Goal: Task Accomplishment & Management: Complete application form

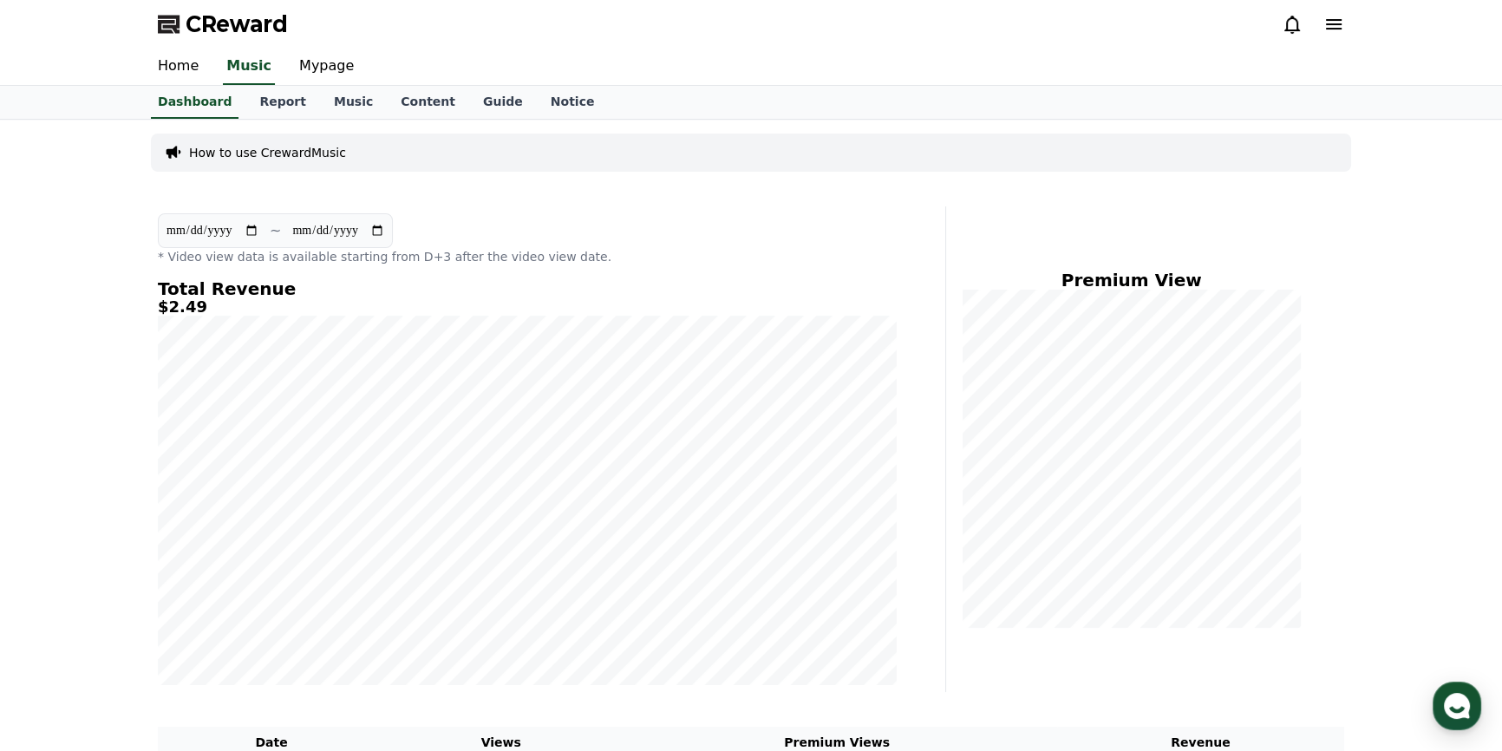
click at [151, 304] on div "**********" at bounding box center [527, 449] width 753 height 486
drag, startPoint x: 218, startPoint y: 309, endPoint x: 165, endPoint y: 302, distance: 53.4
click at [165, 302] on h5 "$2.49" at bounding box center [527, 306] width 739 height 17
click at [278, 276] on div "**********" at bounding box center [527, 449] width 753 height 486
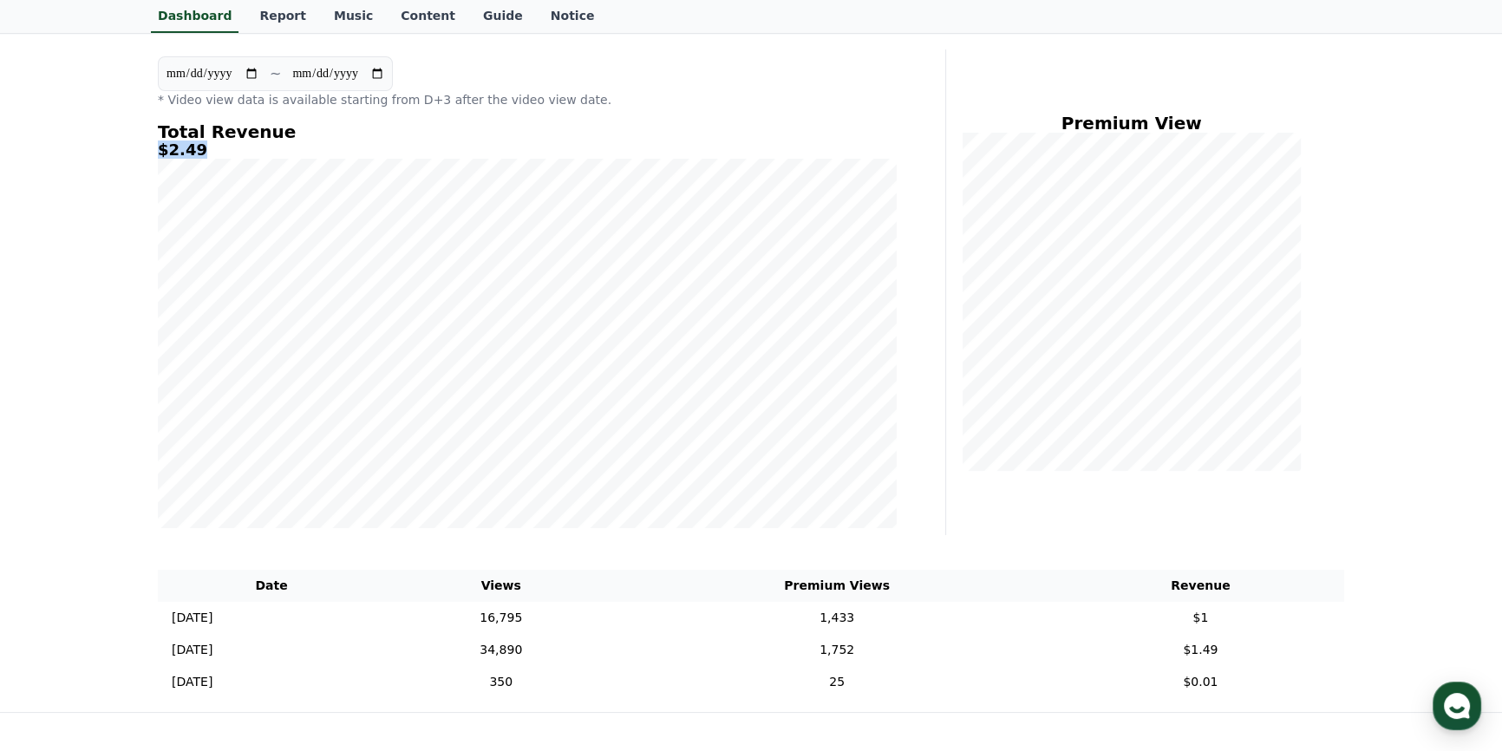
drag, startPoint x: 143, startPoint y: 143, endPoint x: 201, endPoint y: 151, distance: 58.6
click at [199, 151] on div "**********" at bounding box center [751, 337] width 1214 height 749
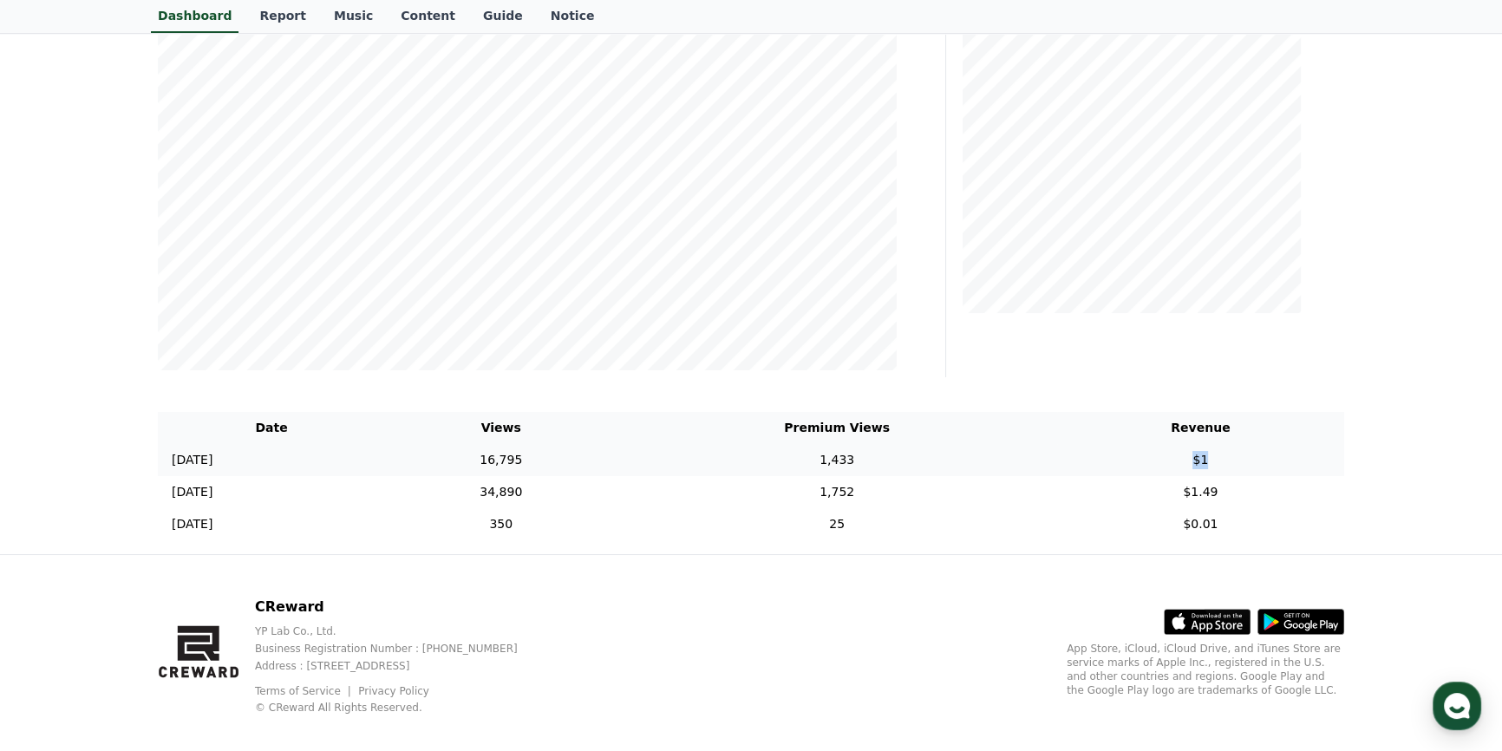
drag, startPoint x: 1221, startPoint y: 465, endPoint x: 1181, endPoint y: 467, distance: 40.0
click at [1181, 467] on td "$1" at bounding box center [1200, 460] width 287 height 32
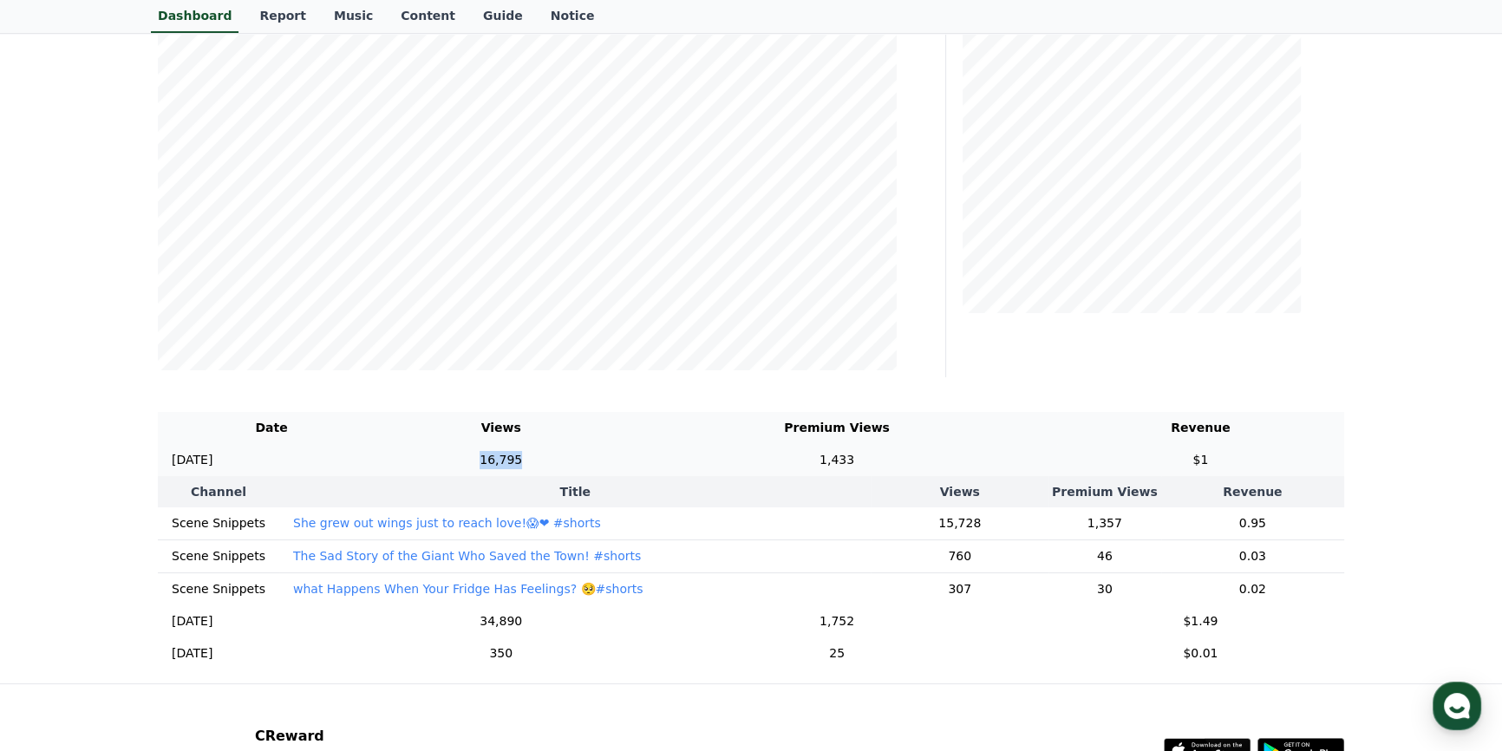
drag, startPoint x: 602, startPoint y: 457, endPoint x: 552, endPoint y: 460, distance: 50.4
click at [552, 460] on td "16,795" at bounding box center [501, 460] width 232 height 32
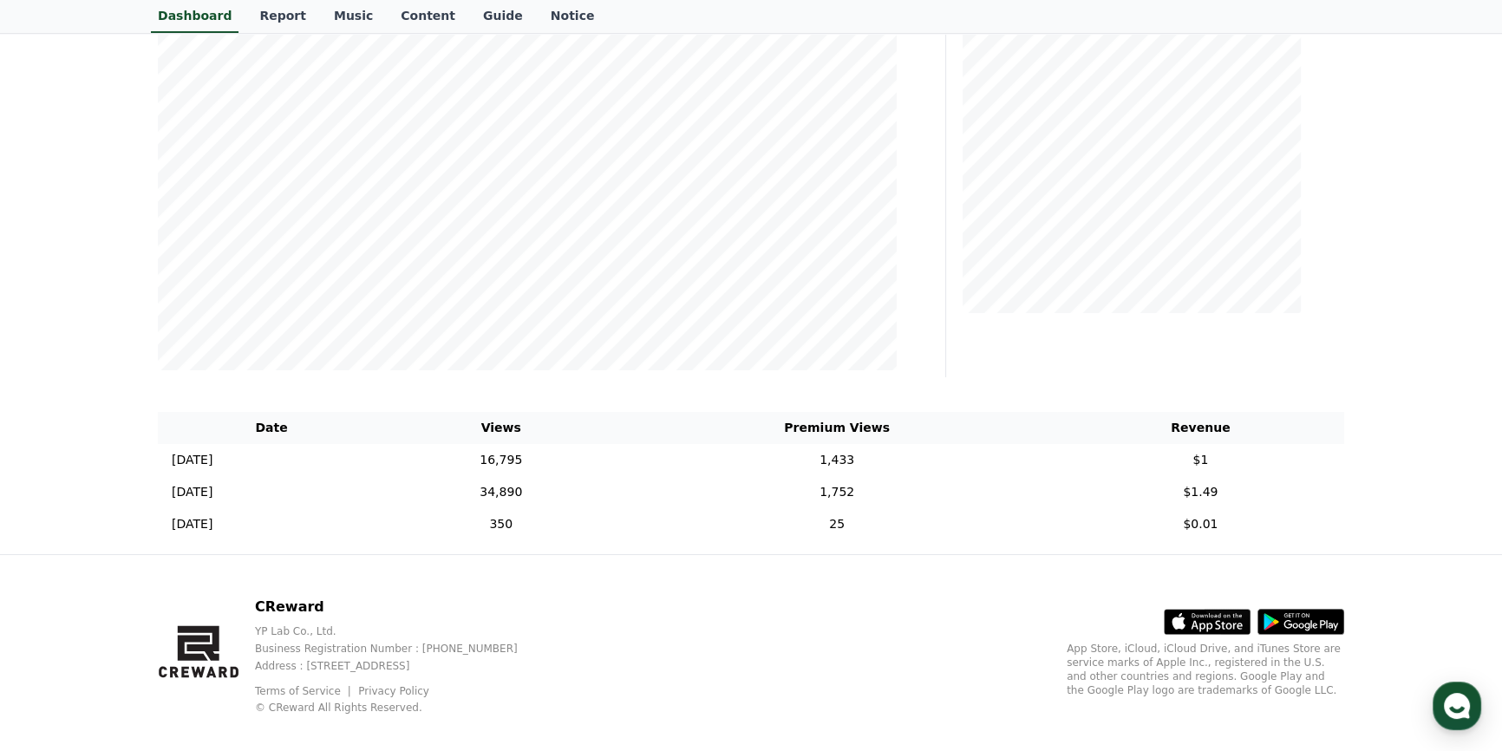
click at [565, 405] on div "Date Views Premium Views Revenue 2025-08-16 08/16 16,795 1,433 $1 2025-08-15 08…" at bounding box center [751, 476] width 1200 height 142
drag, startPoint x: 555, startPoint y: 459, endPoint x: 581, endPoint y: 445, distance: 29.5
click at [591, 447] on td "16,795" at bounding box center [501, 460] width 232 height 32
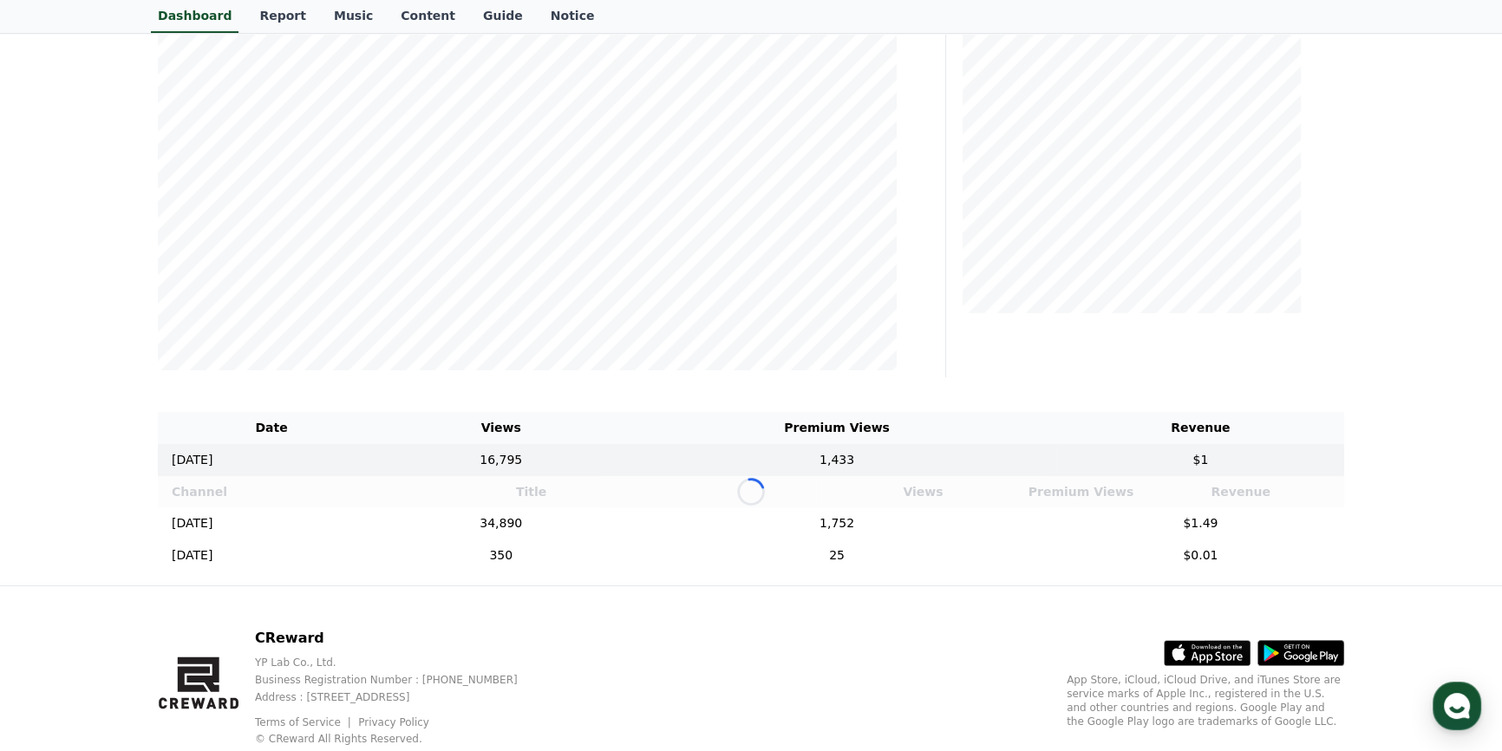
click at [150, 393] on div "**********" at bounding box center [751, 195] width 1214 height 781
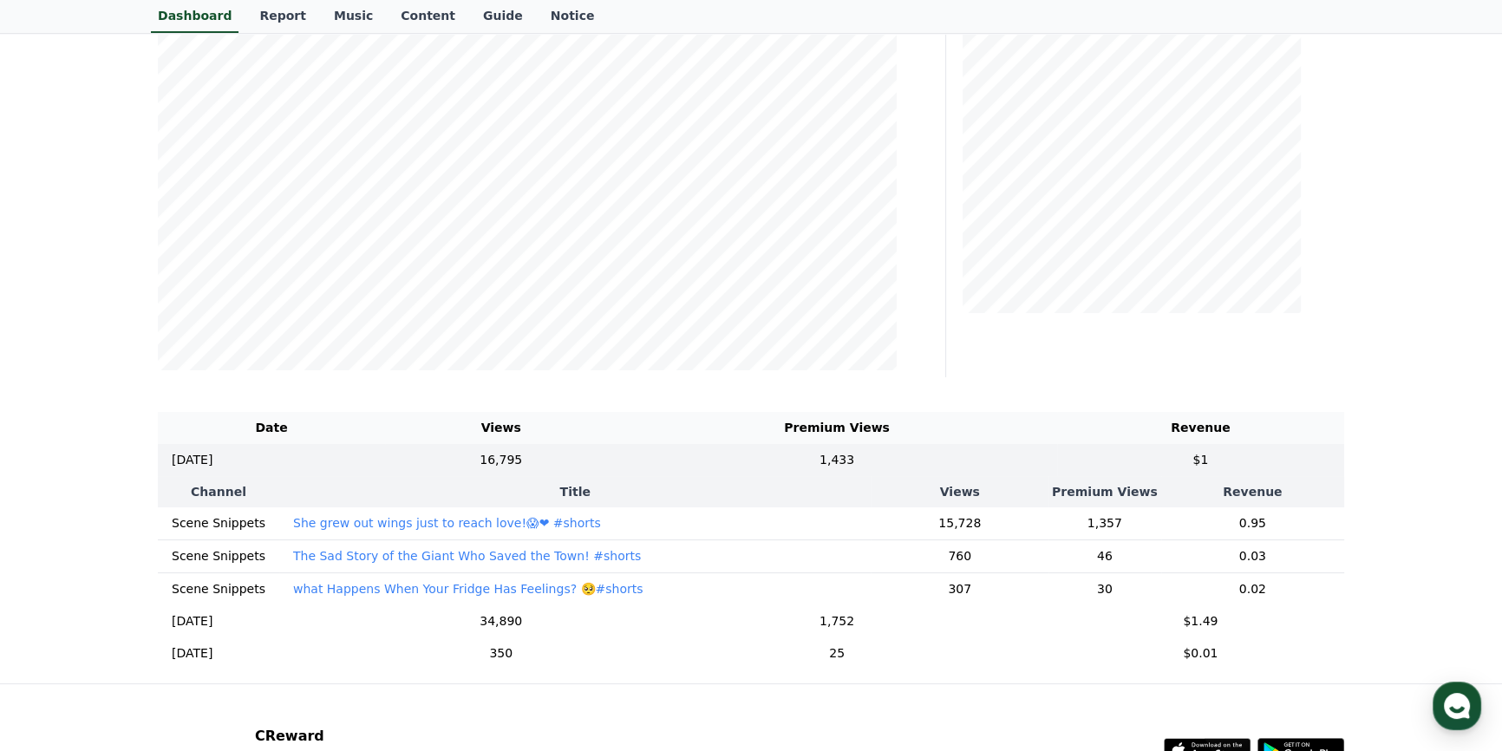
click at [124, 522] on div "**********" at bounding box center [751, 244] width 1502 height 879
click at [1418, 526] on div "**********" at bounding box center [751, 244] width 1502 height 879
click at [212, 454] on p "[DATE]" at bounding box center [192, 460] width 41 height 18
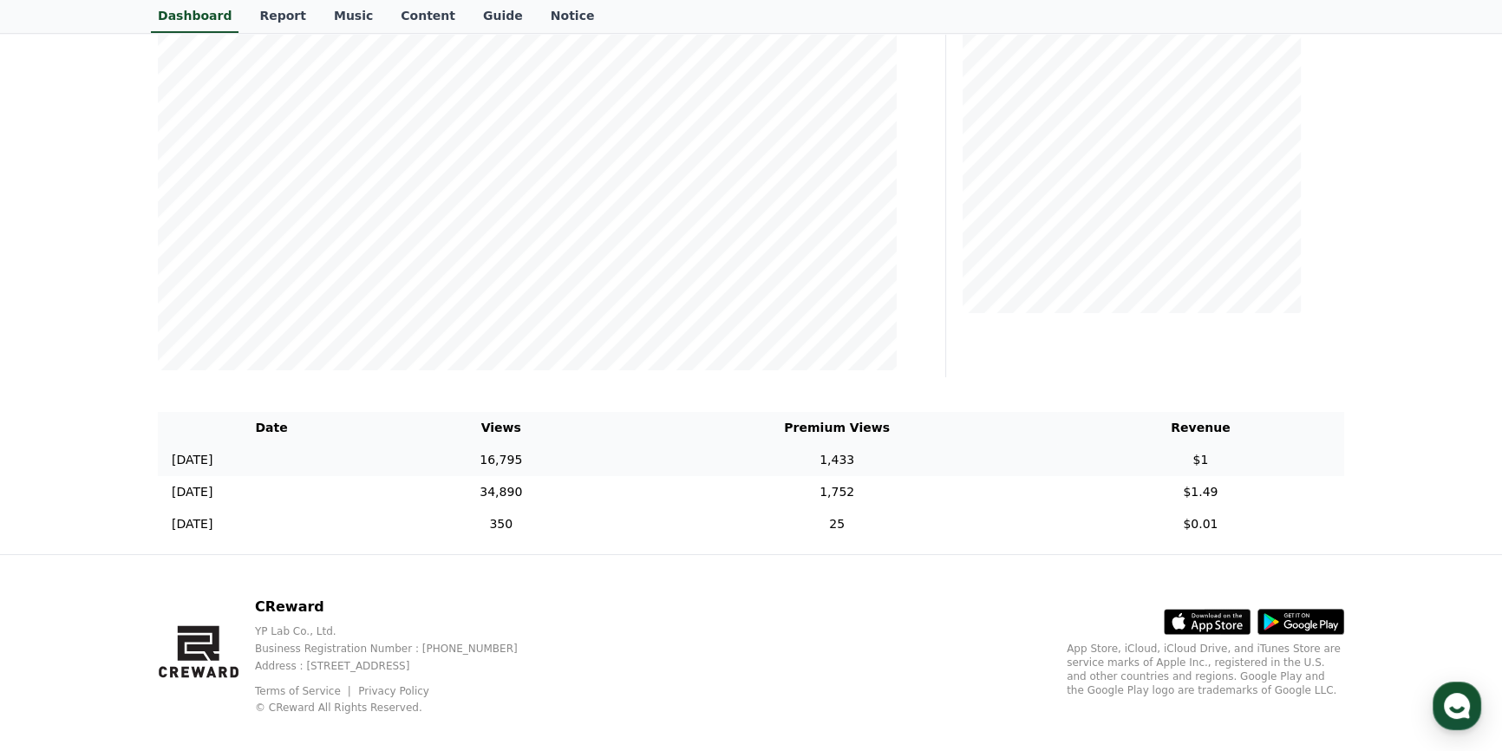
click at [1159, 462] on td "$1" at bounding box center [1200, 460] width 287 height 32
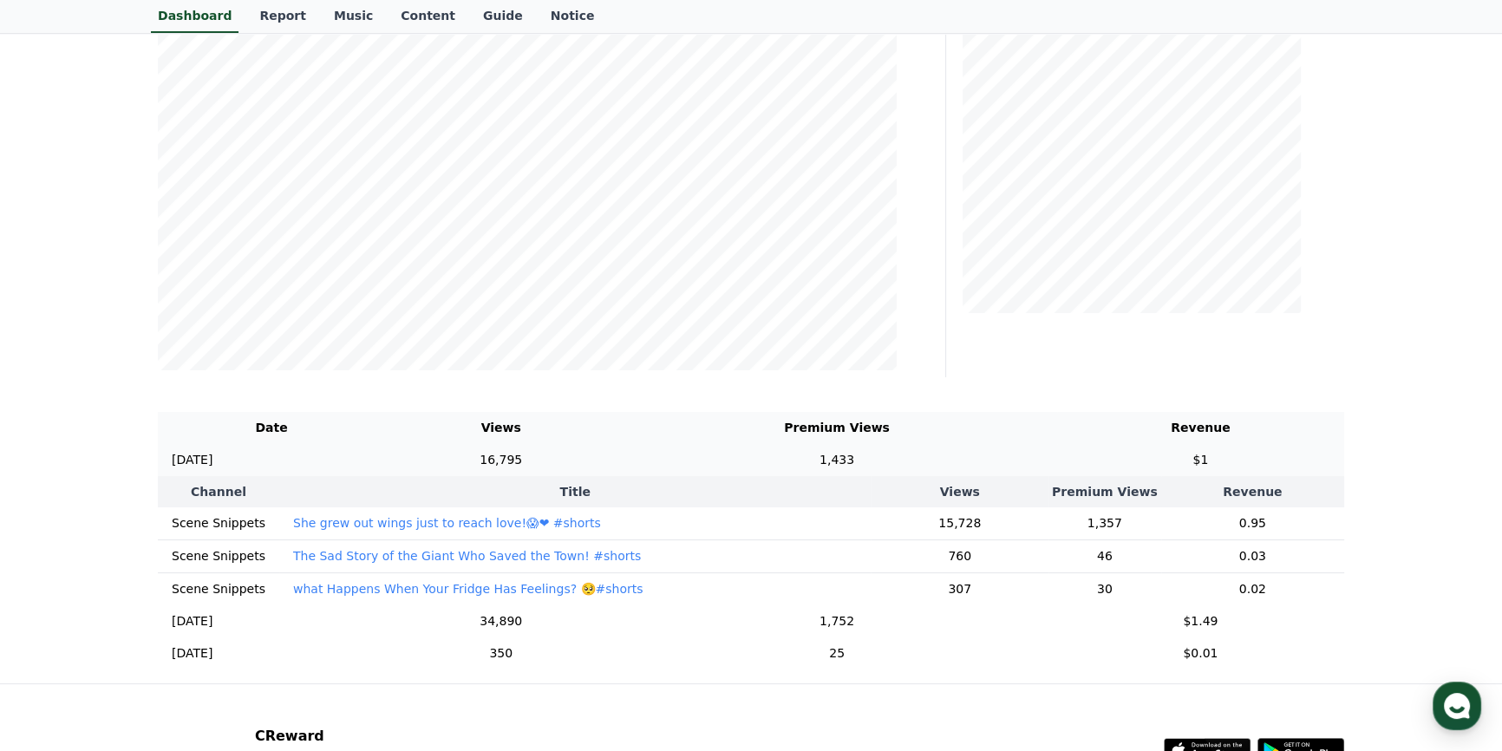
click at [831, 452] on td "1,433" at bounding box center [837, 460] width 440 height 32
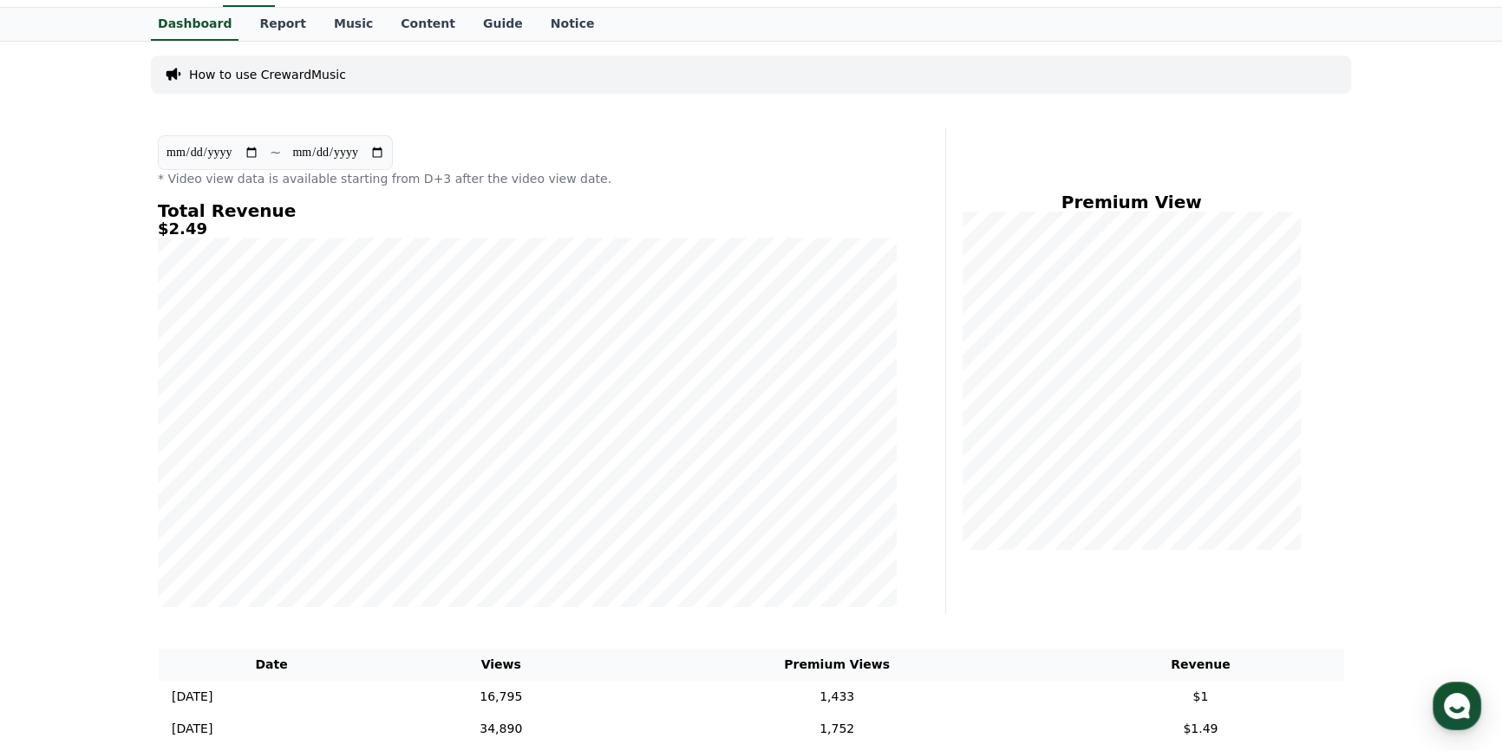
scroll to position [157, 0]
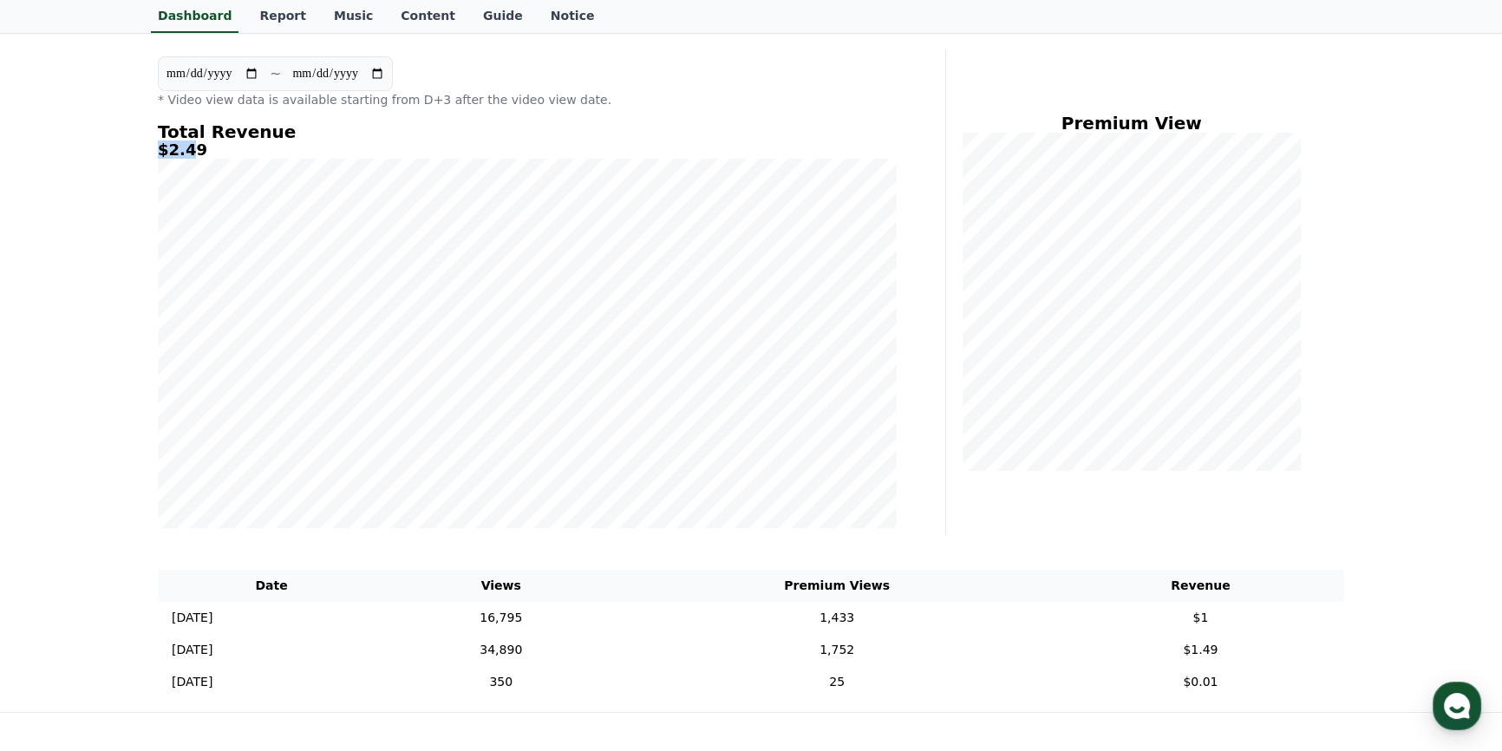
click at [156, 149] on div "**********" at bounding box center [527, 292] width 753 height 486
drag, startPoint x: 197, startPoint y: 152, endPoint x: 164, endPoint y: 154, distance: 33.1
click at [164, 154] on h5 "$2.49" at bounding box center [527, 149] width 739 height 17
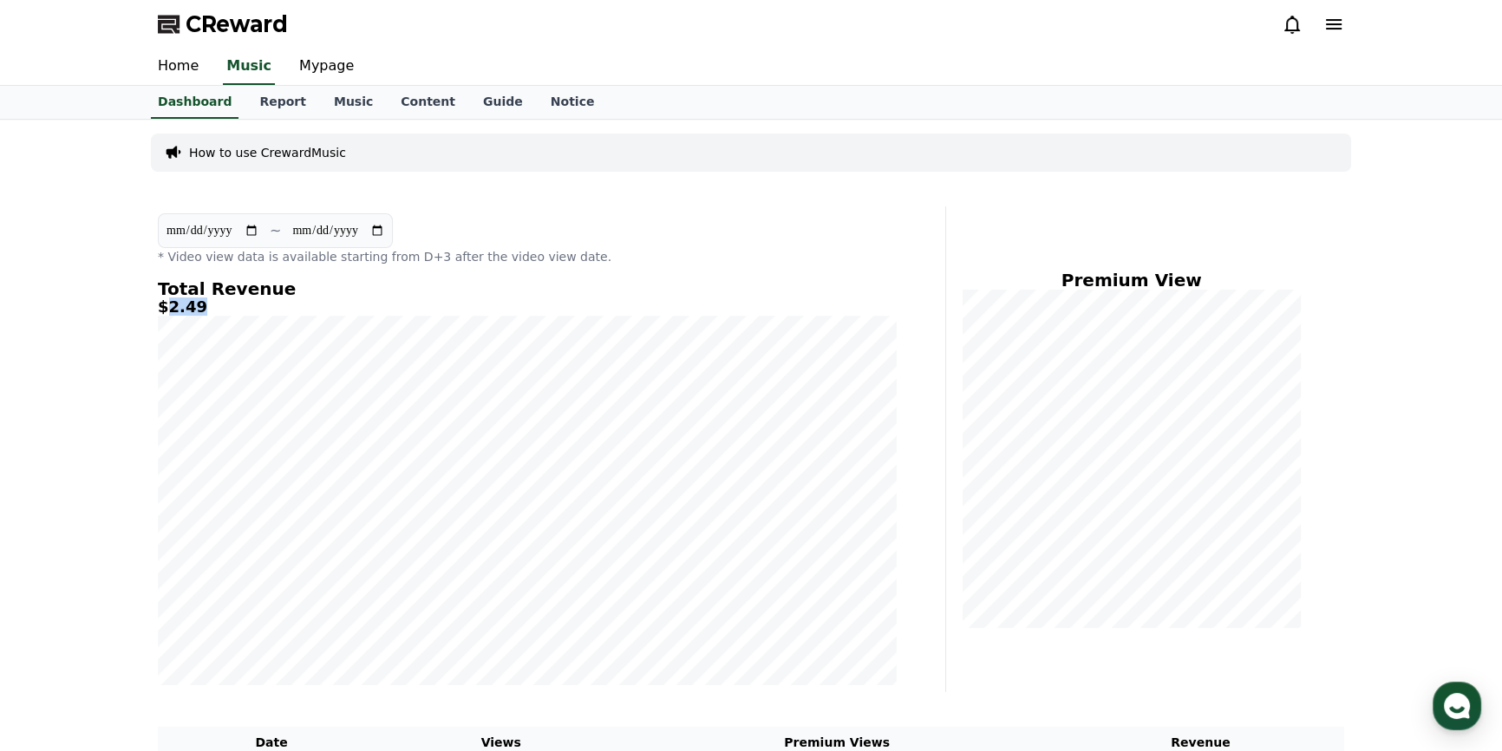
click at [205, 312] on h5 "$2.49" at bounding box center [527, 306] width 739 height 17
drag, startPoint x: 205, startPoint y: 312, endPoint x: 169, endPoint y: 312, distance: 35.6
click at [169, 312] on h5 "$2.49" at bounding box center [527, 306] width 739 height 17
click at [311, 63] on link "Mypage" at bounding box center [326, 67] width 82 height 36
select select "**********"
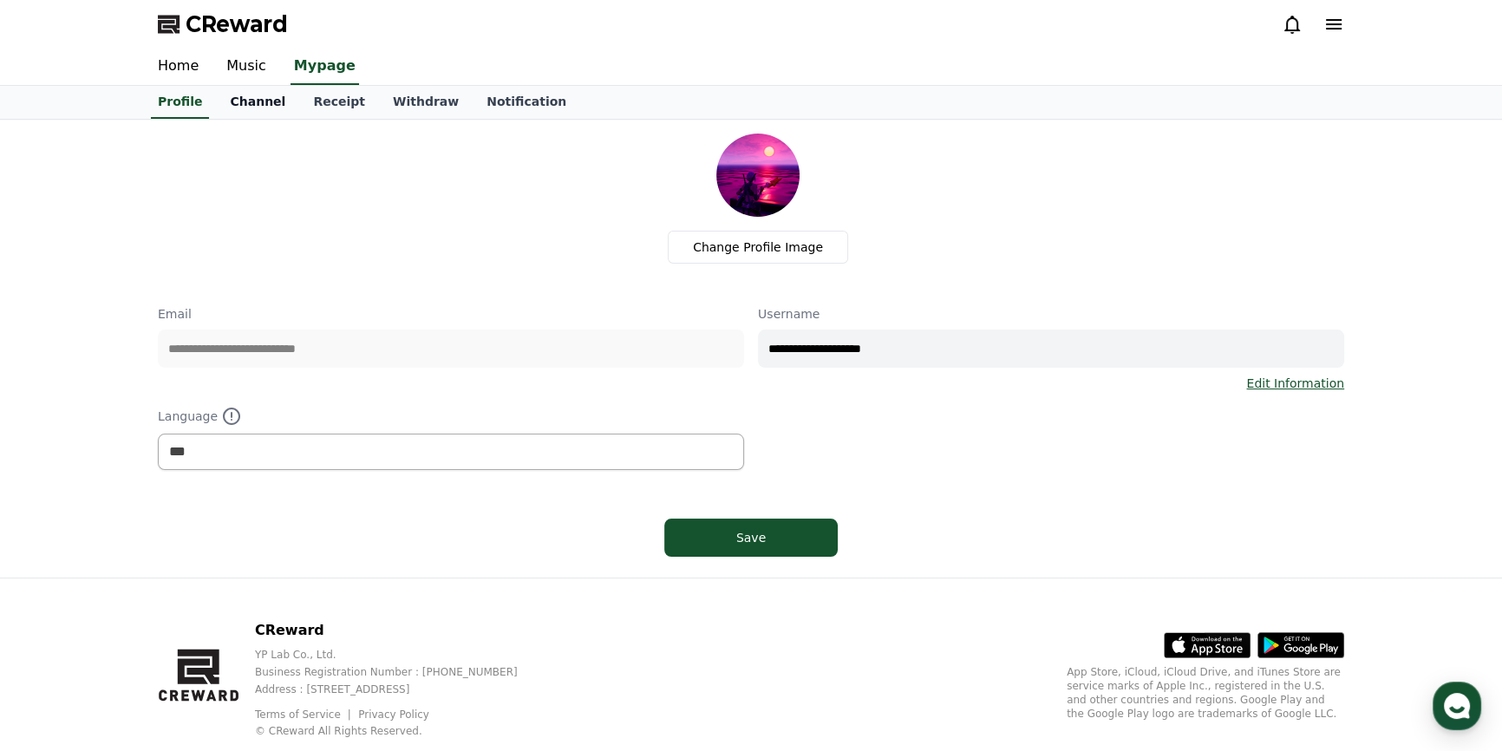
click at [243, 104] on link "Channel" at bounding box center [257, 102] width 83 height 33
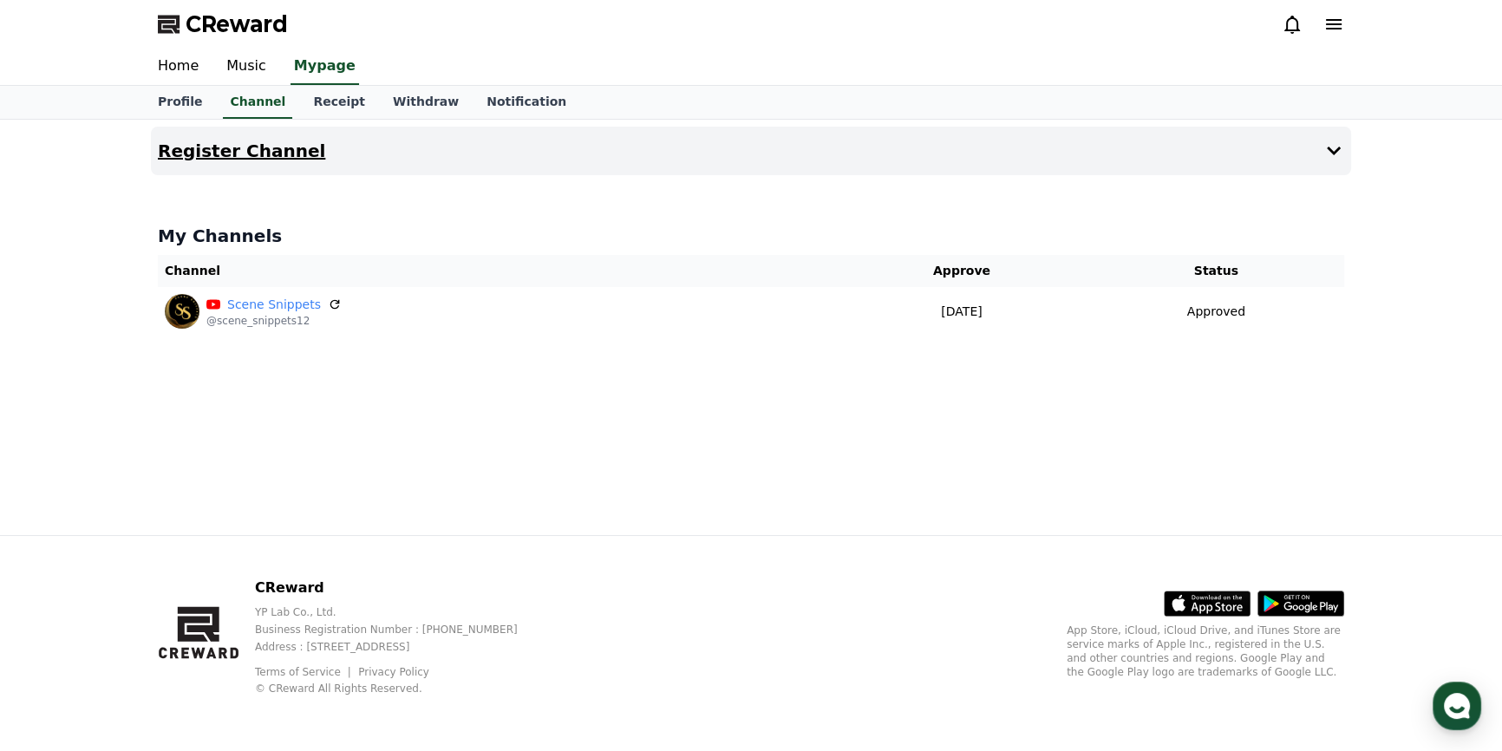
click at [1342, 154] on button "Register Channel" at bounding box center [751, 151] width 1200 height 49
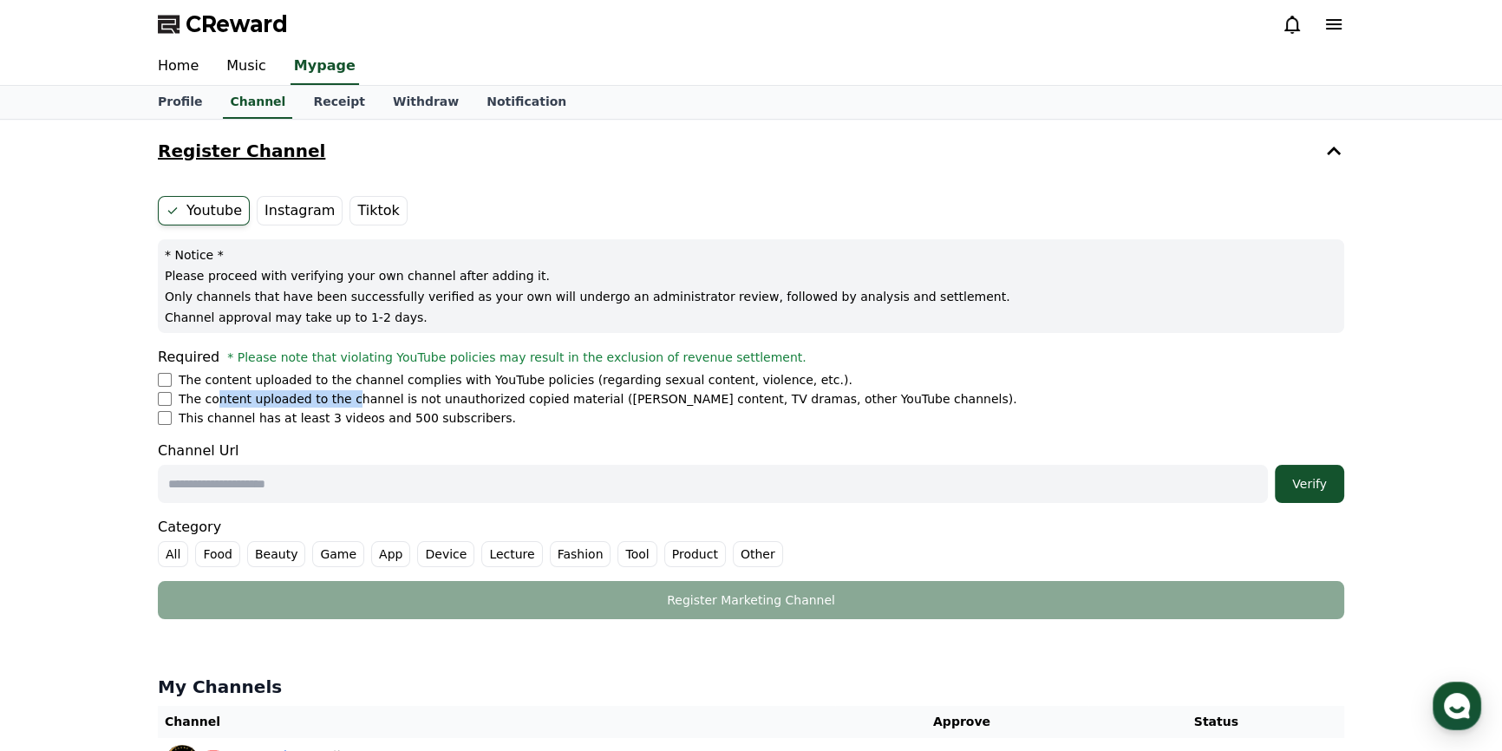
drag, startPoint x: 211, startPoint y: 393, endPoint x: 350, endPoint y: 389, distance: 138.8
click at [336, 390] on p "The content uploaded to the channel is not unauthorized copied material (OTT co…" at bounding box center [598, 398] width 839 height 17
click at [585, 380] on p "The content uploaded to the channel complies with YouTube policies (regarding s…" at bounding box center [516, 379] width 674 height 17
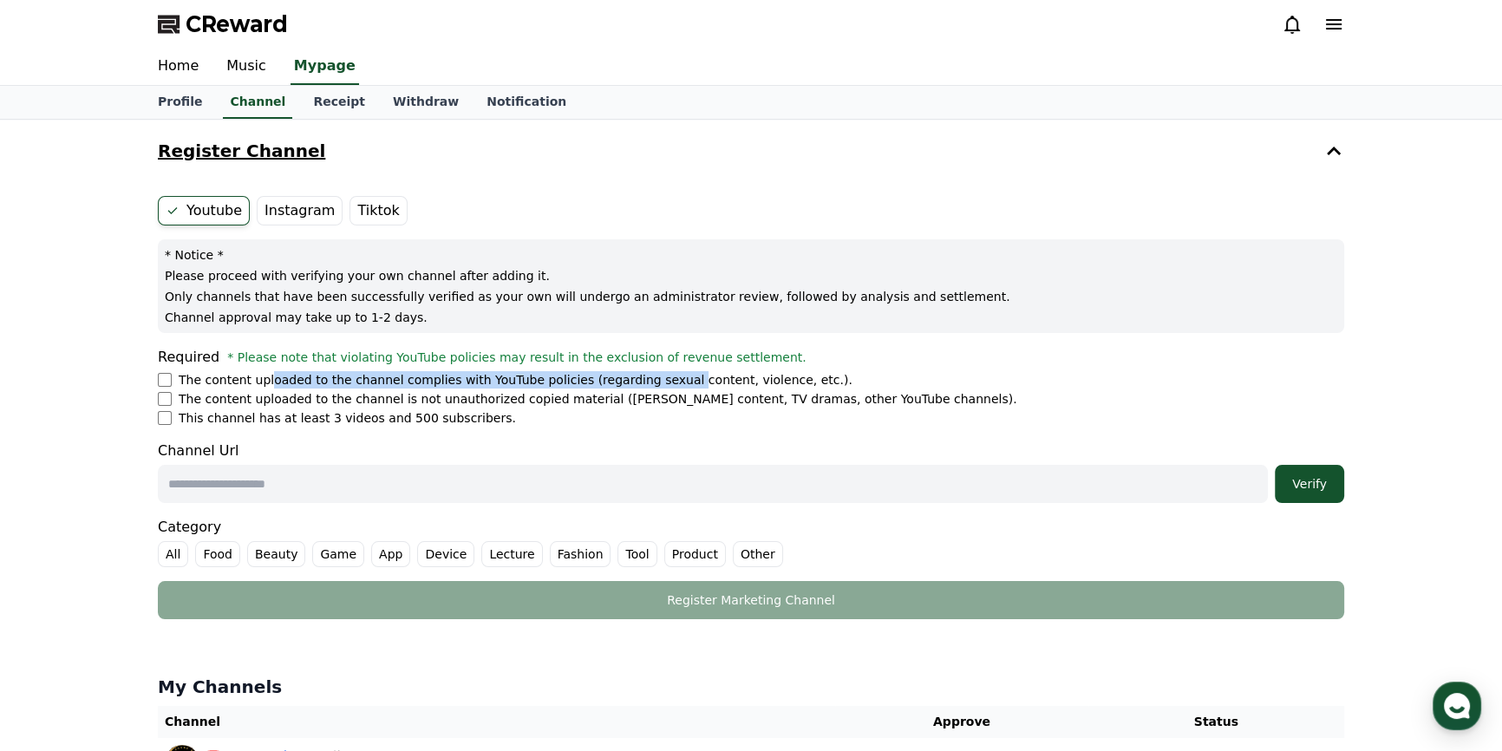
drag, startPoint x: 261, startPoint y: 373, endPoint x: 633, endPoint y: 382, distance: 372.2
click at [633, 382] on p "The content uploaded to the channel complies with YouTube policies (regarding s…" at bounding box center [516, 379] width 674 height 17
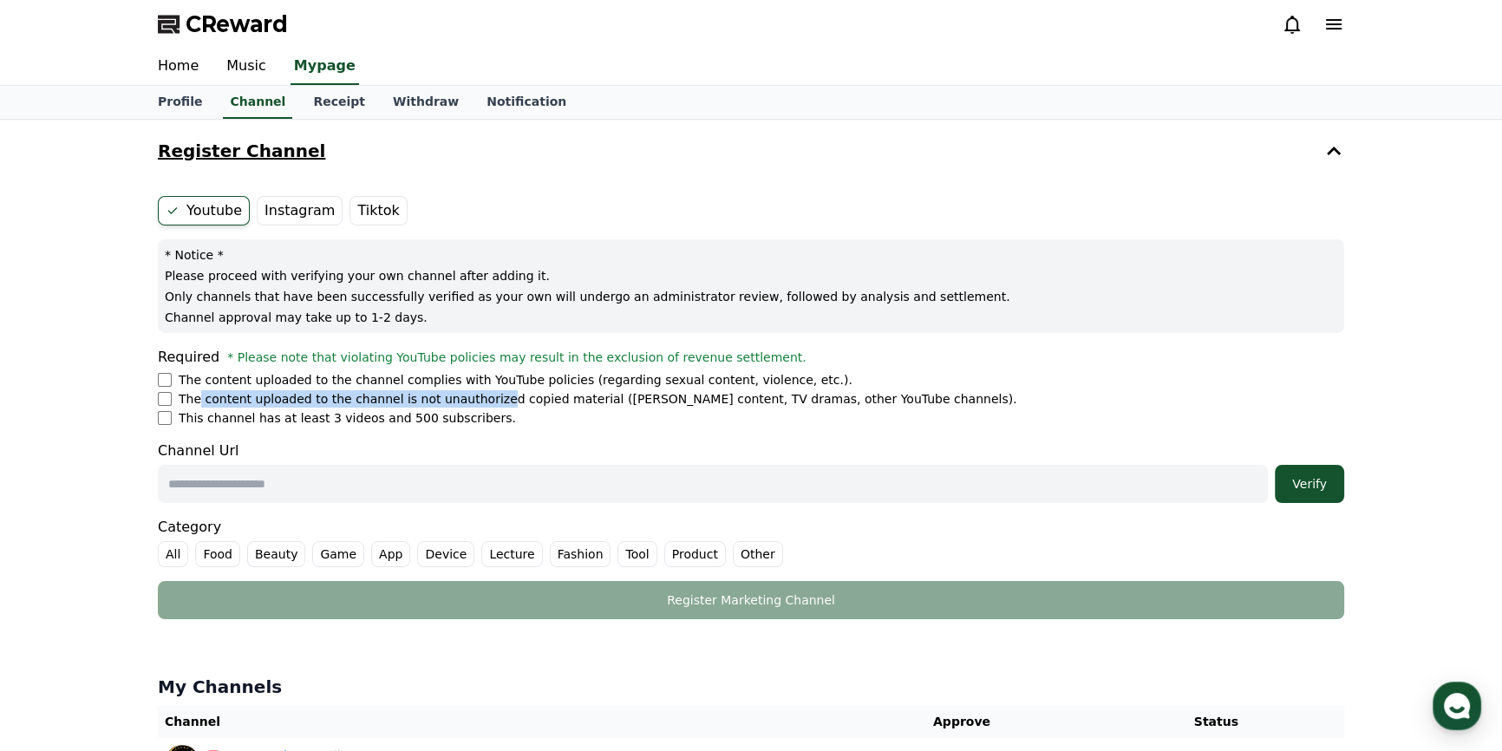
drag, startPoint x: 199, startPoint y: 398, endPoint x: 467, endPoint y: 404, distance: 268.1
click at [467, 404] on p "The content uploaded to the channel is not unauthorized copied material (OTT co…" at bounding box center [598, 398] width 839 height 17
click at [506, 404] on p "The content uploaded to the channel is not unauthorized copied material (OTT co…" at bounding box center [598, 398] width 839 height 17
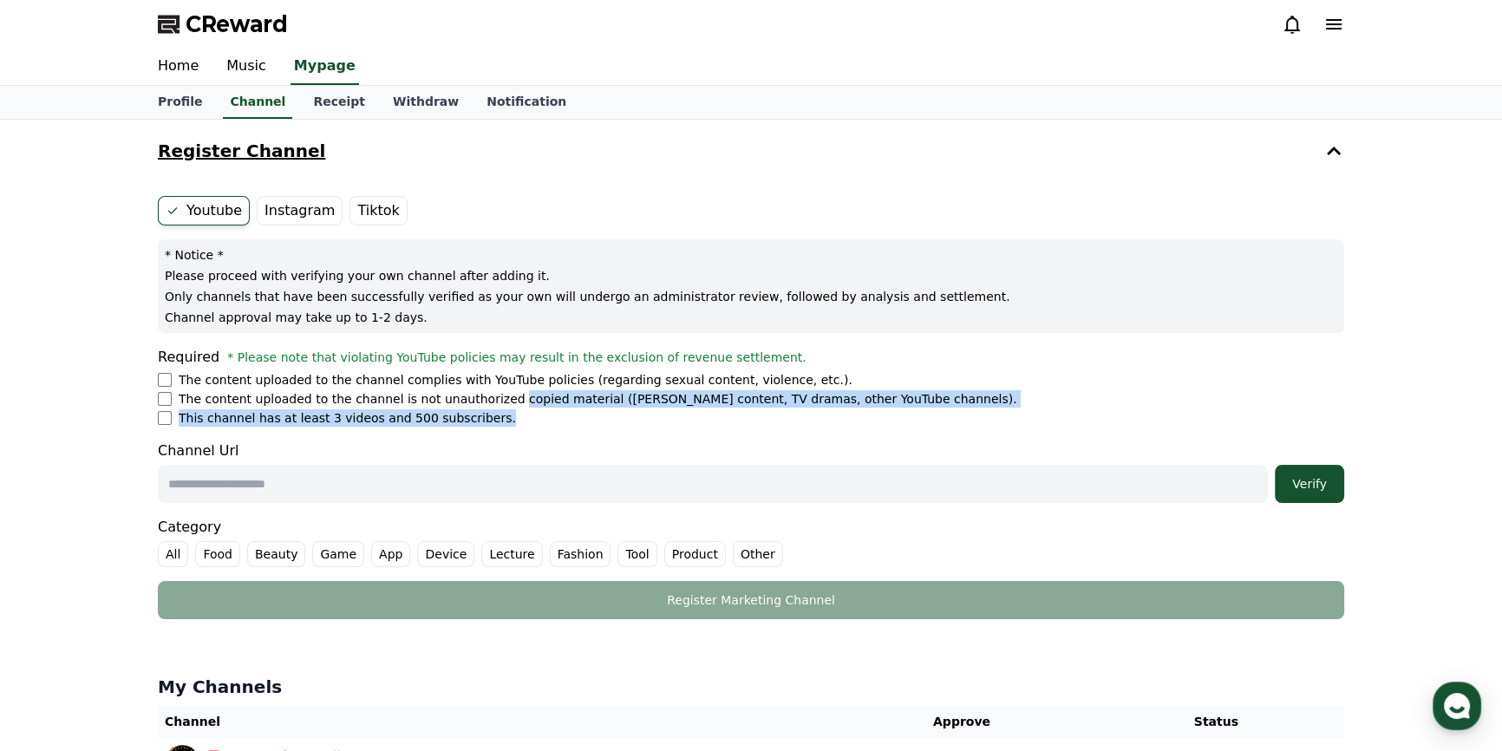
drag, startPoint x: 479, startPoint y: 399, endPoint x: 578, endPoint y: 407, distance: 100.0
click at [578, 407] on ul "The content uploaded to the channel complies with YouTube policies (regarding s…" at bounding box center [751, 399] width 1186 height 56
click at [595, 405] on p "The content uploaded to the channel is not unauthorized copied material (OTT co…" at bounding box center [598, 398] width 839 height 17
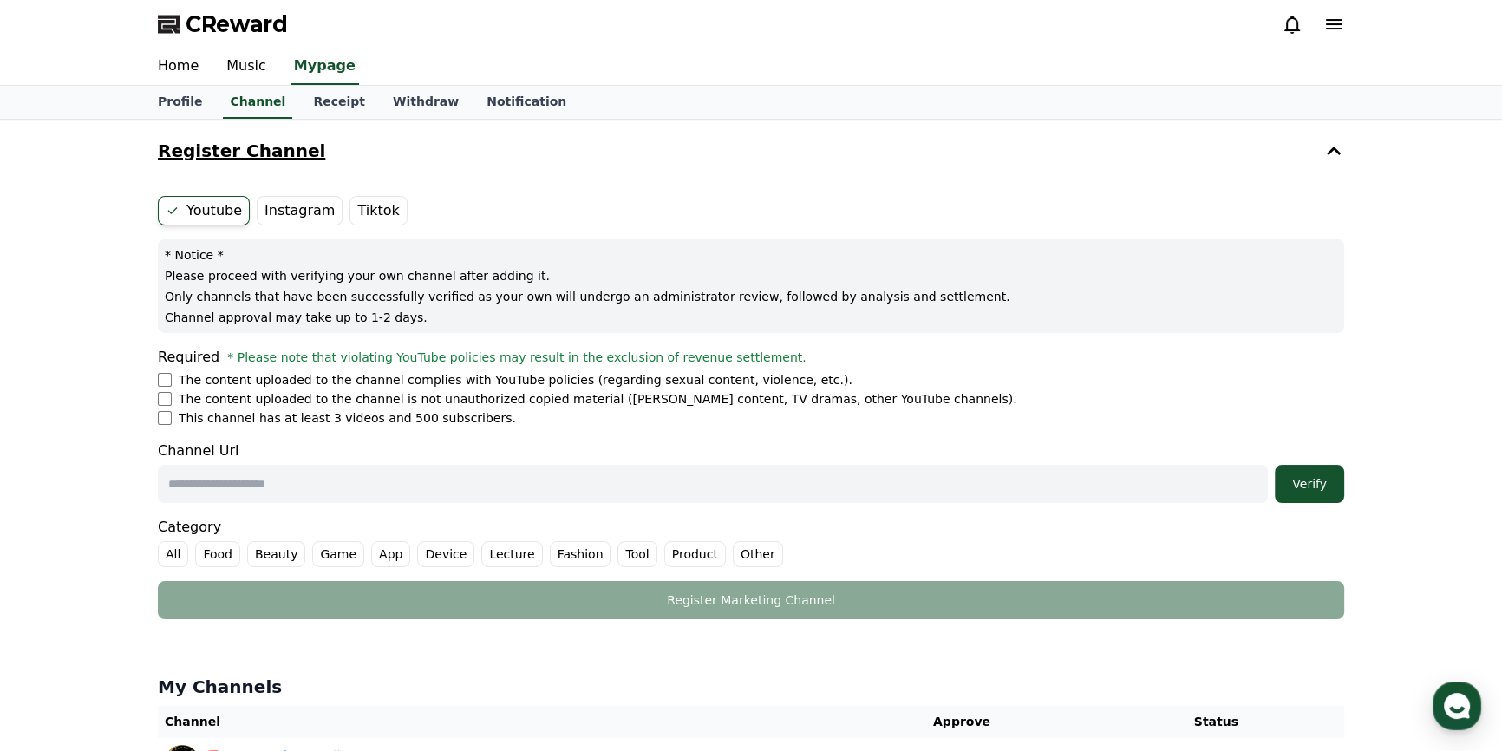
click at [619, 396] on p "The content uploaded to the channel is not unauthorized copied material (OTT co…" at bounding box center [598, 398] width 839 height 17
click at [709, 409] on li "This channel has at least 3 videos and 500 subscribers." at bounding box center [751, 417] width 1186 height 17
drag, startPoint x: 728, startPoint y: 395, endPoint x: 551, endPoint y: 402, distance: 177.9
click at [585, 402] on p "The content uploaded to the channel is not unauthorized copied material (OTT co…" at bounding box center [598, 398] width 839 height 17
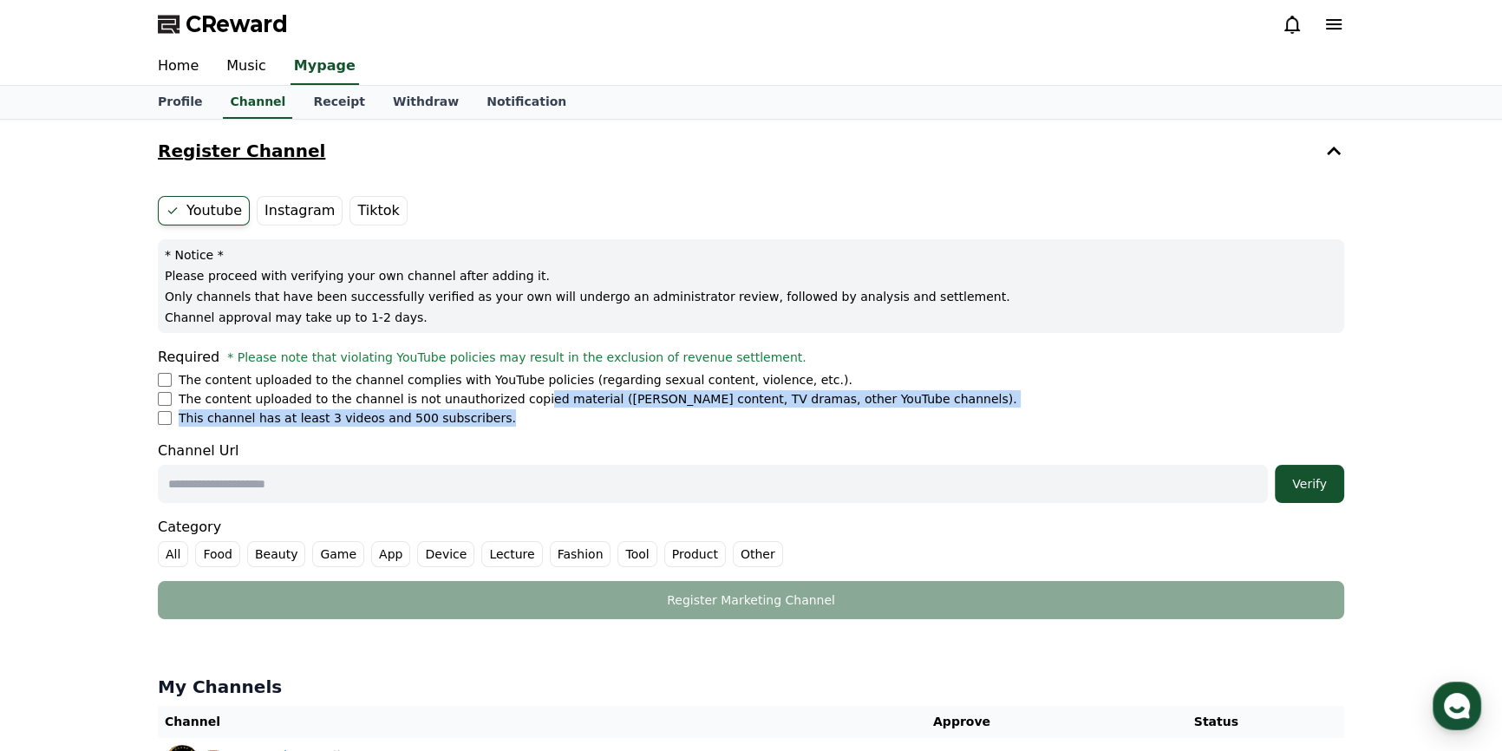
drag, startPoint x: 503, startPoint y: 407, endPoint x: 458, endPoint y: 426, distance: 49.0
click at [503, 407] on ul "The content uploaded to the channel complies with YouTube policies (regarding s…" at bounding box center [751, 399] width 1186 height 56
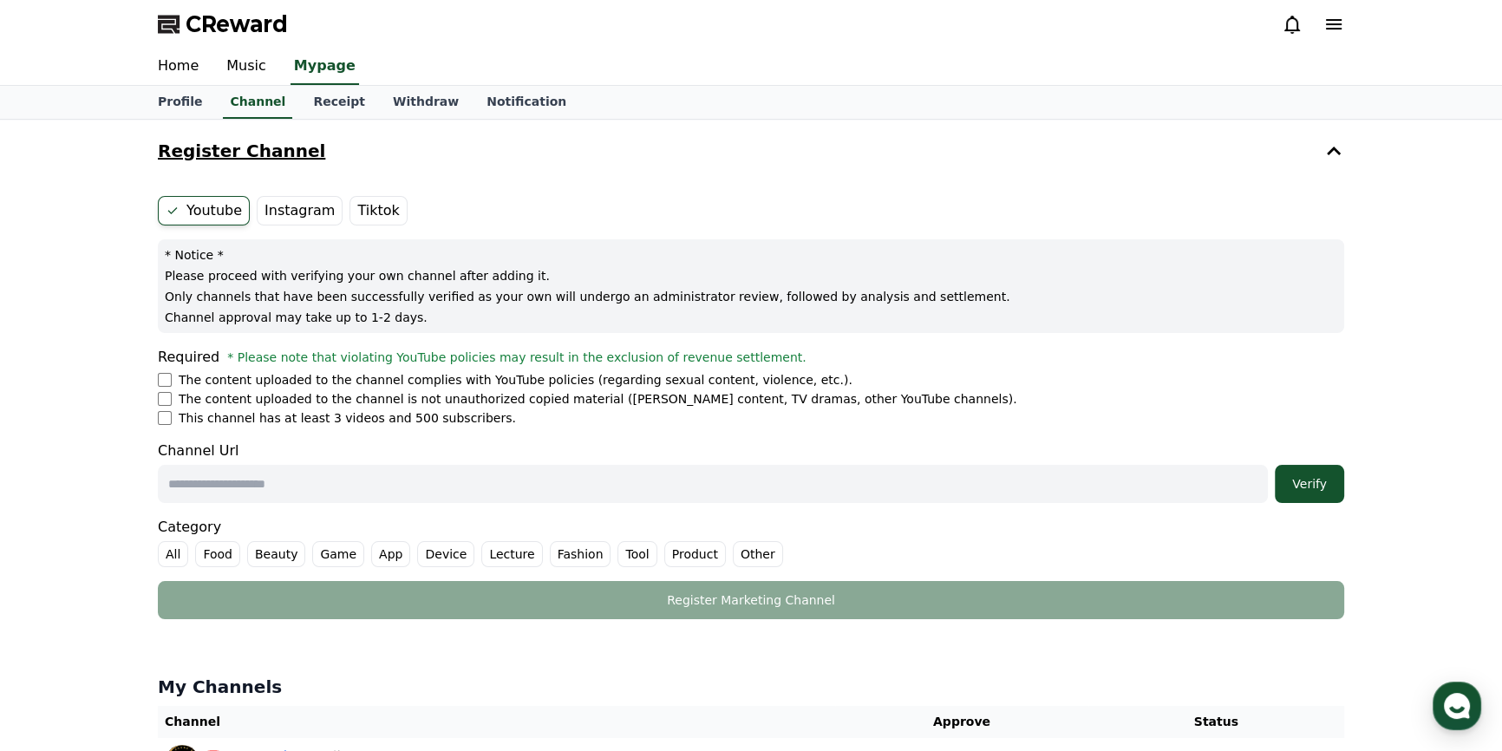
click at [414, 434] on form "Youtube Instagram Tiktok * Notice * Please proceed with verifying your own chan…" at bounding box center [751, 407] width 1186 height 423
drag, startPoint x: 479, startPoint y: 417, endPoint x: 304, endPoint y: 429, distance: 175.6
click at [304, 429] on form "Youtube Instagram Tiktok * Notice * Please proceed with verifying your own chan…" at bounding box center [751, 407] width 1186 height 423
click at [176, 96] on link "Profile" at bounding box center [180, 102] width 72 height 33
select select "**********"
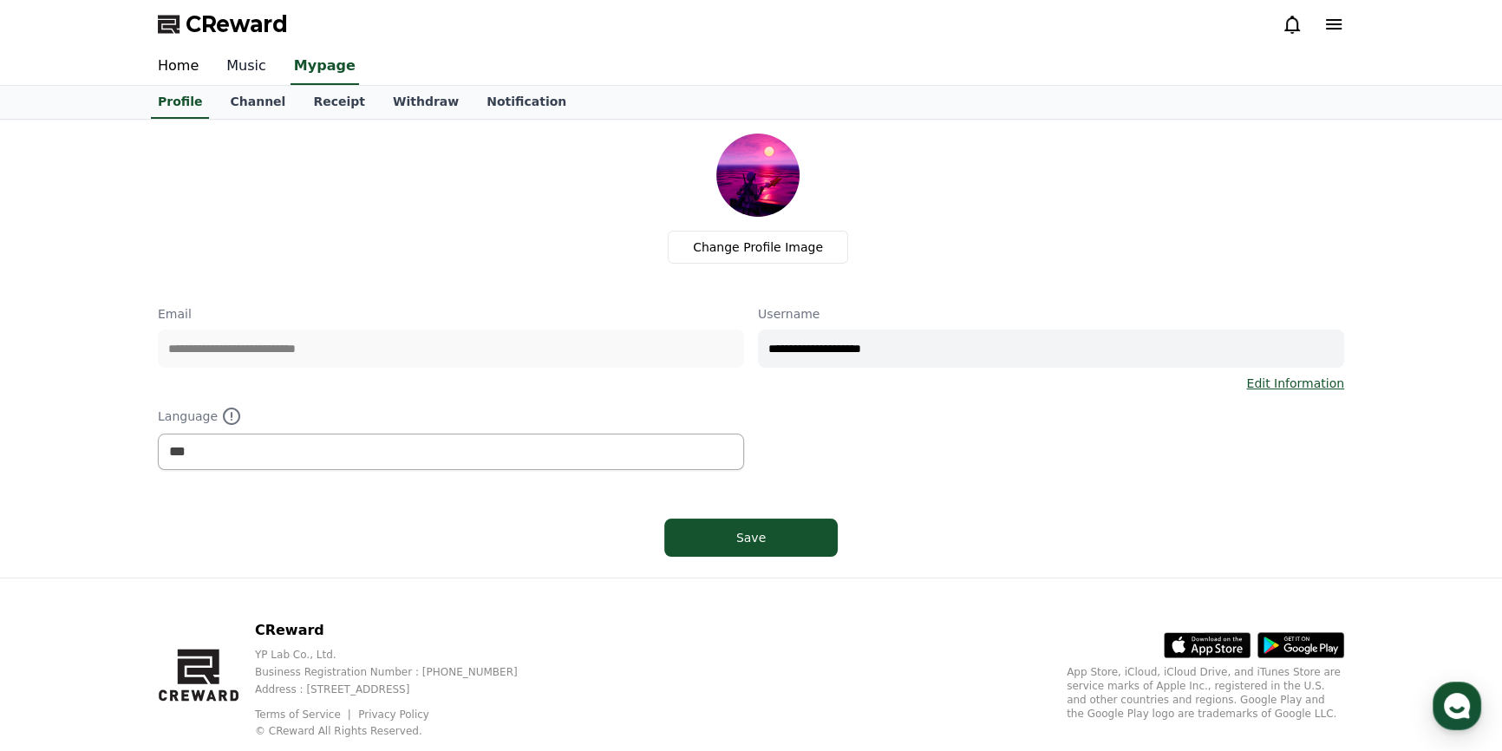
click at [235, 70] on link "Music" at bounding box center [246, 67] width 68 height 36
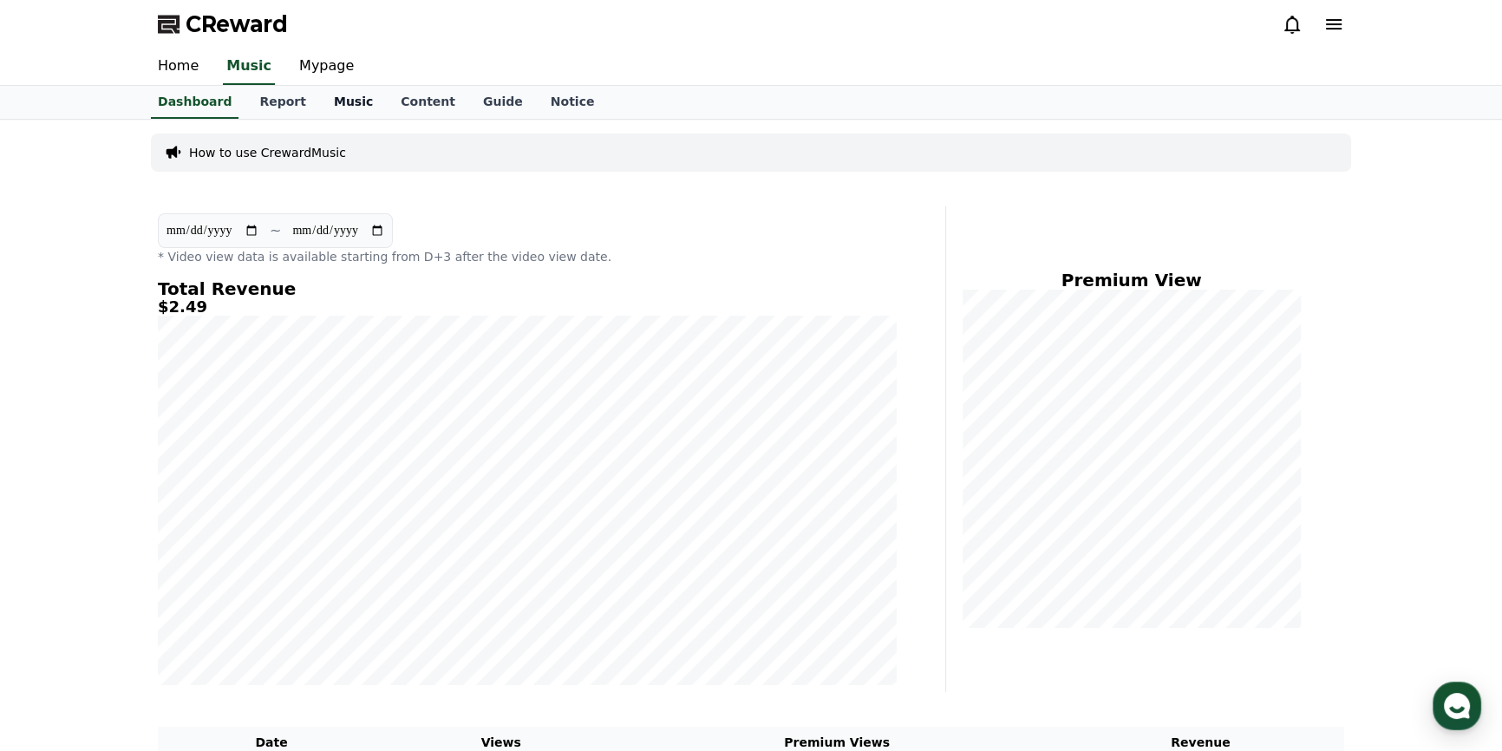
click at [343, 100] on link "Music" at bounding box center [353, 102] width 67 height 33
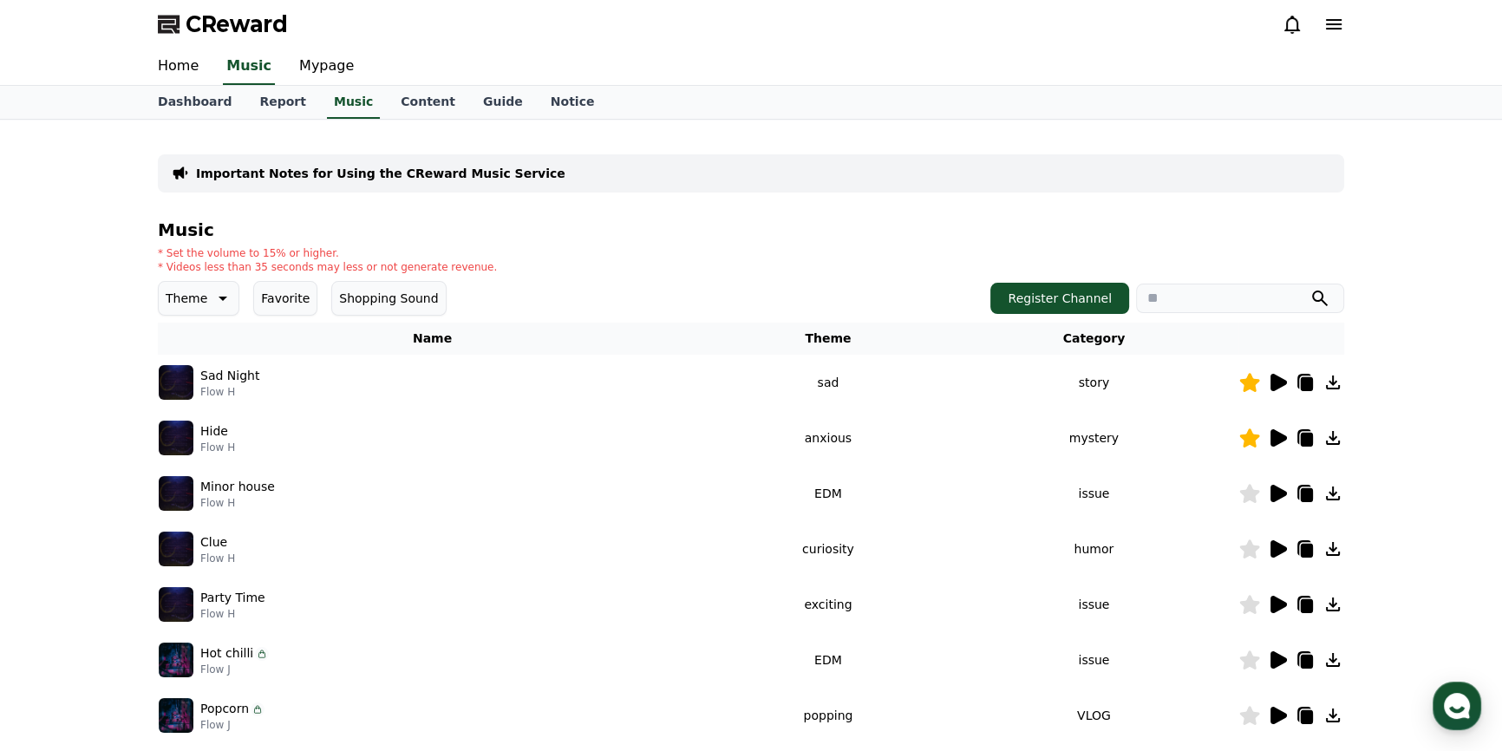
scroll to position [315, 0]
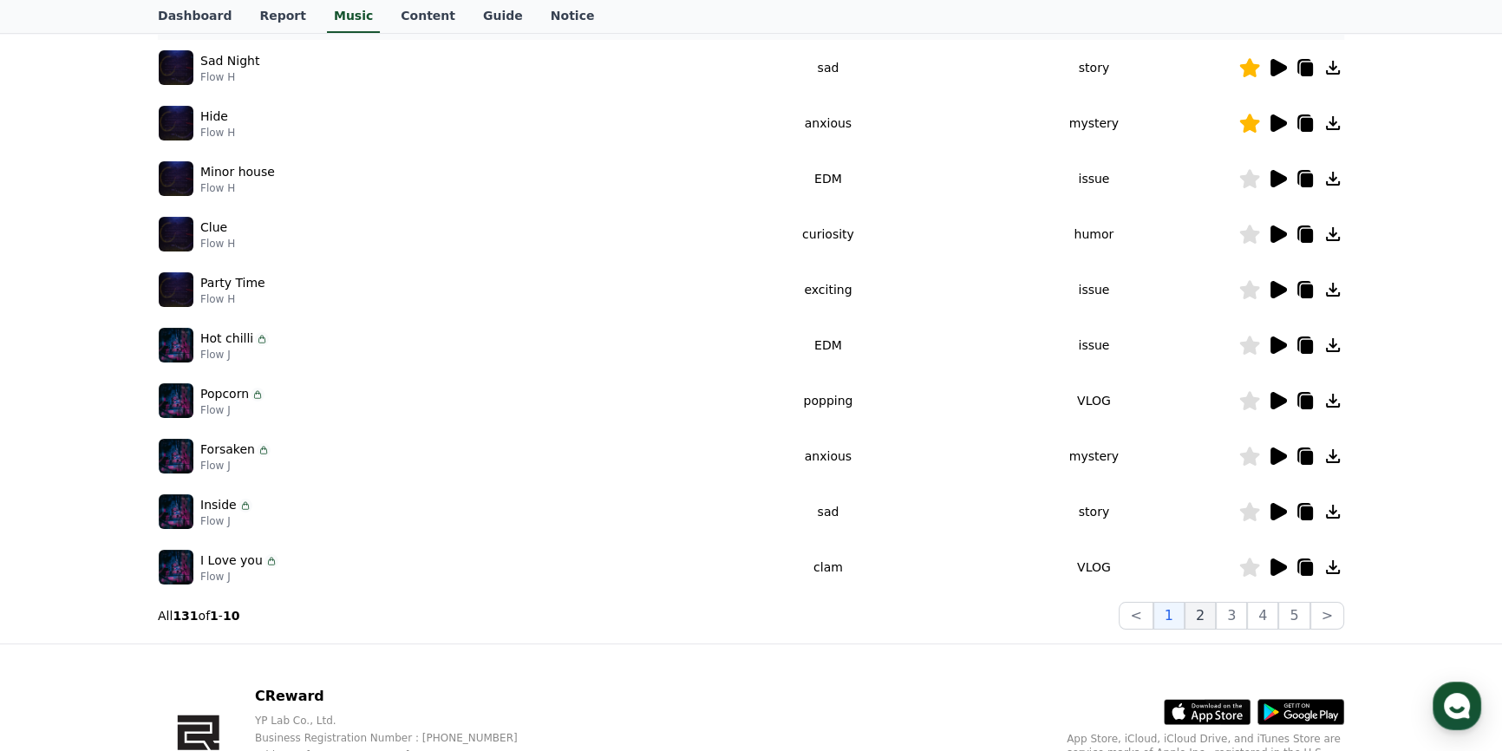
click at [1216, 619] on button "2" at bounding box center [1231, 616] width 31 height 28
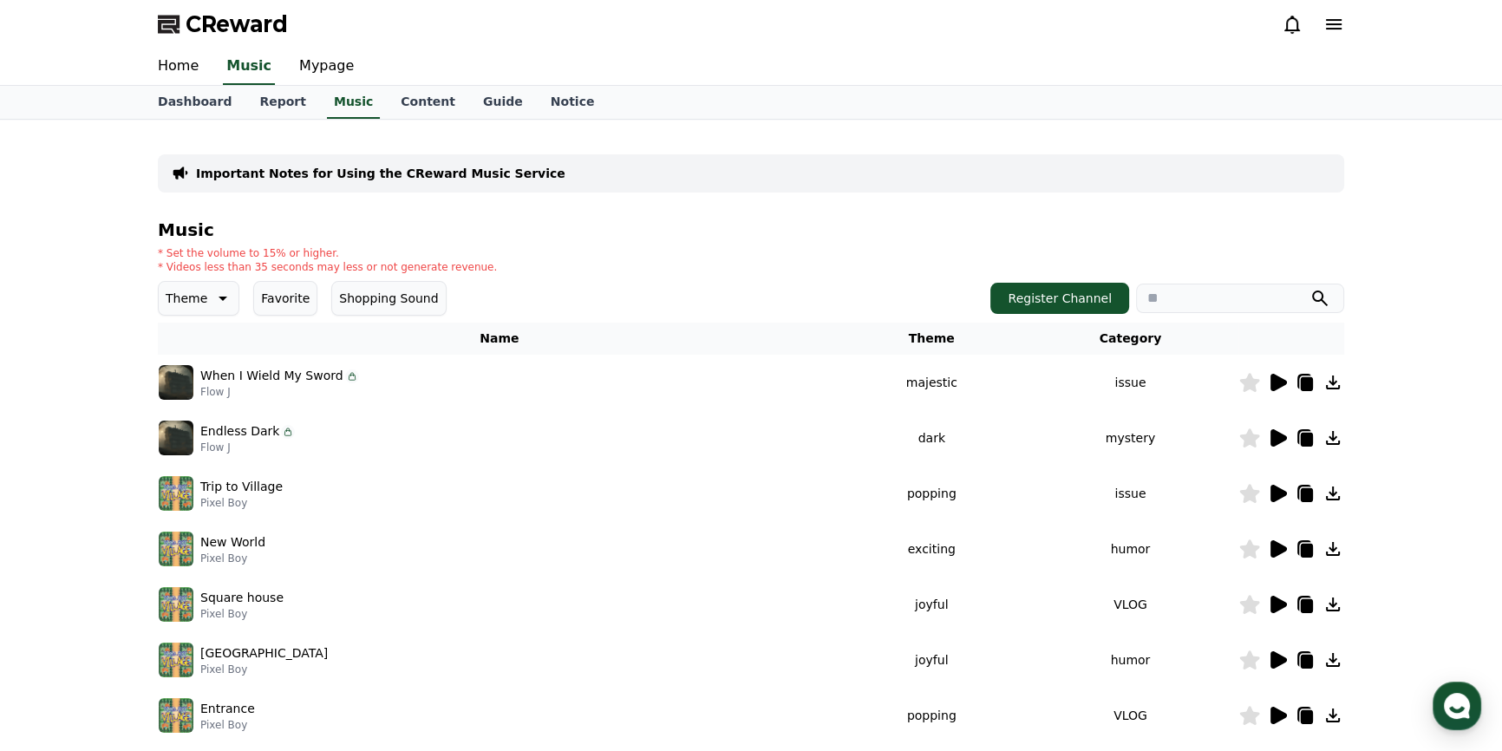
scroll to position [236, 0]
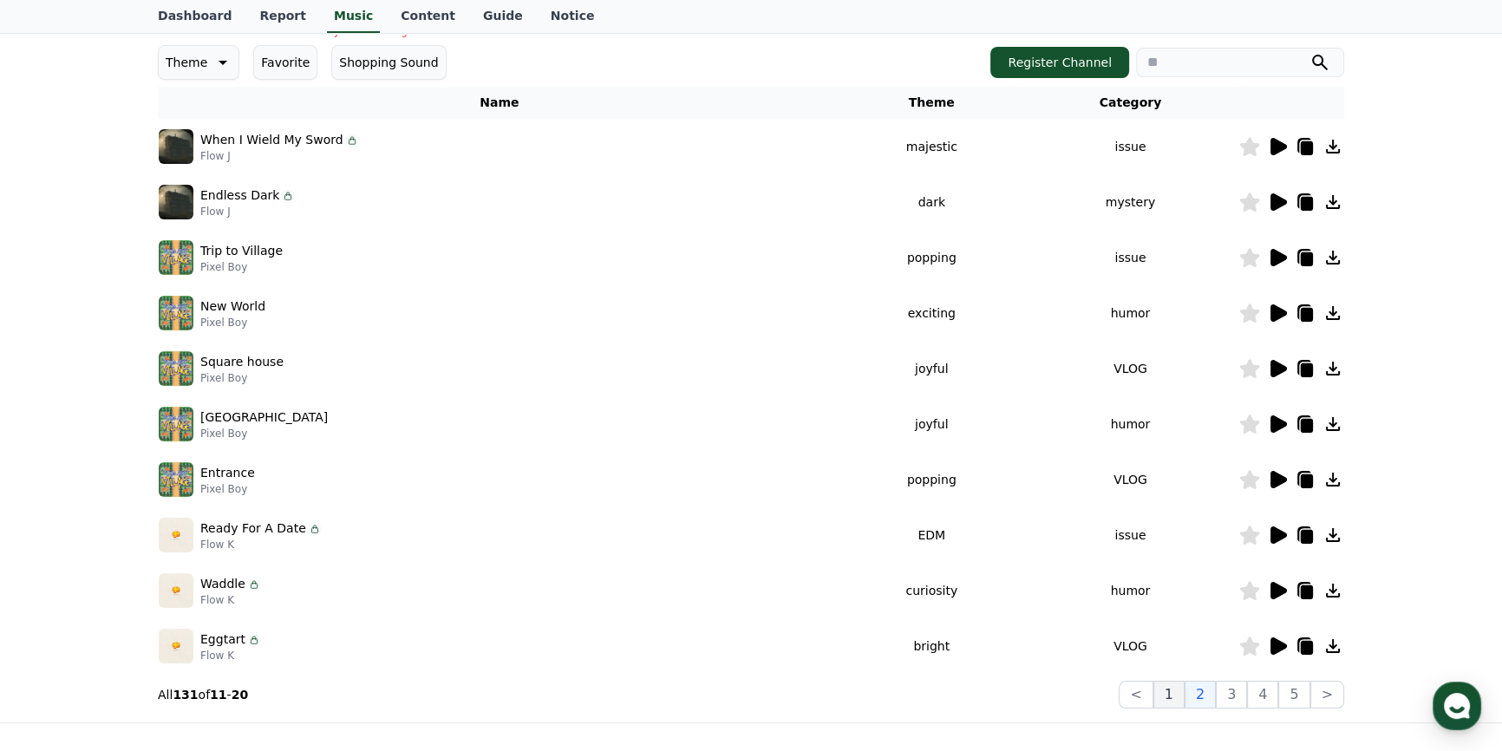
click at [1174, 688] on button "1" at bounding box center [1168, 695] width 31 height 28
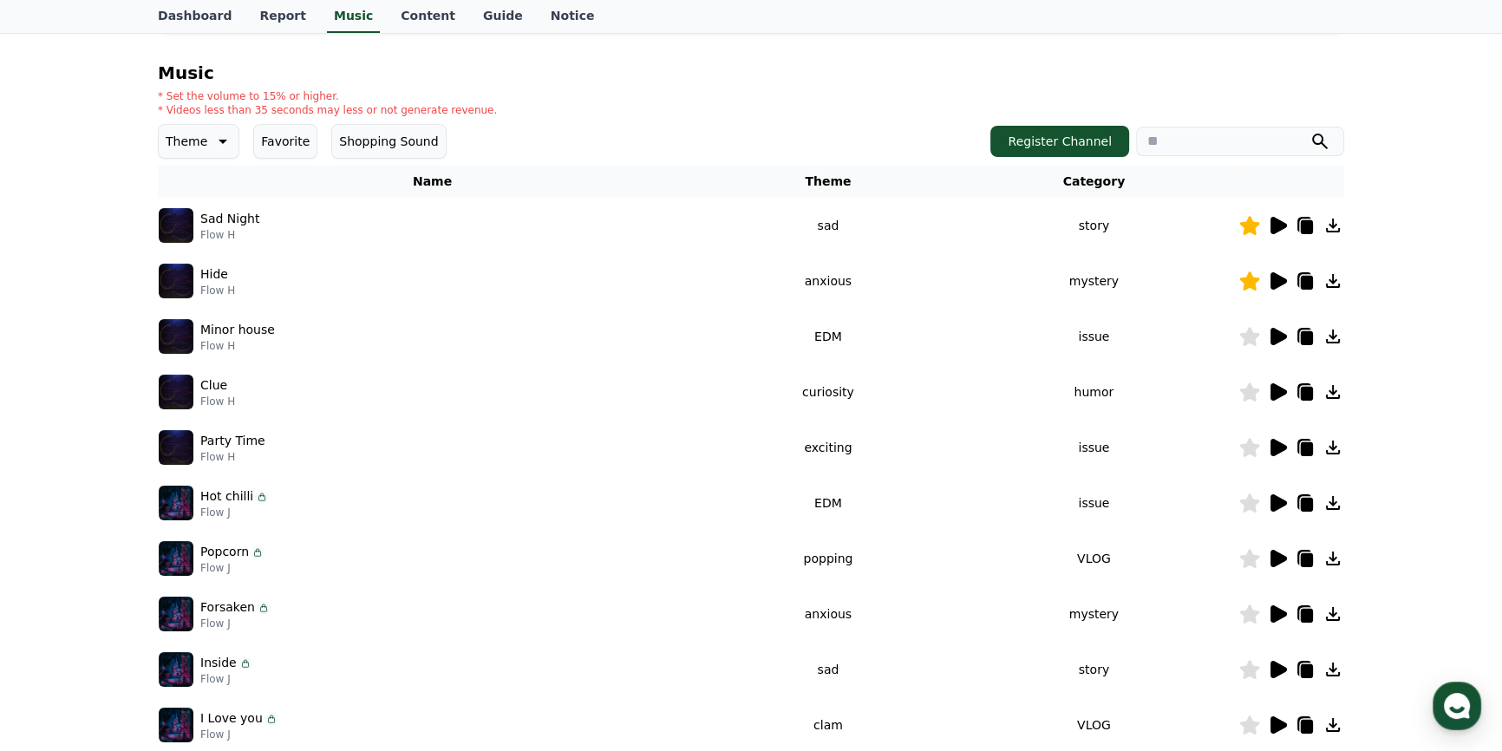
scroll to position [315, 0]
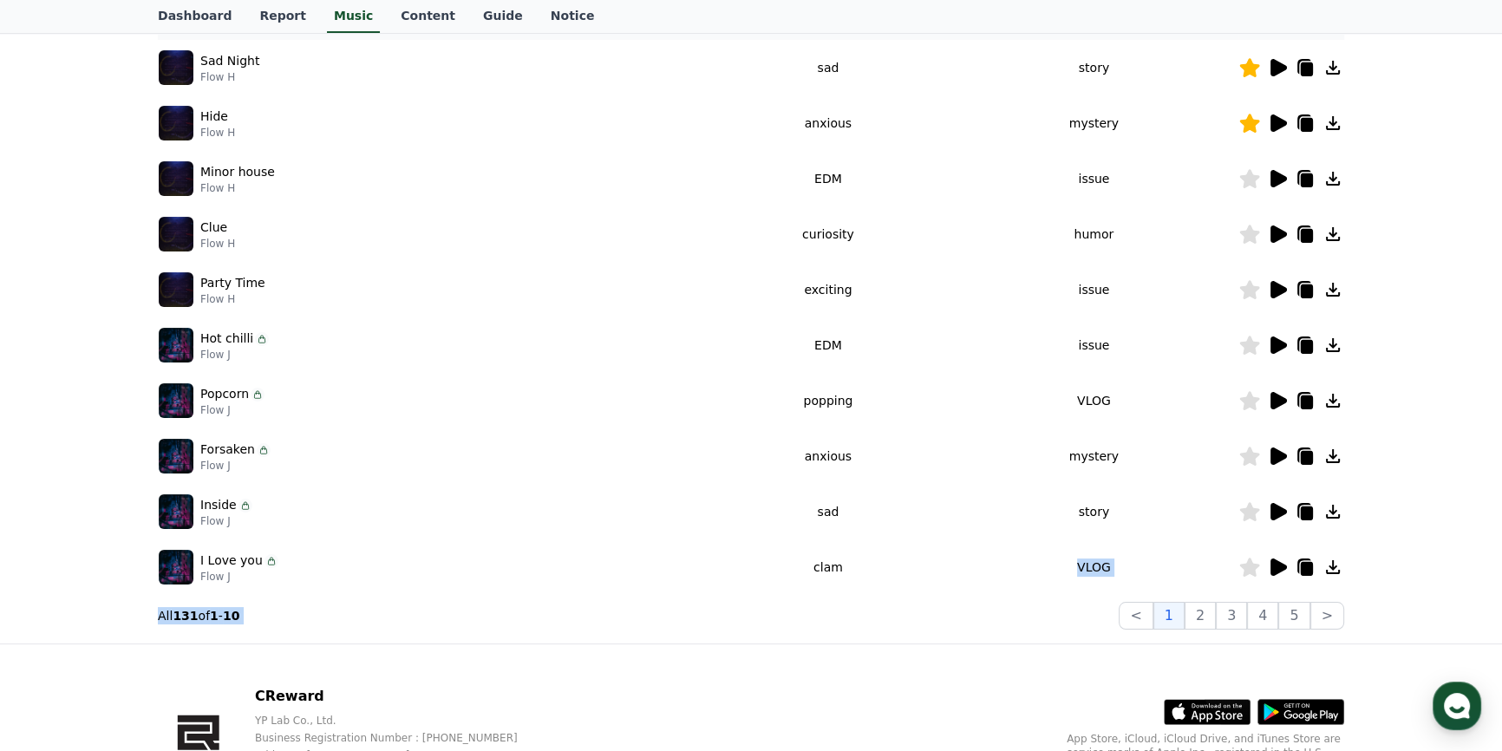
drag, startPoint x: 872, startPoint y: 568, endPoint x: 846, endPoint y: 617, distance: 55.5
click at [846, 617] on div "Music * Set the volume to 15% or higher. * Videos less than 35 seconds may less…" at bounding box center [751, 267] width 1186 height 724
click at [0, 540] on div "Important Notes for Using the CReward Music Service Music * Set the volume to 1…" at bounding box center [751, 224] width 1502 height 839
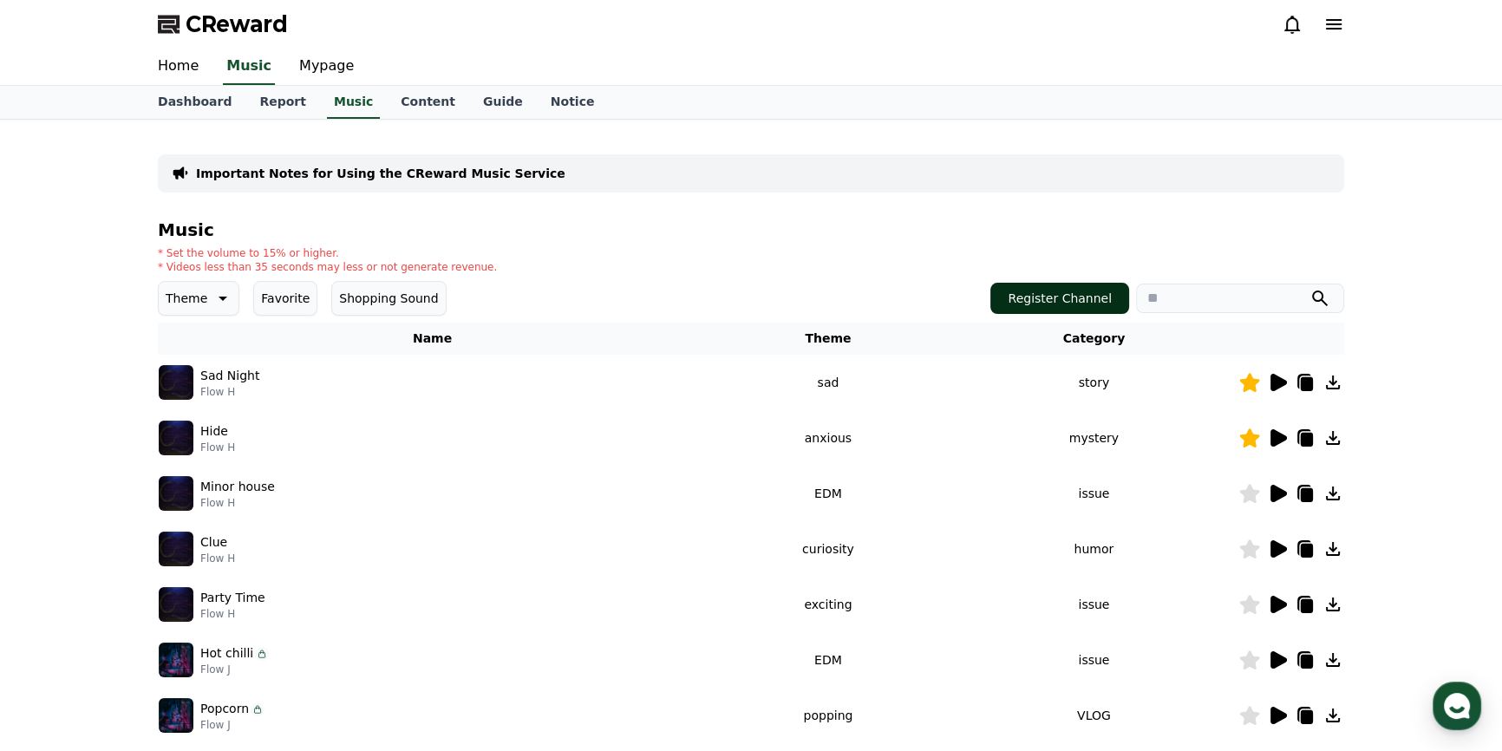
click at [1081, 291] on button "Register Channel" at bounding box center [1059, 298] width 139 height 31
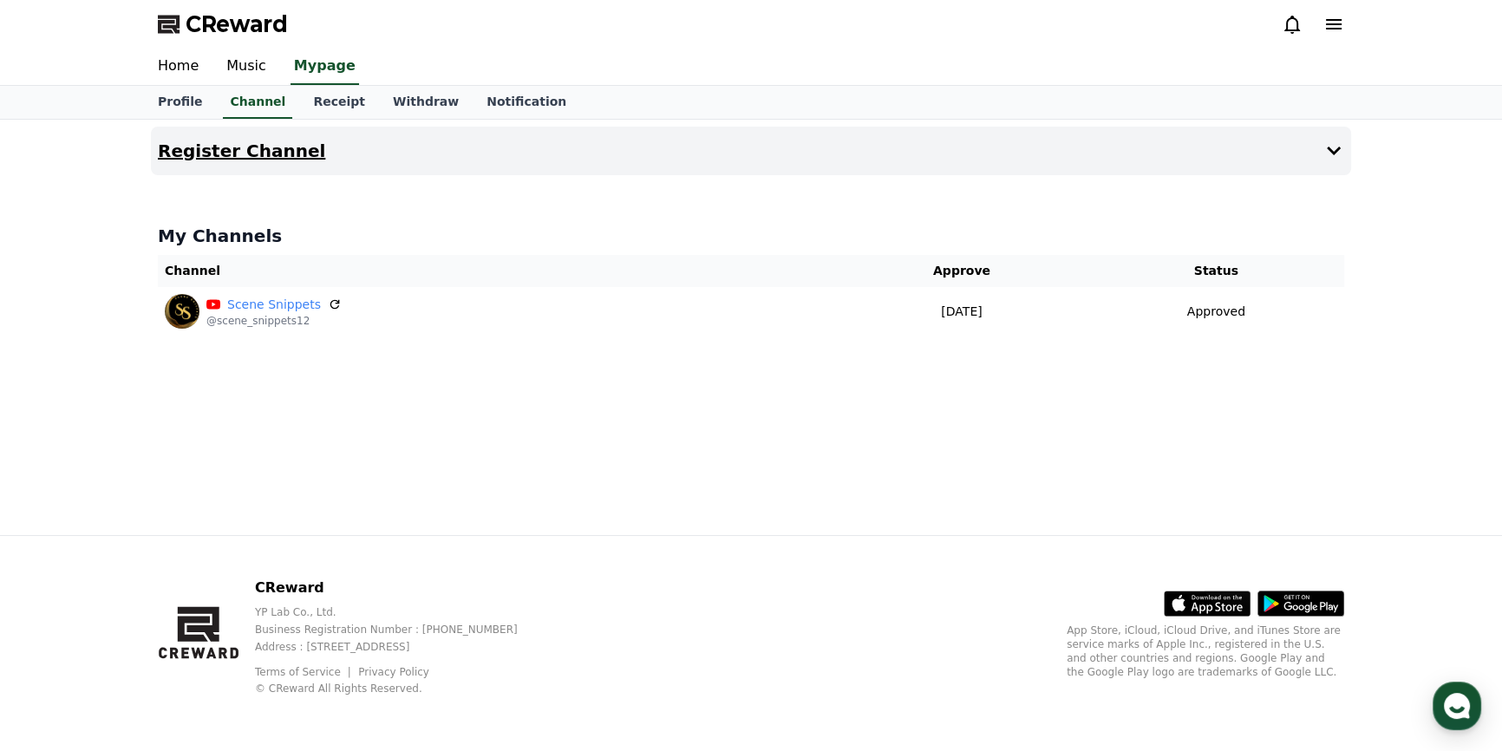
click at [1335, 154] on icon at bounding box center [1333, 150] width 21 height 21
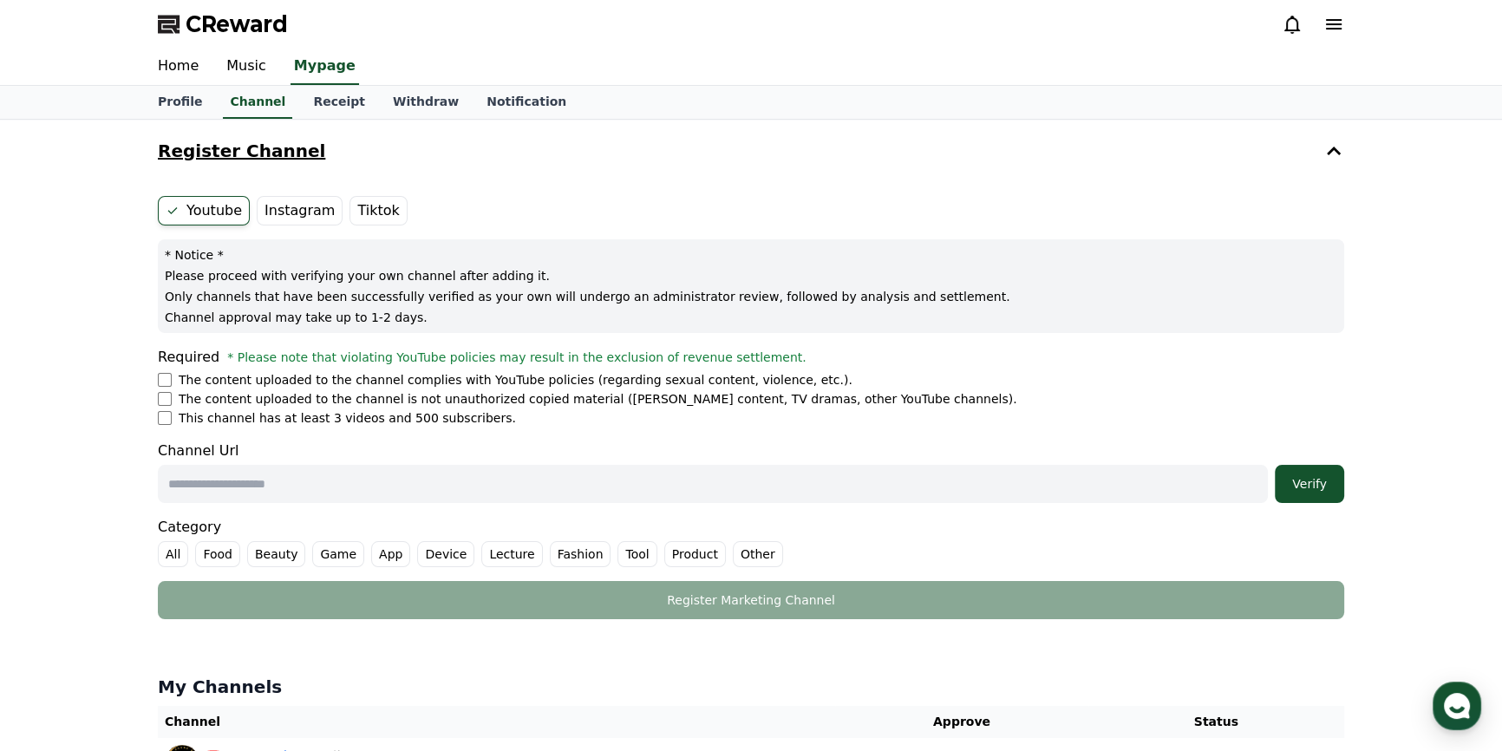
click at [330, 484] on input "text" at bounding box center [713, 484] width 1110 height 38
paste input "**********"
type input "**********"
click at [1304, 487] on div "Verify" at bounding box center [1310, 483] width 56 height 17
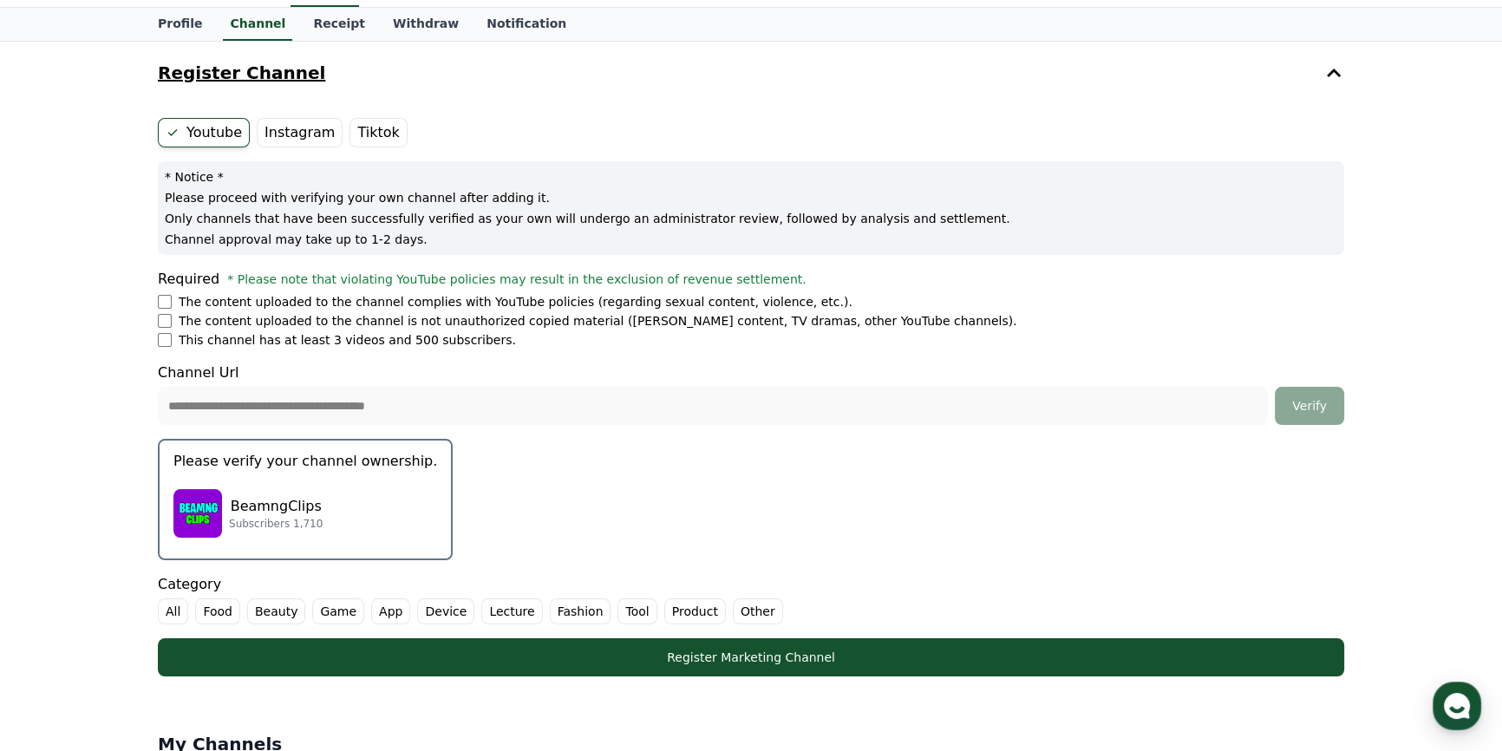
scroll to position [157, 0]
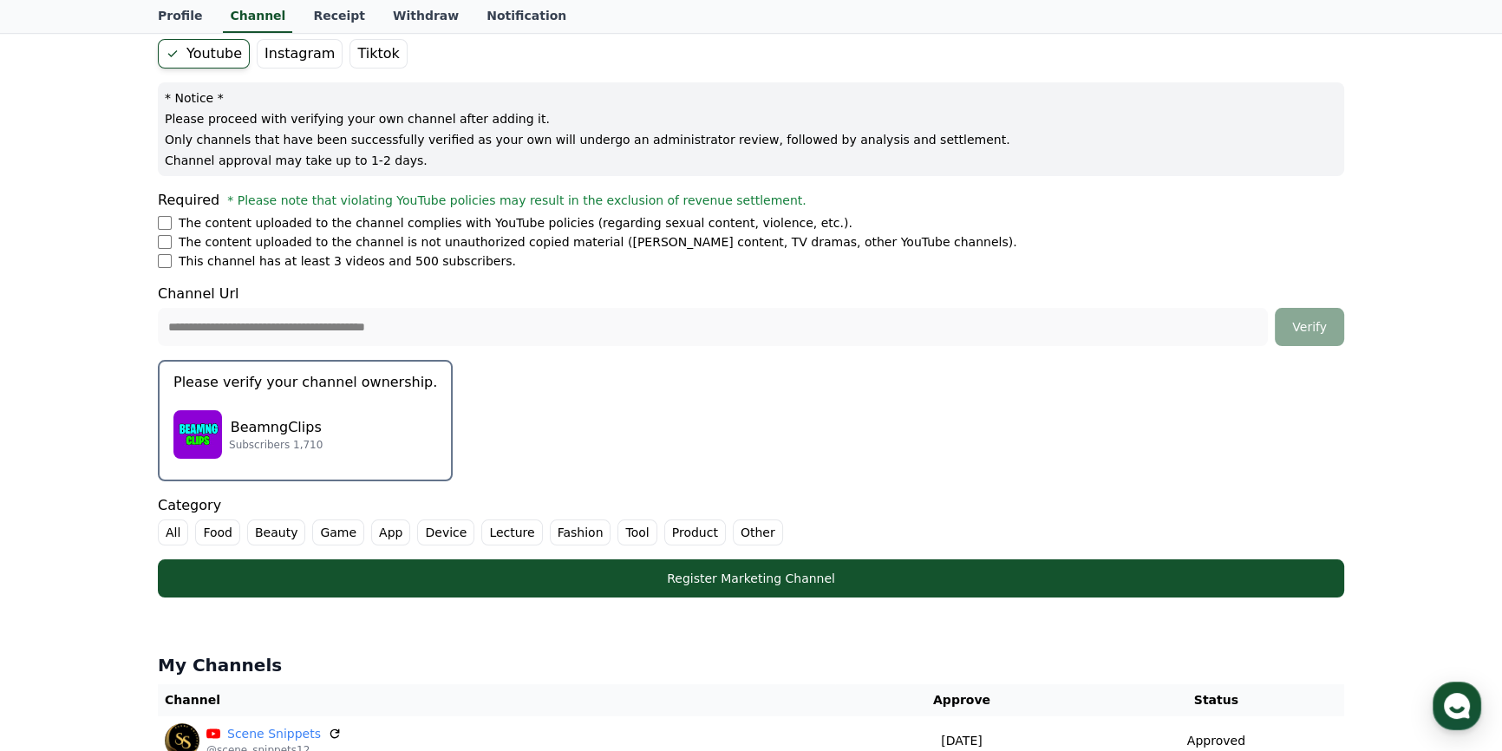
click at [733, 530] on label "Other" at bounding box center [758, 532] width 50 height 26
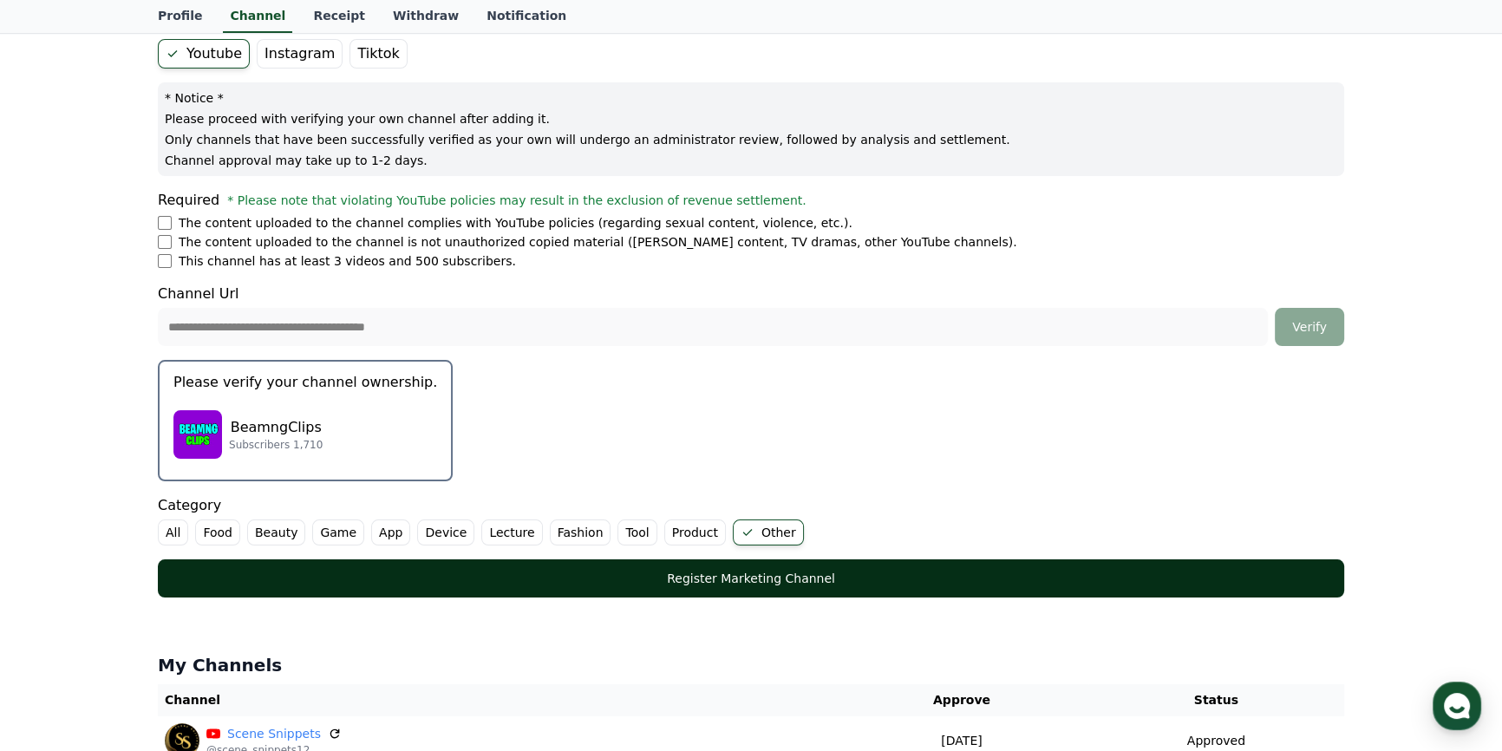
click at [721, 573] on div "Register Marketing Channel" at bounding box center [751, 578] width 1117 height 17
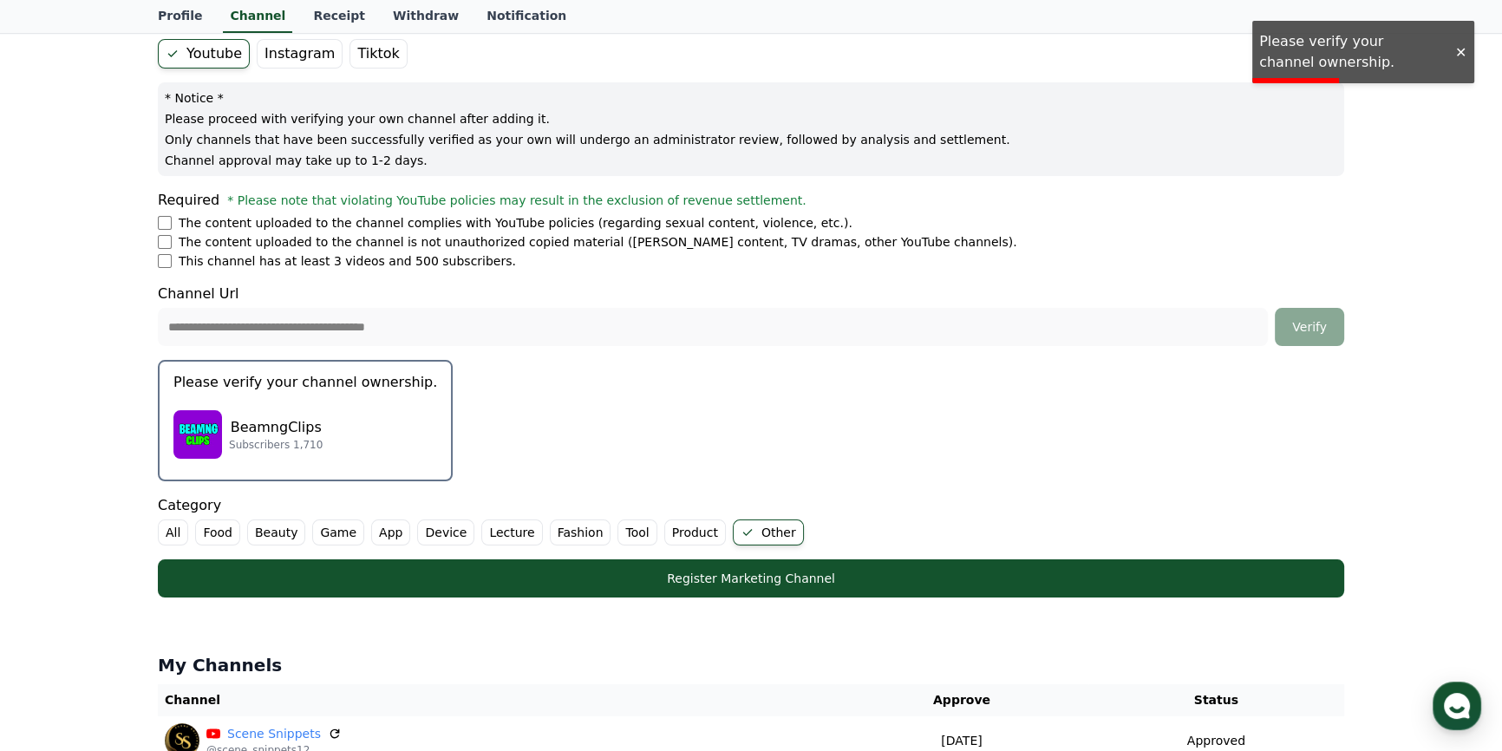
click at [293, 389] on p "Please verify your channel ownership." at bounding box center [305, 382] width 264 height 21
click at [317, 375] on p "Please verify your channel ownership." at bounding box center [305, 382] width 264 height 21
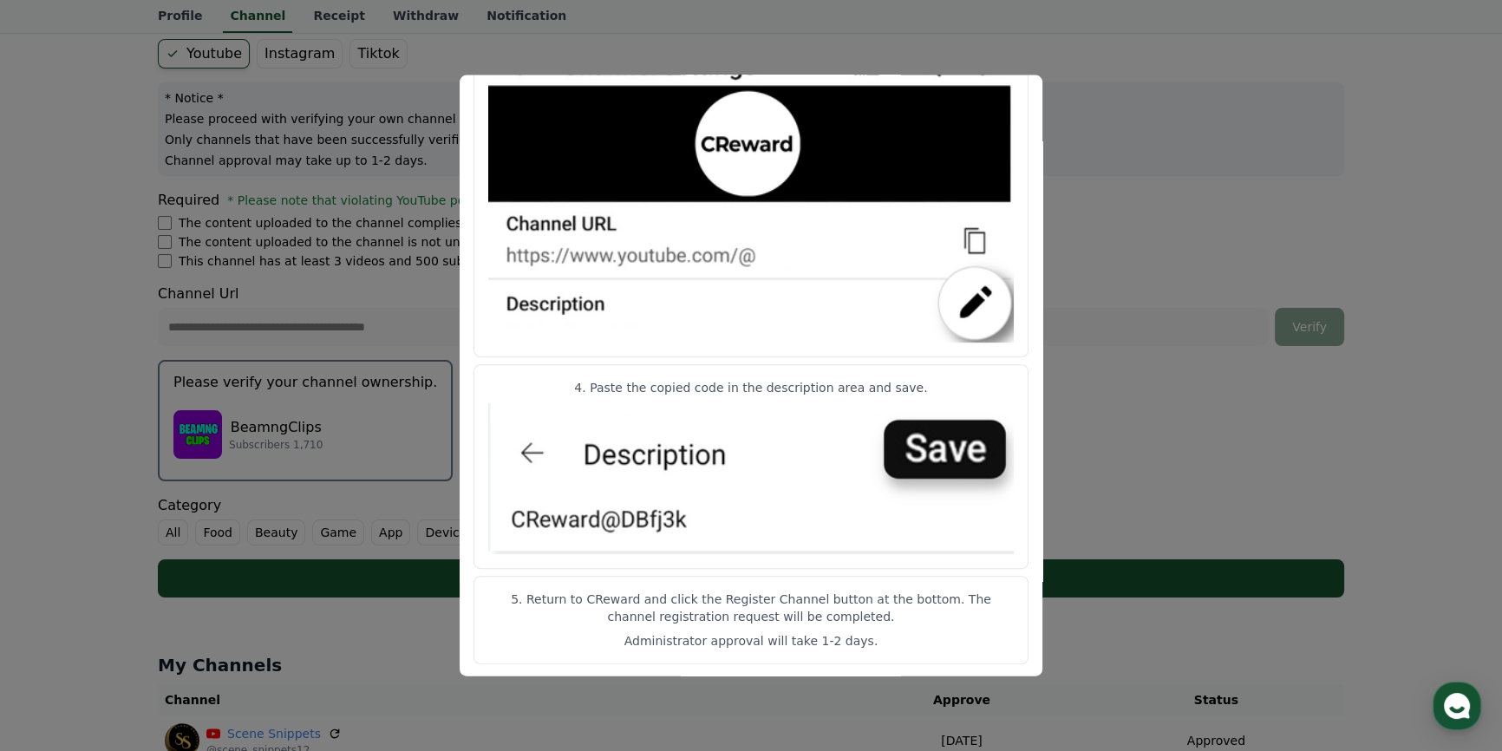
scroll to position [816, 0]
click at [1144, 209] on button "close modal" at bounding box center [751, 375] width 1502 height 751
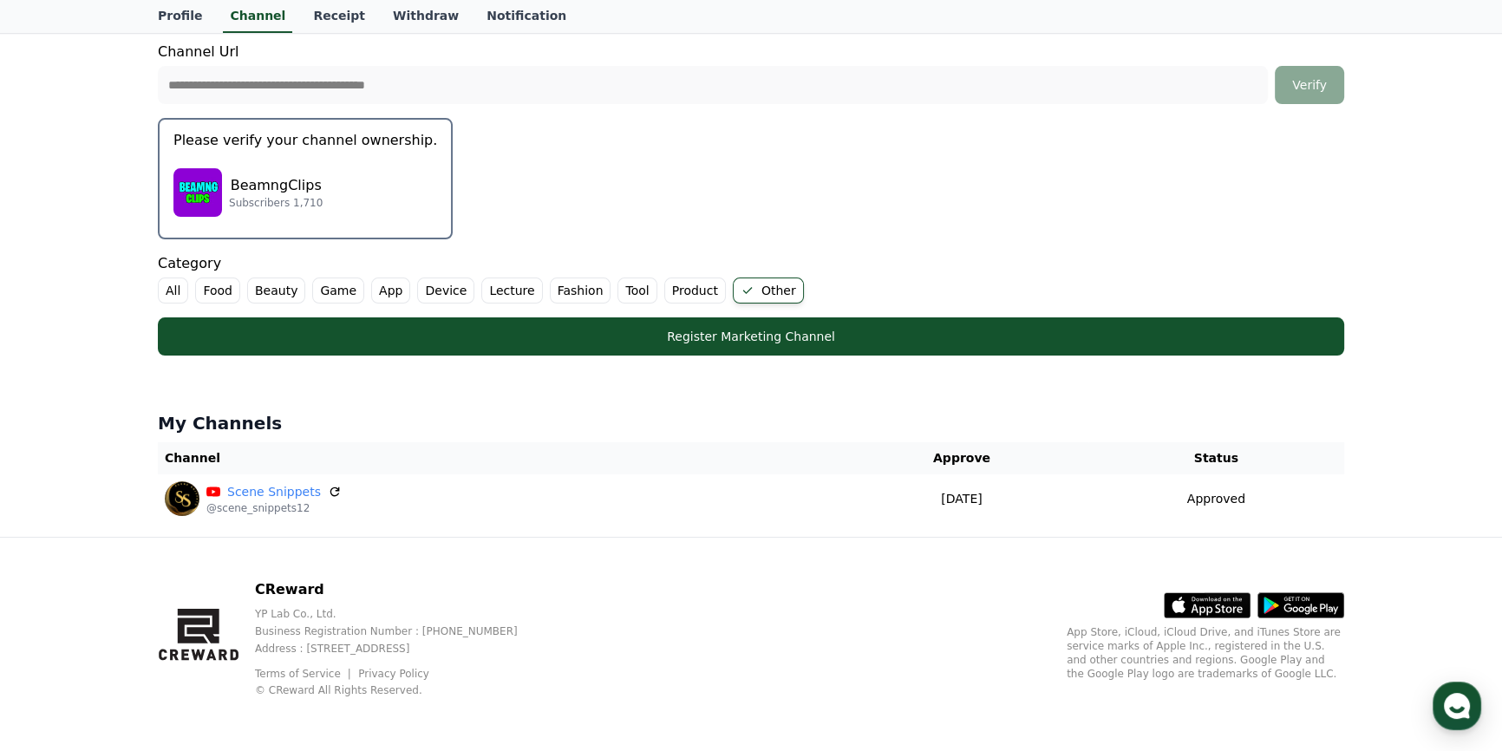
scroll to position [83, 0]
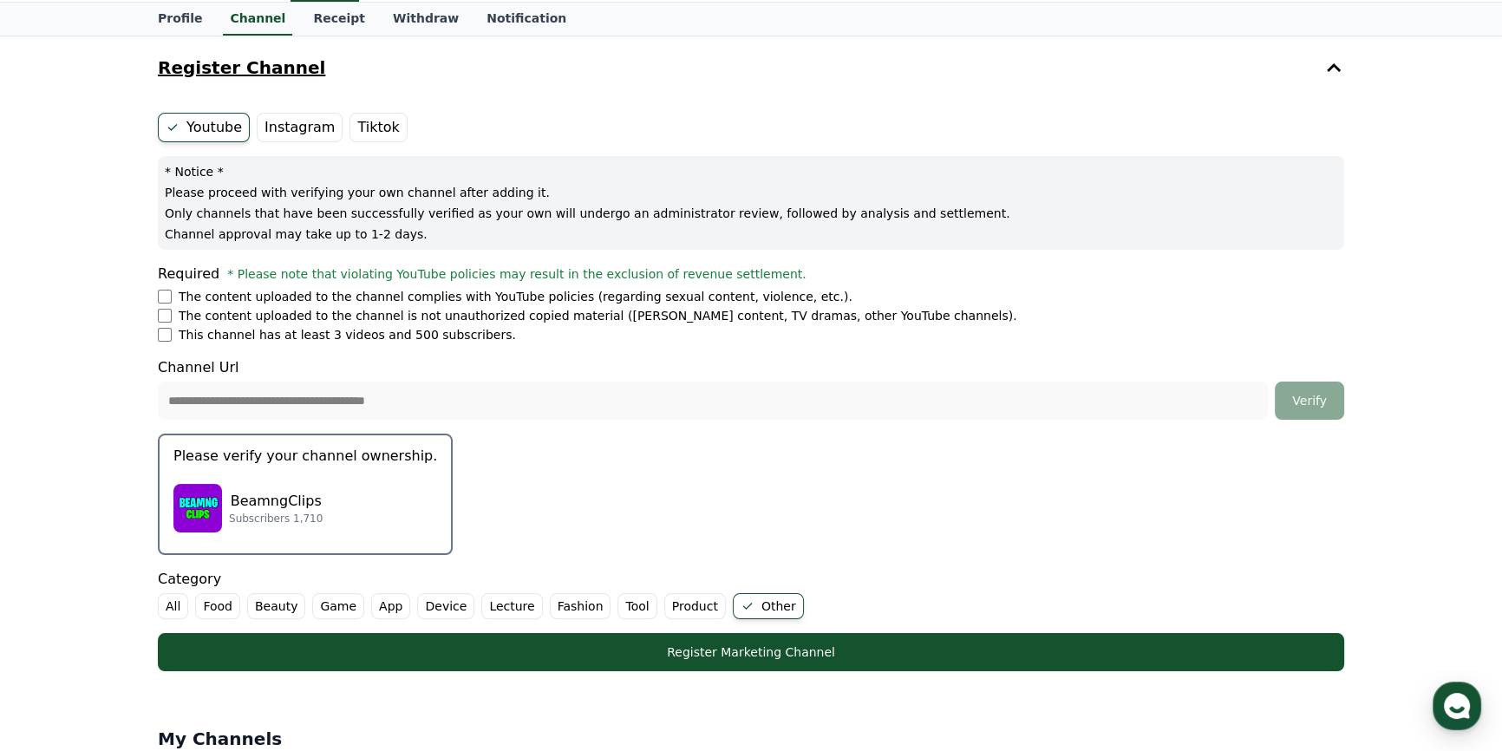
click at [328, 607] on label "Game" at bounding box center [338, 606] width 52 height 26
click at [754, 600] on label "Other" at bounding box center [789, 606] width 71 height 26
click at [259, 512] on p "Subscribers 1,710" at bounding box center [276, 519] width 94 height 14
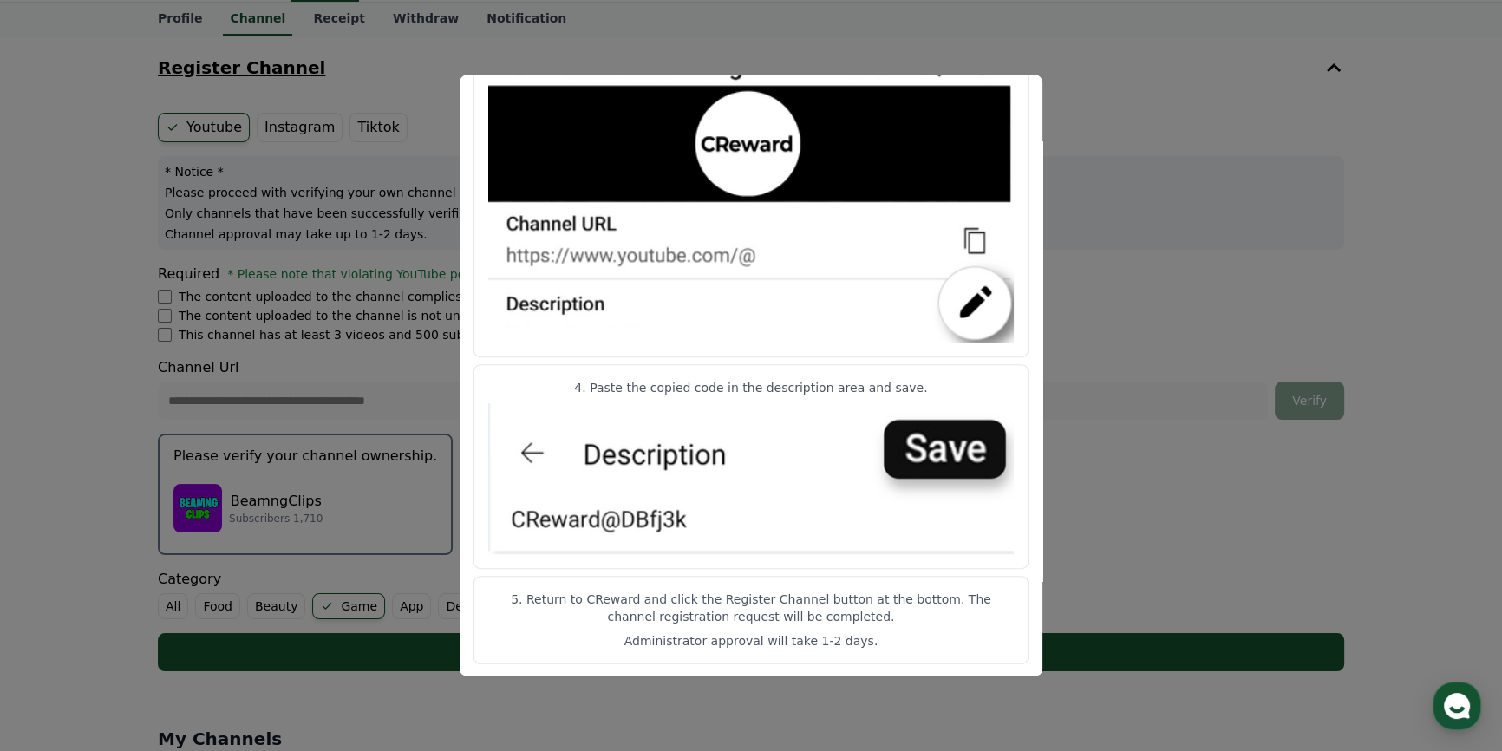
scroll to position [816, 0]
click at [670, 520] on img "modal" at bounding box center [751, 478] width 526 height 151
click at [546, 518] on img "modal" at bounding box center [751, 478] width 526 height 151
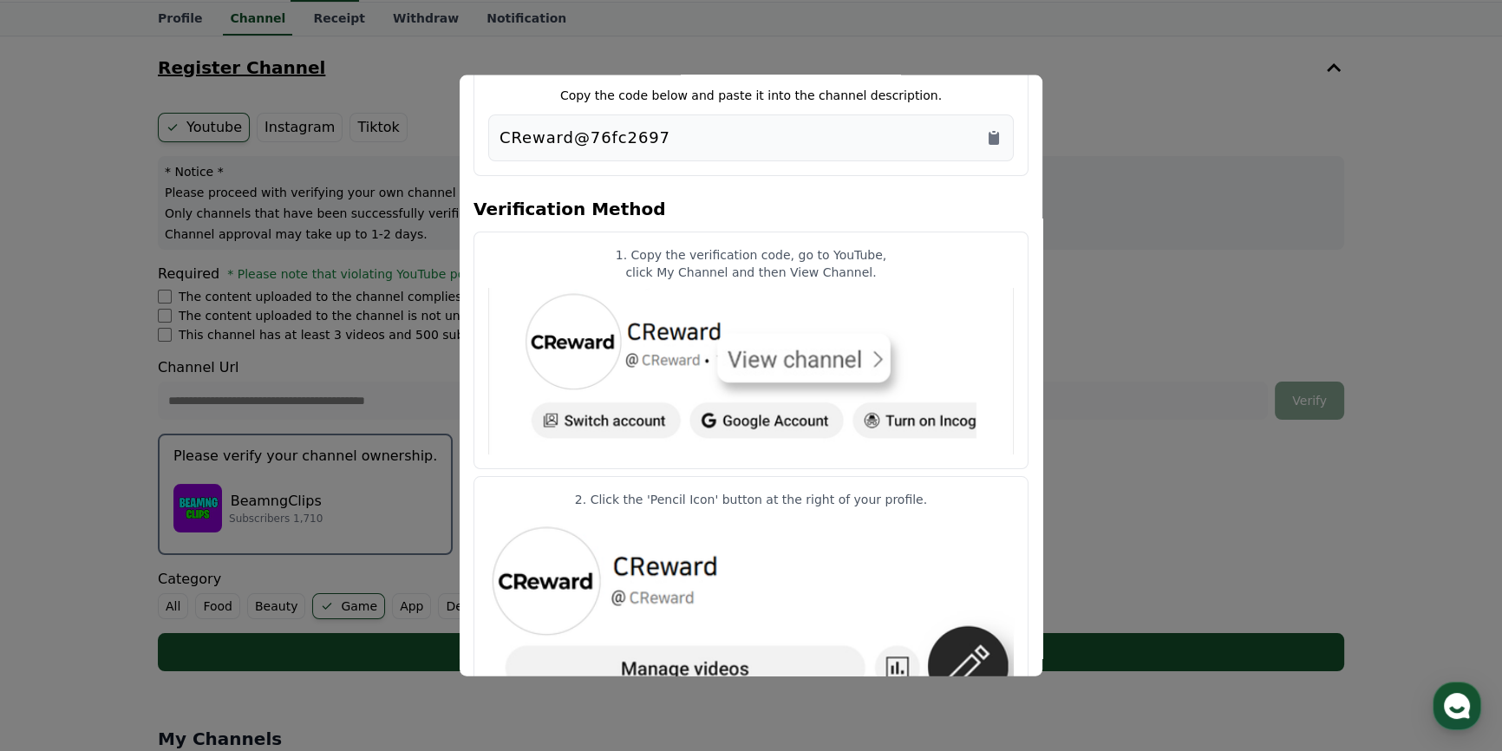
scroll to position [0, 0]
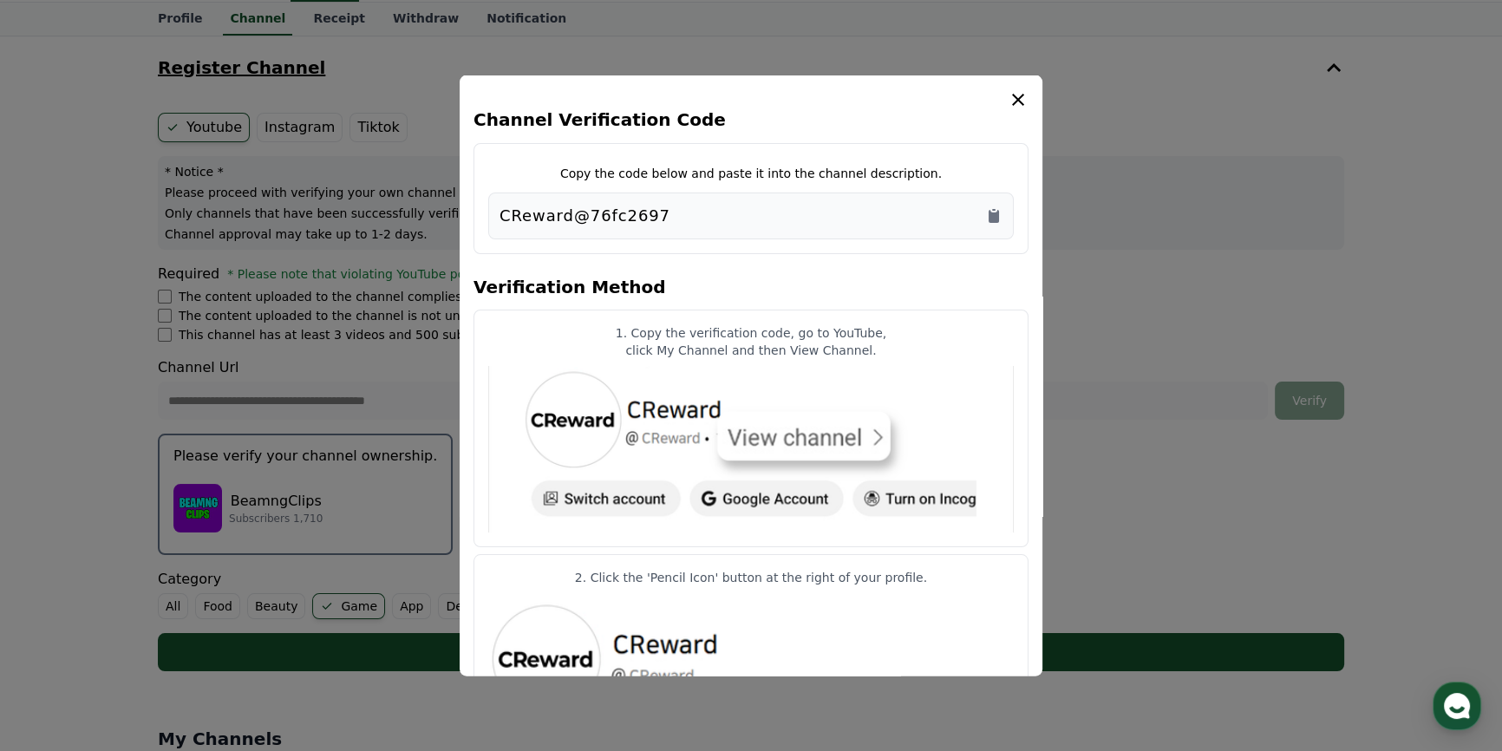
drag, startPoint x: 650, startPoint y: 216, endPoint x: 502, endPoint y: 221, distance: 147.5
click at [502, 221] on p "CReward@76fc2697" at bounding box center [585, 216] width 171 height 24
click at [989, 216] on icon "Copy to clipboard" at bounding box center [993, 215] width 17 height 17
click at [1034, 99] on div "Channel Verification Code Copy the code below and paste it into the channel des…" at bounding box center [751, 375] width 583 height 601
click at [1023, 95] on icon "modal" at bounding box center [1018, 99] width 21 height 21
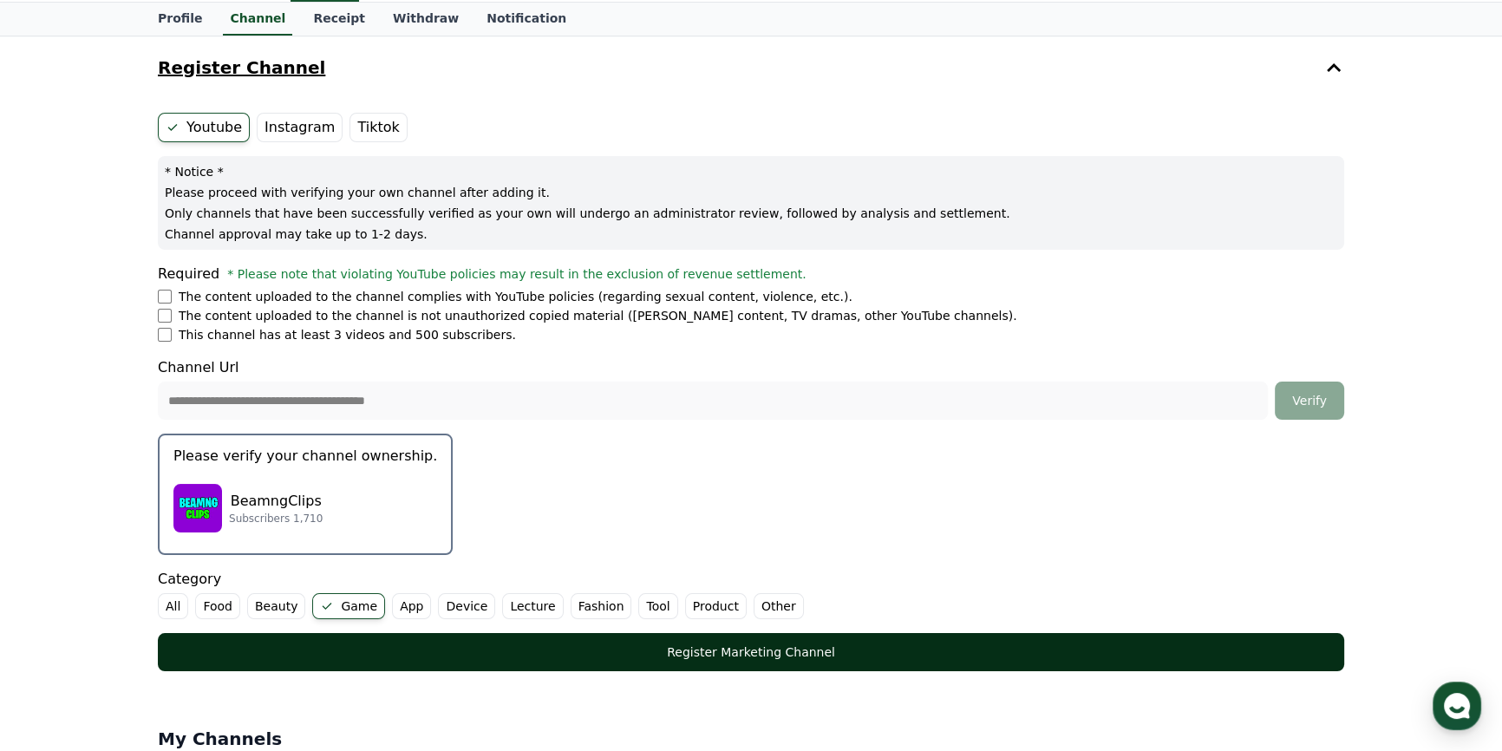
click at [766, 660] on button "Register Marketing Channel" at bounding box center [751, 652] width 1186 height 38
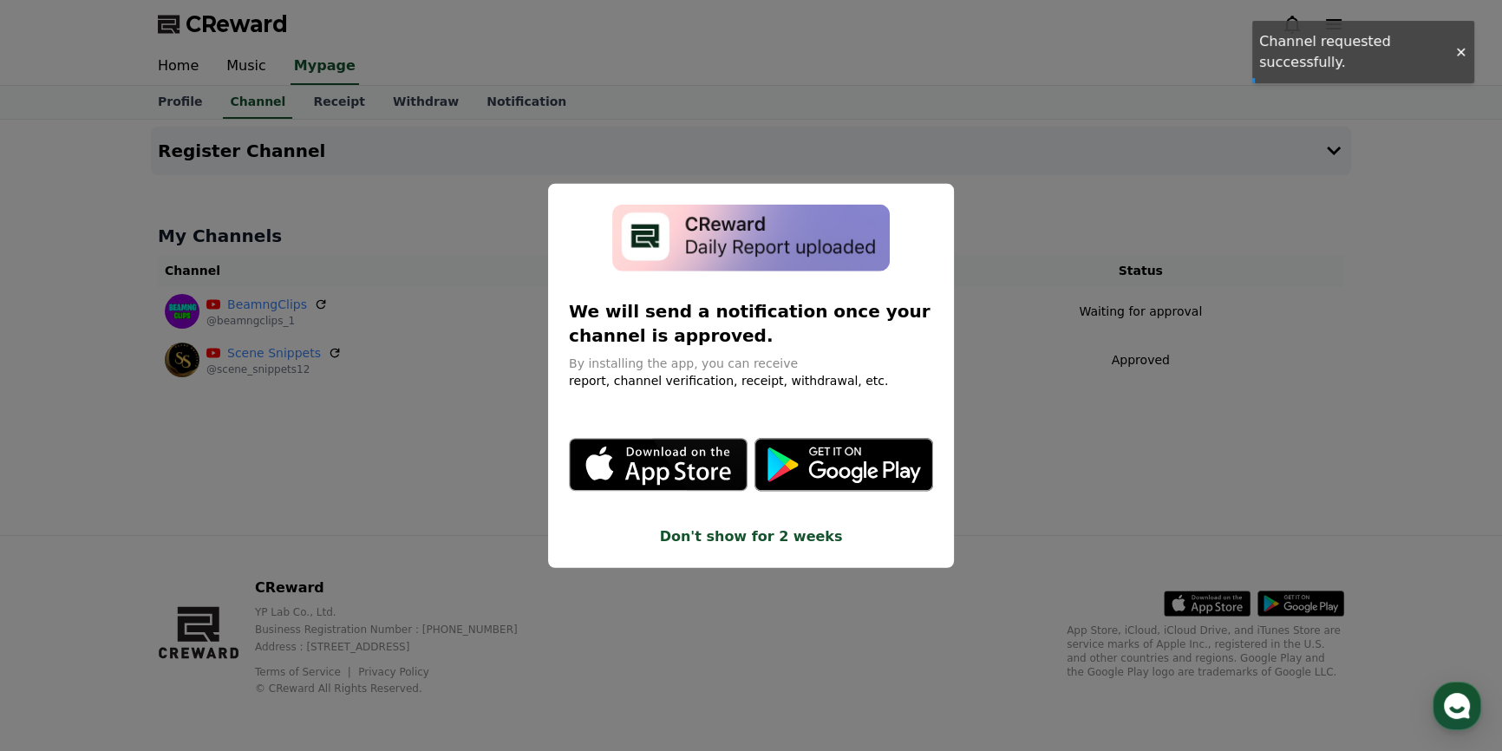
click at [754, 542] on button "Don't show for 2 weeks" at bounding box center [751, 536] width 364 height 21
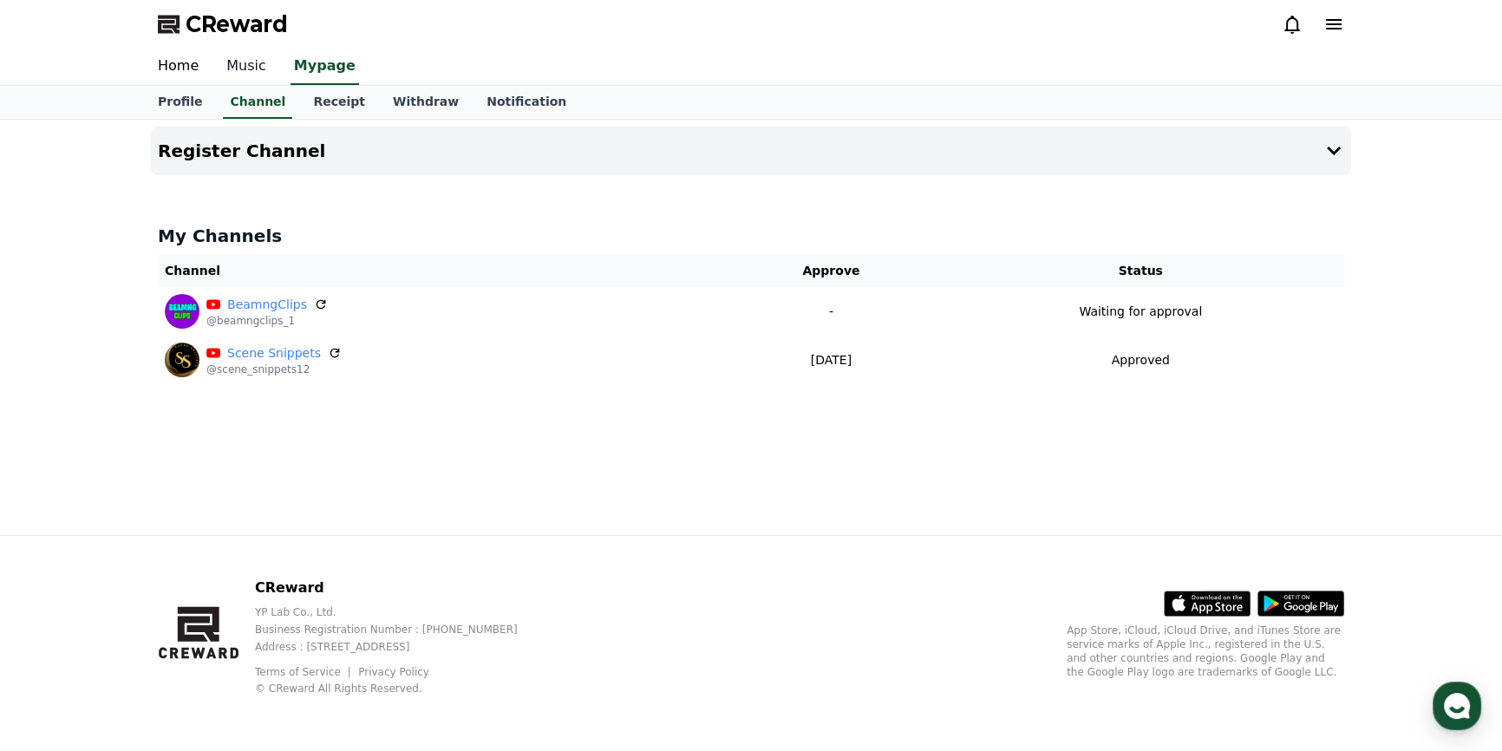
click at [242, 68] on link "Music" at bounding box center [246, 67] width 68 height 36
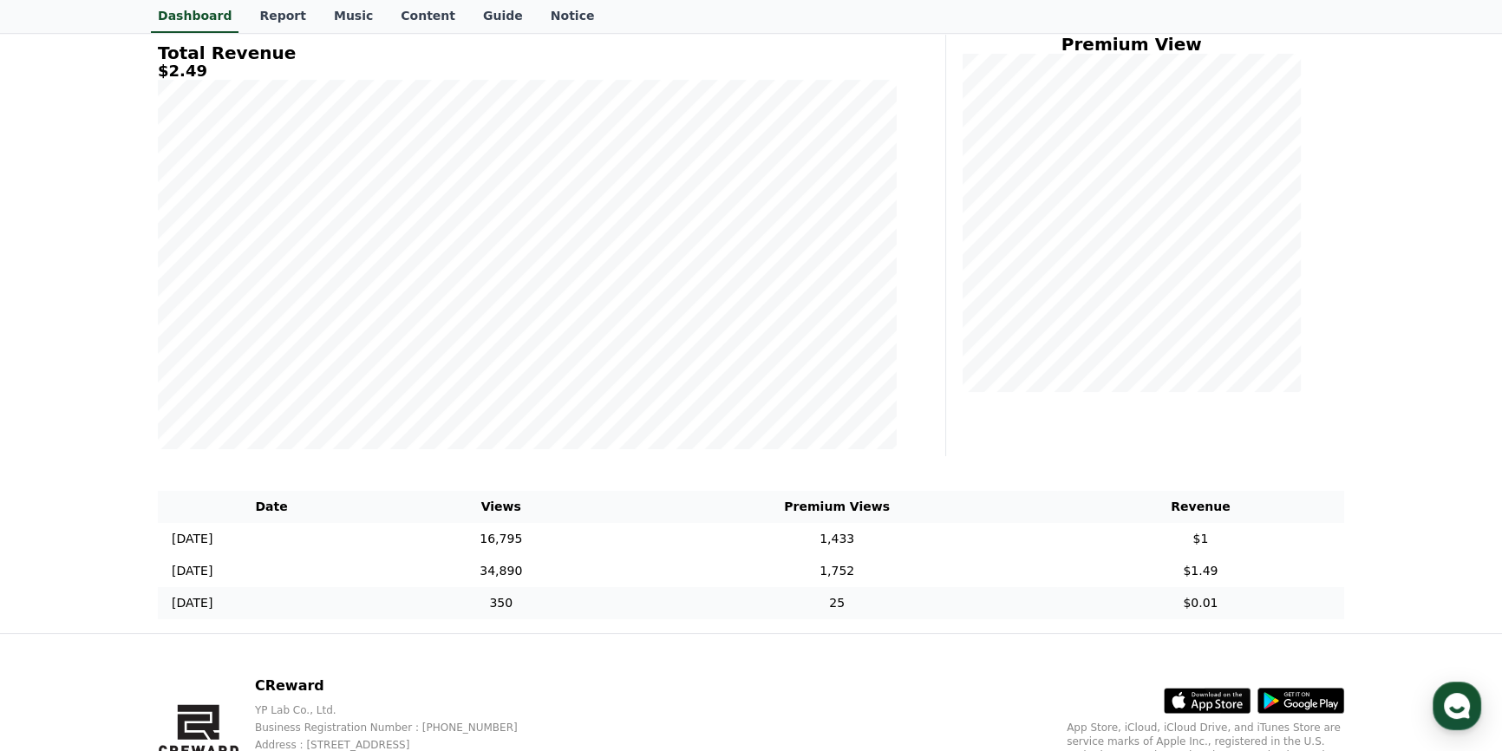
scroll to position [332, 0]
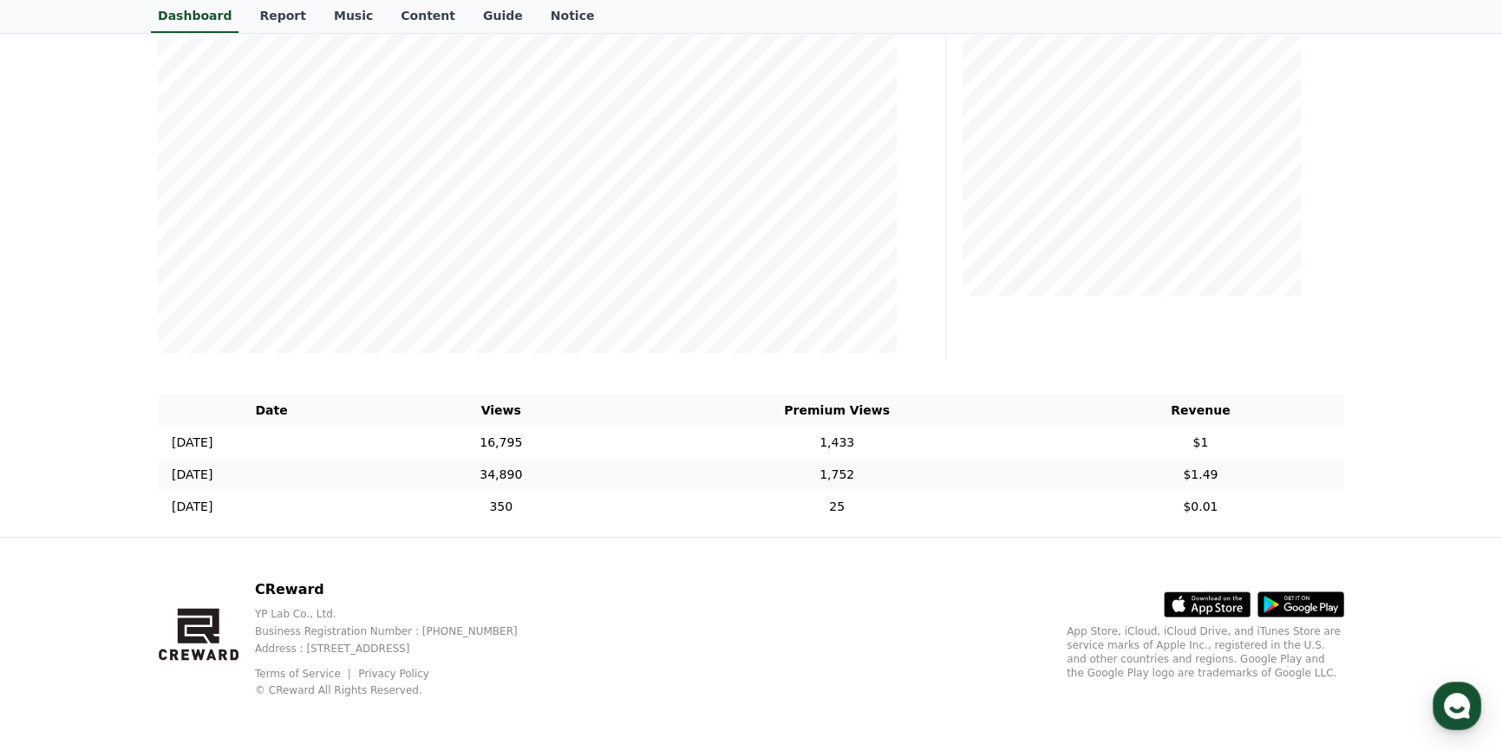
click at [211, 469] on p "[DATE]" at bounding box center [192, 475] width 41 height 18
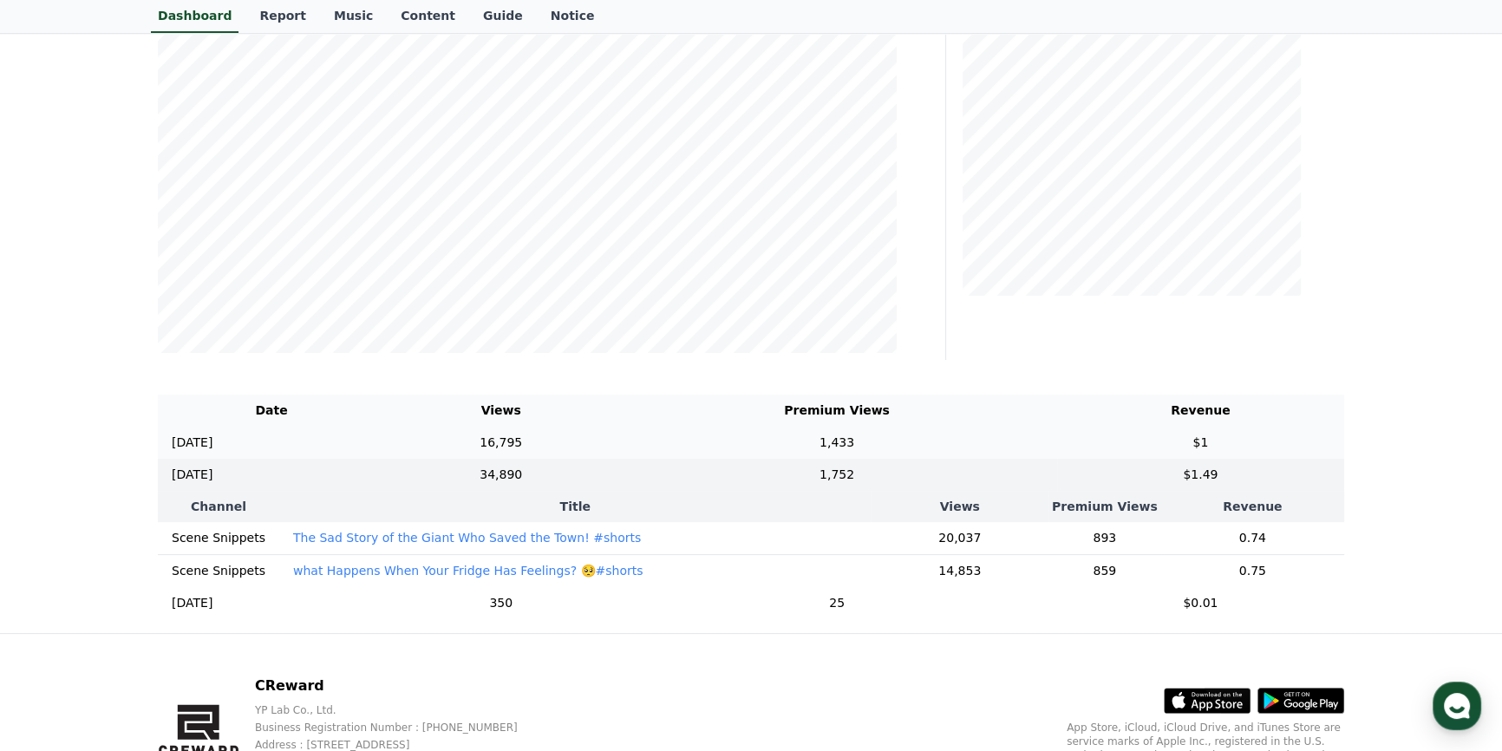
click at [578, 441] on td "16,795" at bounding box center [501, 443] width 232 height 32
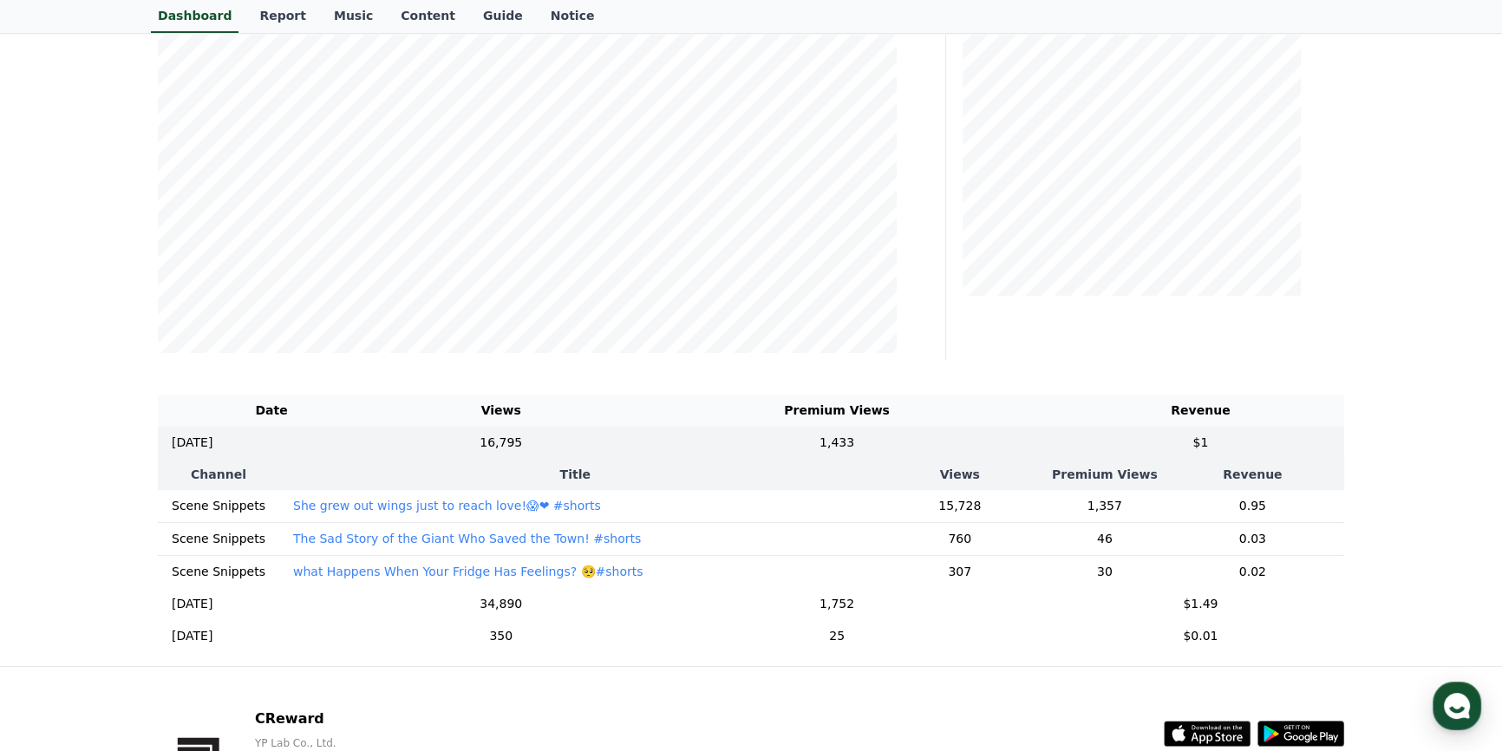
click at [369, 506] on p "She grew out wings just to reach love!😱❤ #shorts" at bounding box center [447, 505] width 308 height 17
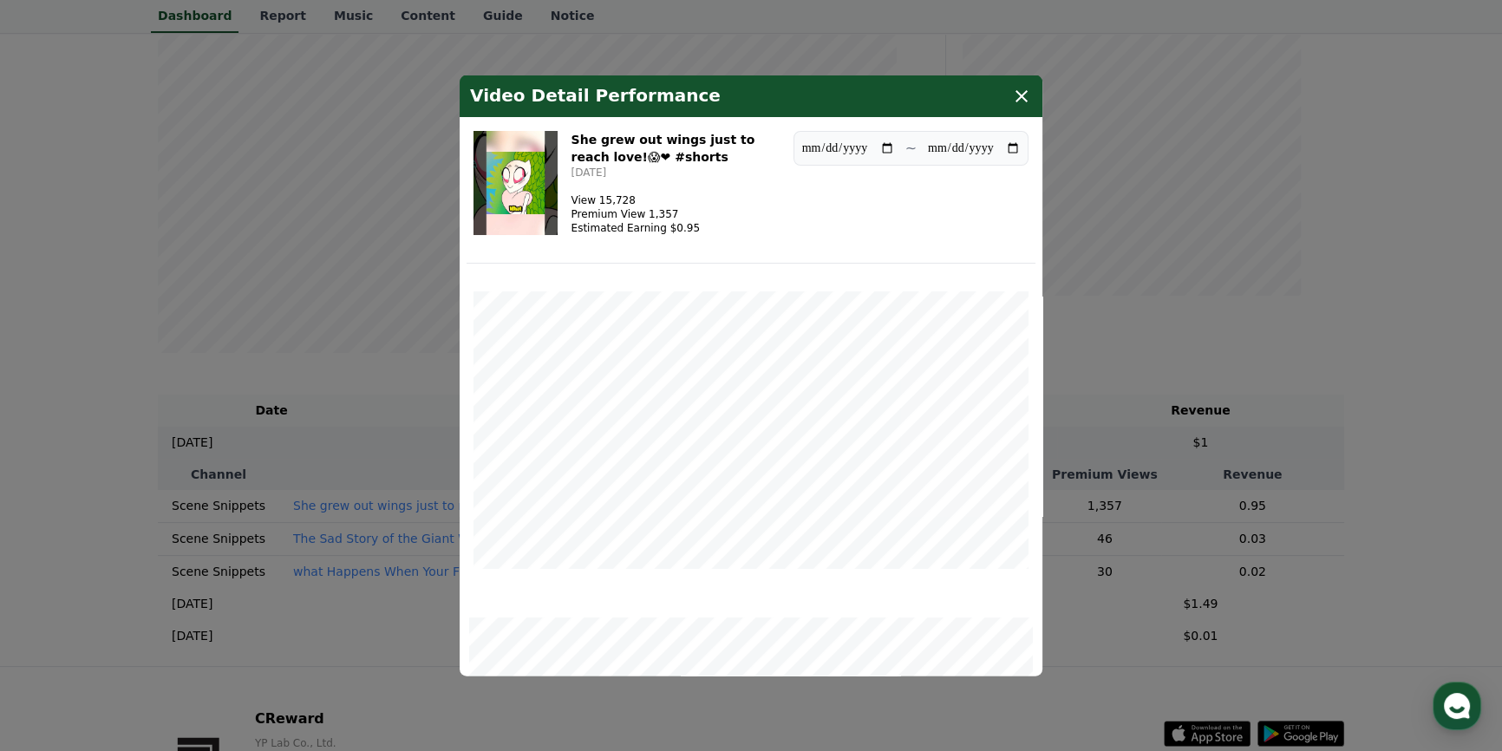
scroll to position [253, 0]
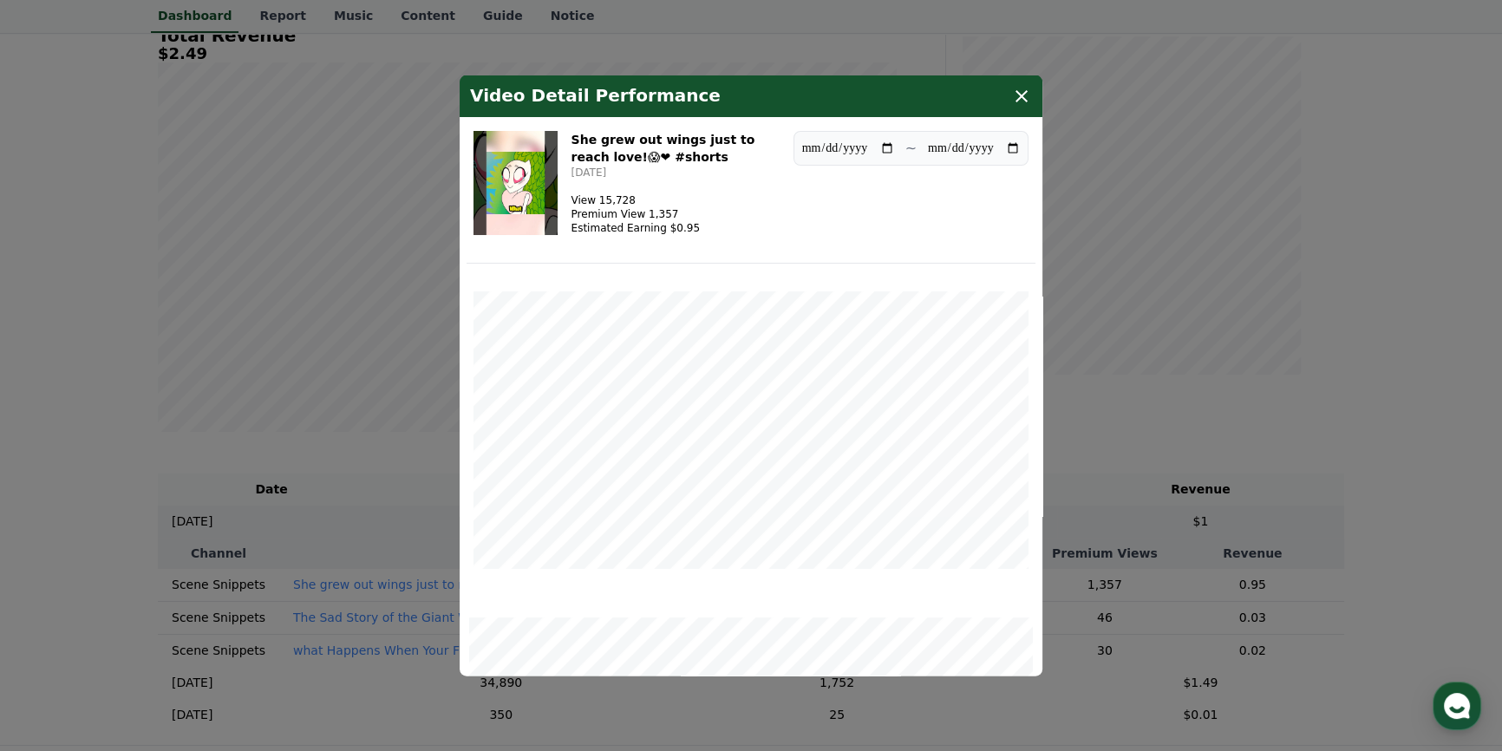
drag, startPoint x: 669, startPoint y: 216, endPoint x: 605, endPoint y: 216, distance: 63.3
click at [605, 216] on p "Premium View 1,357" at bounding box center [636, 214] width 128 height 14
drag, startPoint x: 685, startPoint y: 232, endPoint x: 665, endPoint y: 232, distance: 19.9
click at [665, 232] on div "She grew out wings just to reach love!😱❤ #shorts [DATE] View 15,728 Premium Vie…" at bounding box center [676, 183] width 208 height 104
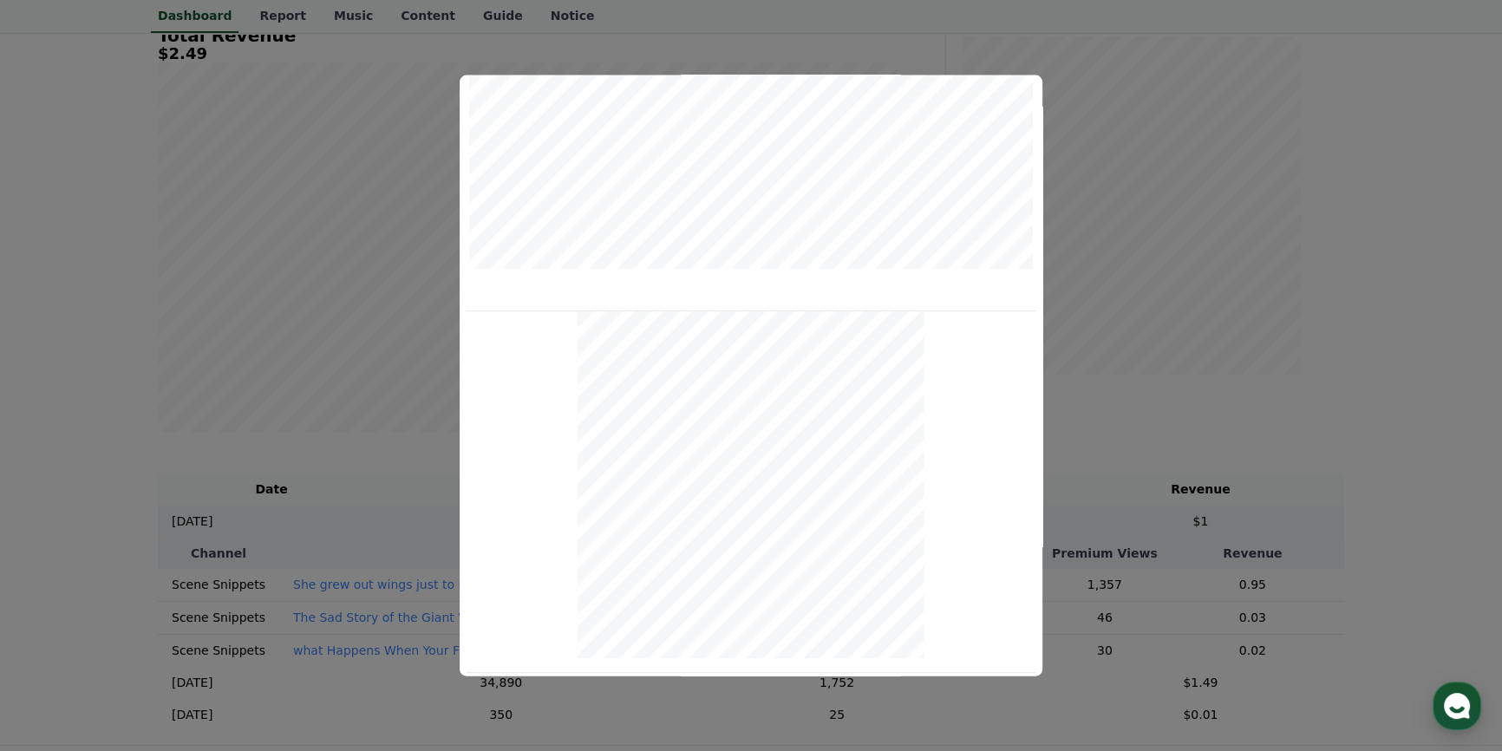
scroll to position [633, 0]
click at [1247, 231] on button "close modal" at bounding box center [751, 375] width 1502 height 751
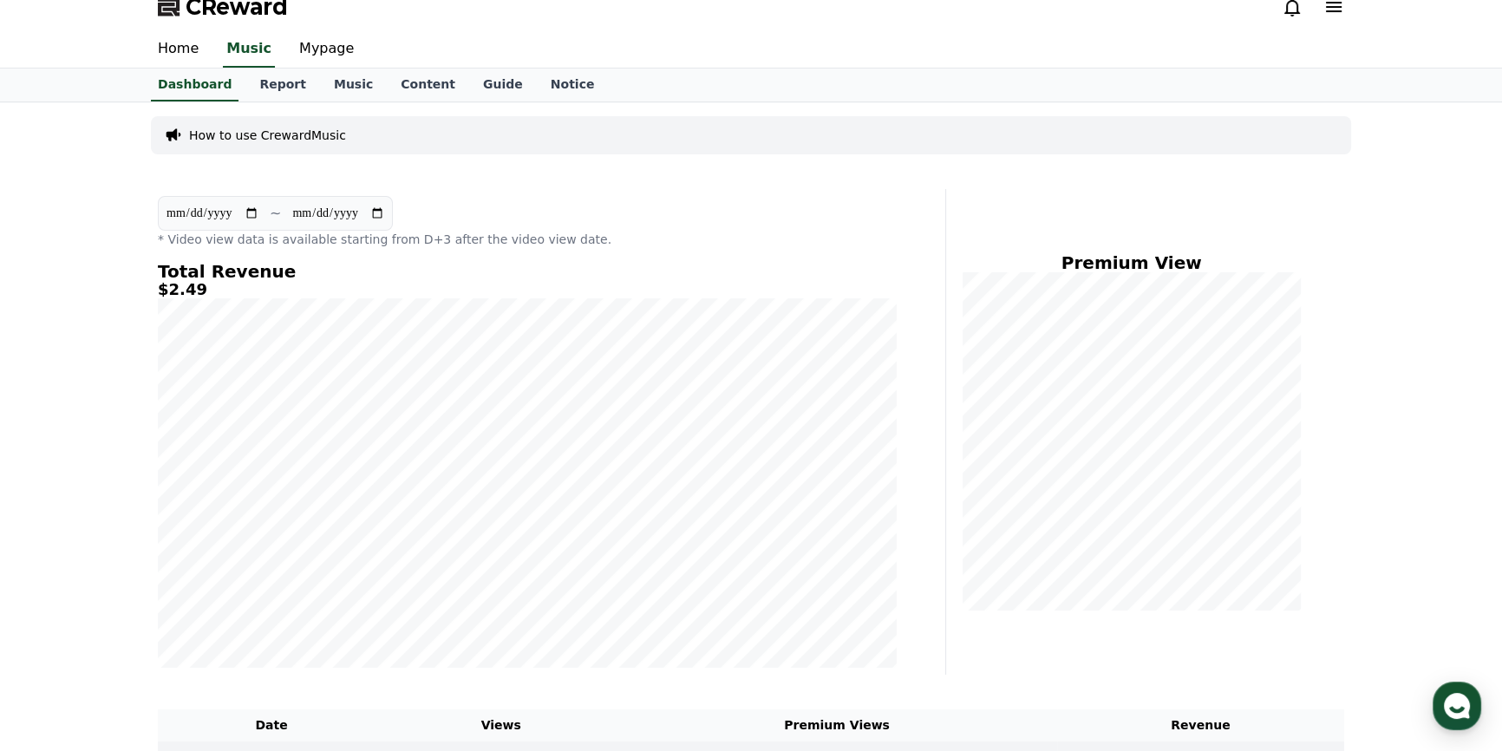
scroll to position [0, 0]
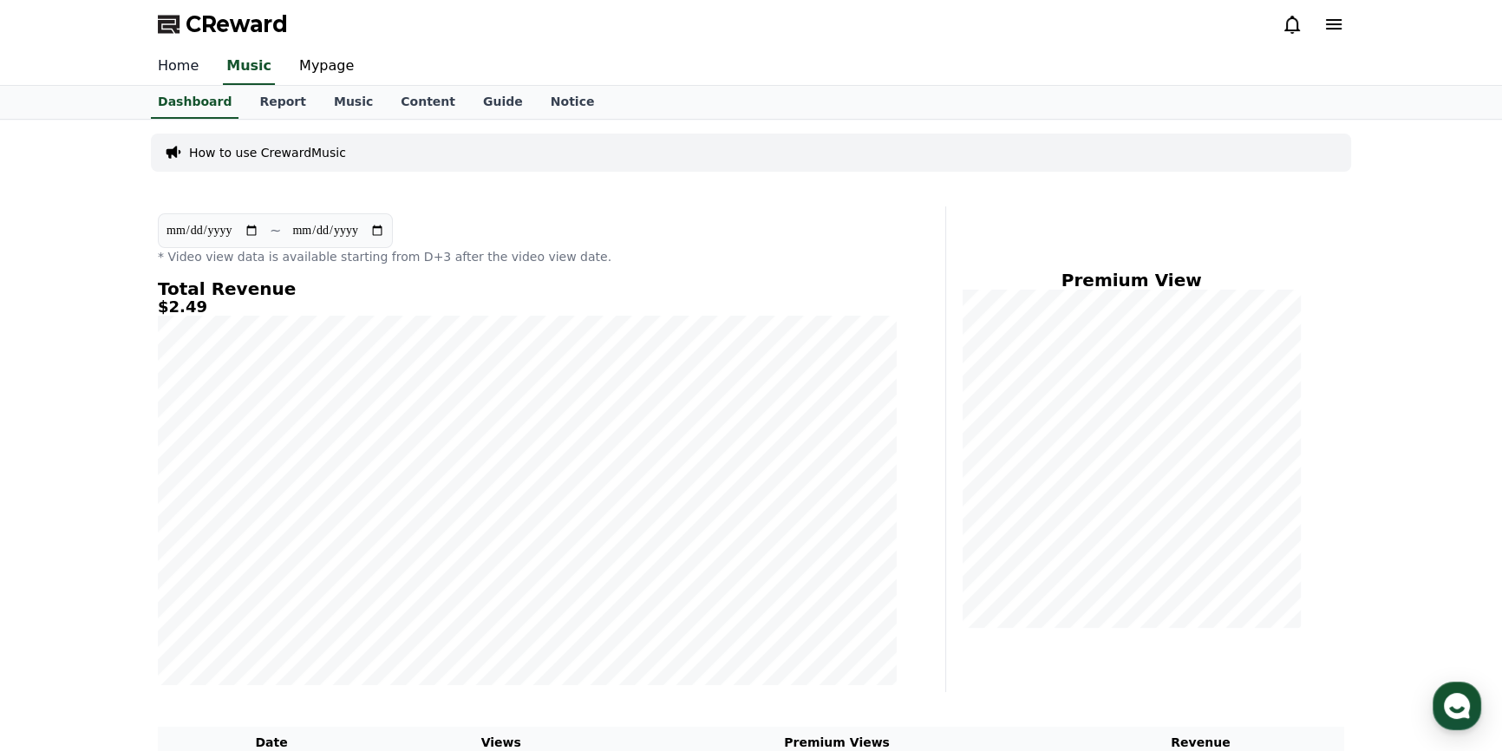
click at [174, 64] on link "Home" at bounding box center [178, 67] width 69 height 36
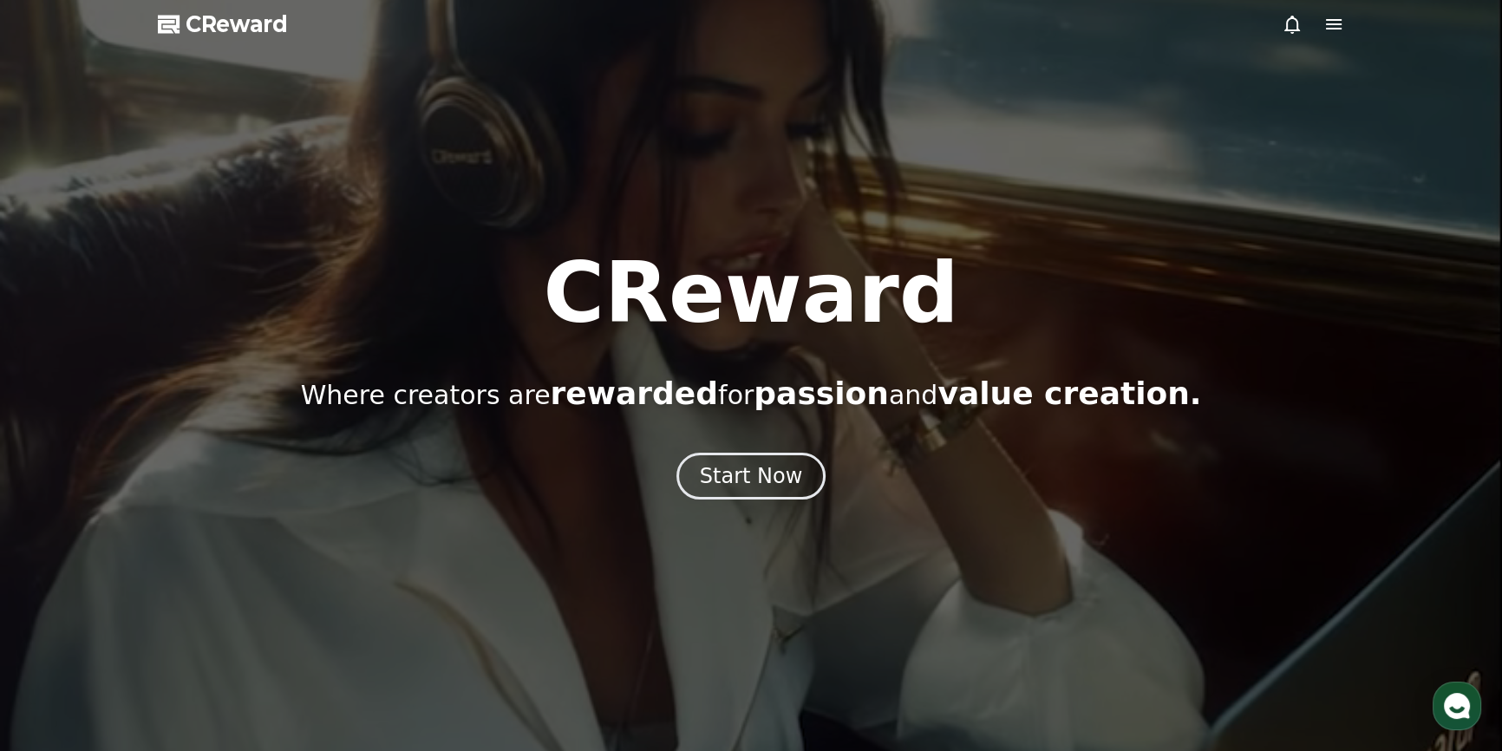
click at [1282, 21] on icon at bounding box center [1292, 24] width 21 height 21
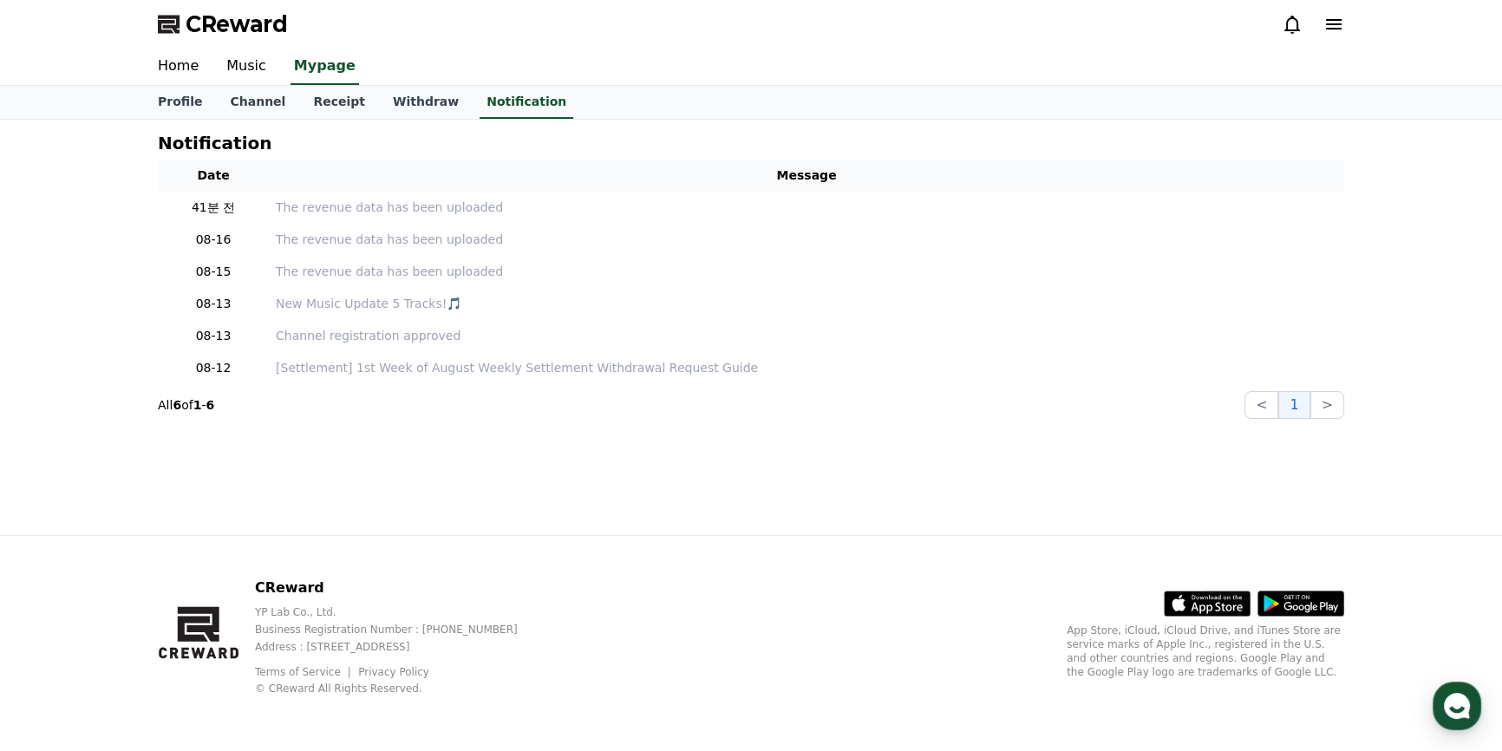
click at [1375, 179] on div "Notification Date Message 41분 전 The revenue data has been uploaded 08-16 The re…" at bounding box center [751, 327] width 1502 height 415
click at [1336, 22] on icon at bounding box center [1333, 24] width 21 height 21
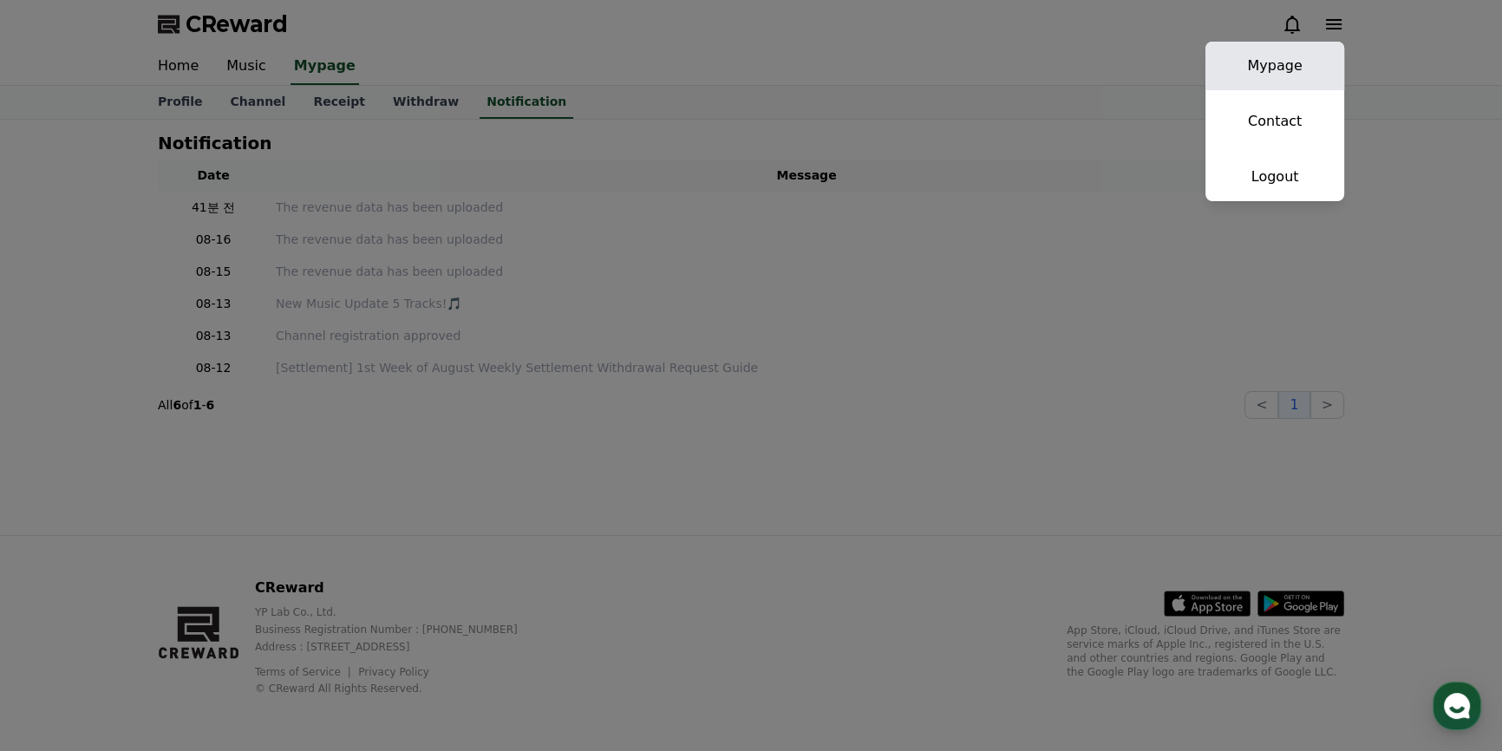
click at [1272, 69] on link "Mypage" at bounding box center [1274, 66] width 139 height 49
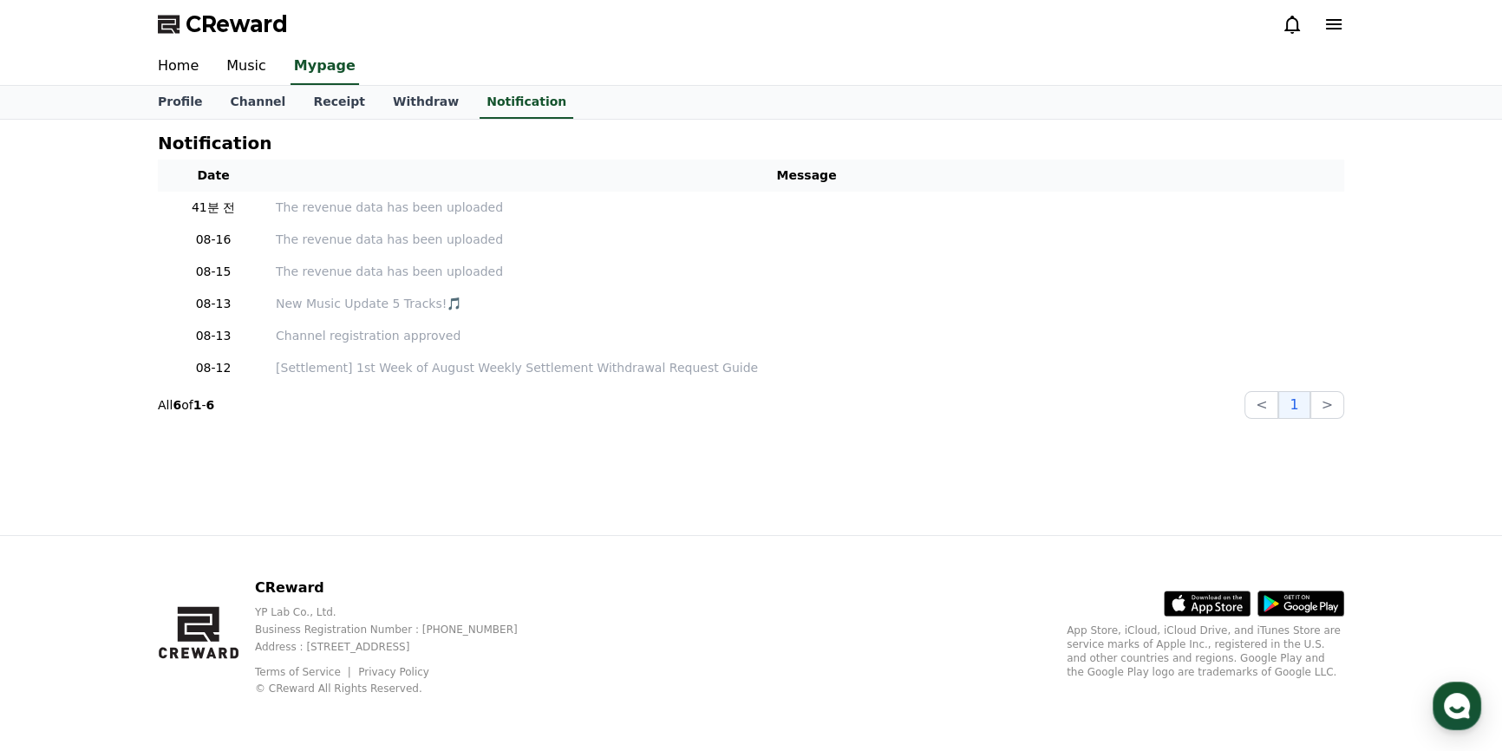
select select "**********"
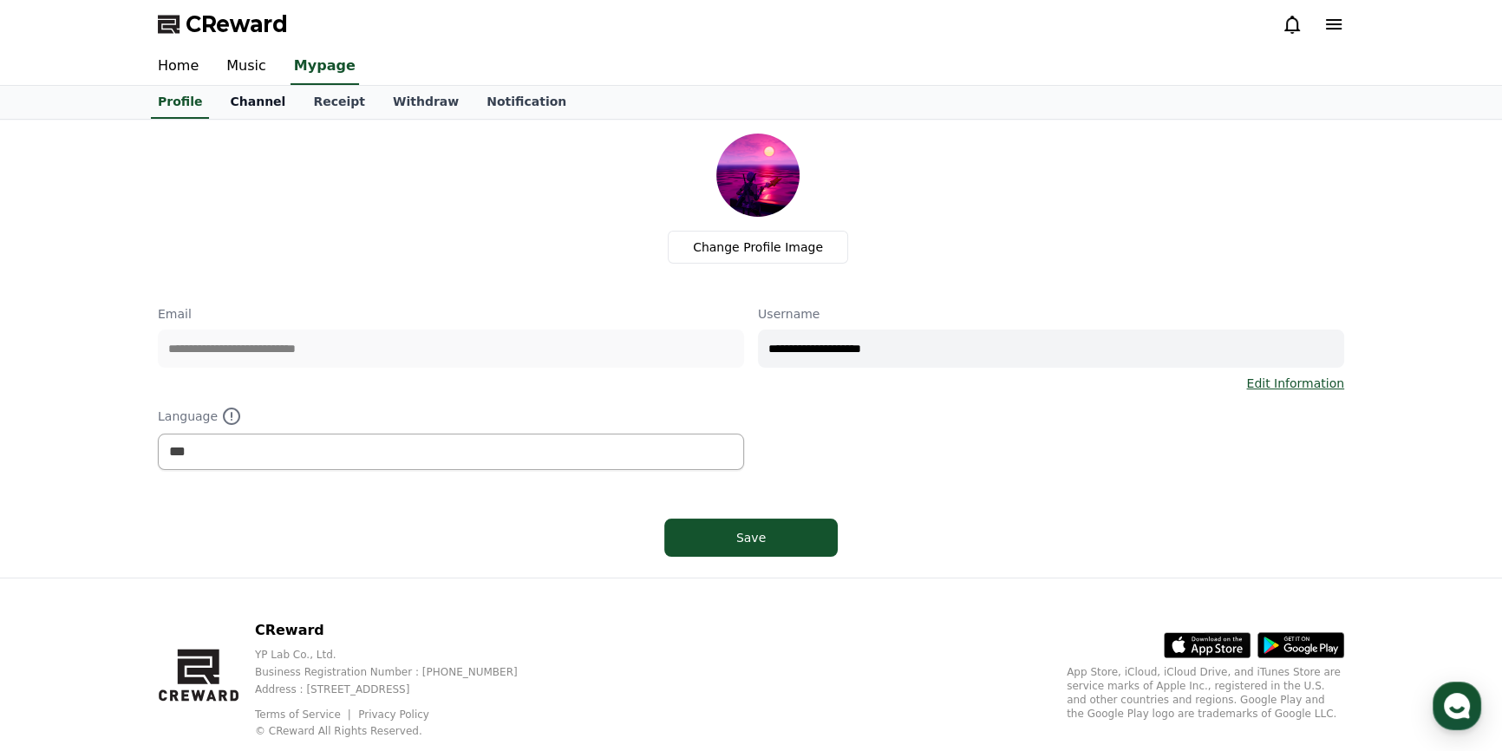
click at [245, 95] on link "Channel" at bounding box center [257, 102] width 83 height 33
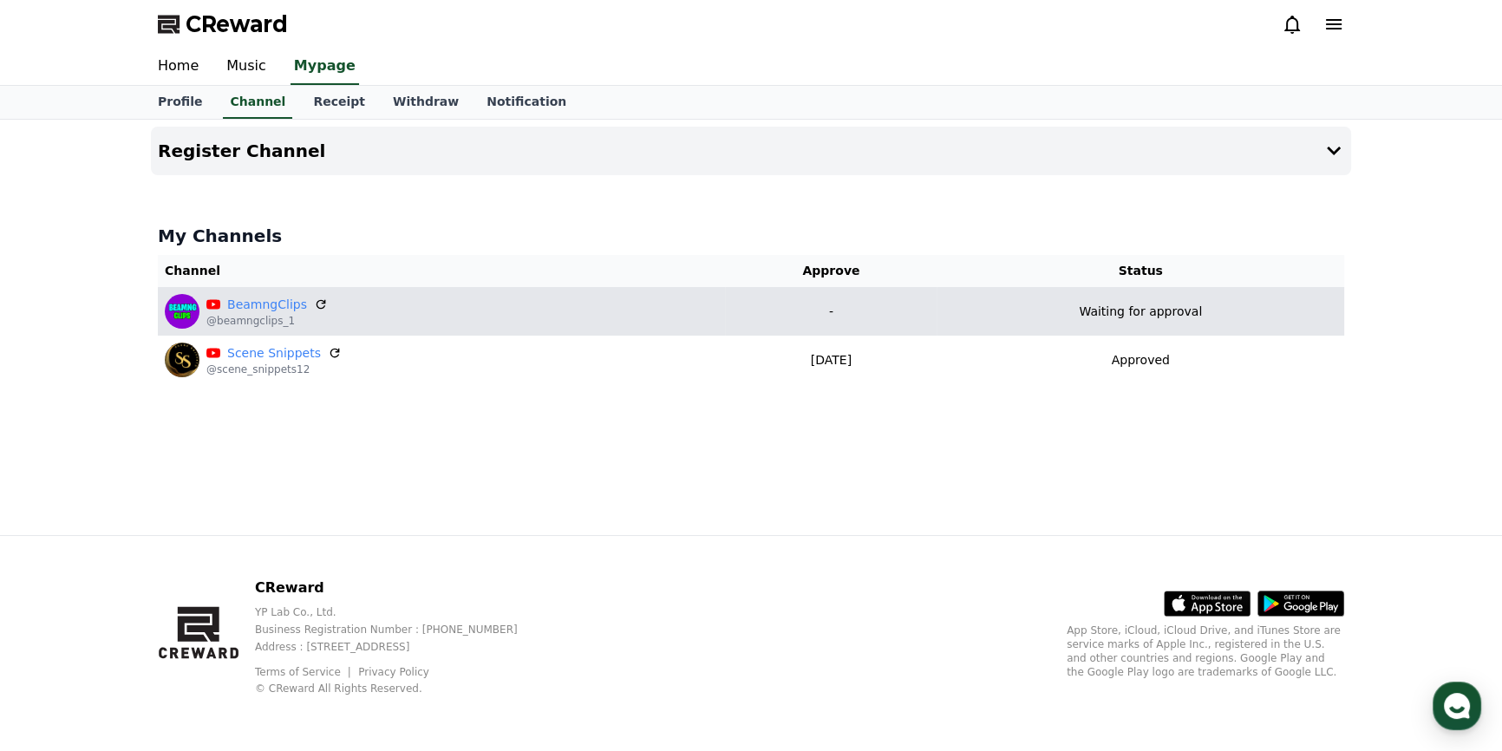
drag, startPoint x: 1199, startPoint y: 315, endPoint x: 1091, endPoint y: 307, distance: 107.8
click at [1091, 307] on div "Waiting for approval" at bounding box center [1141, 312] width 394 height 18
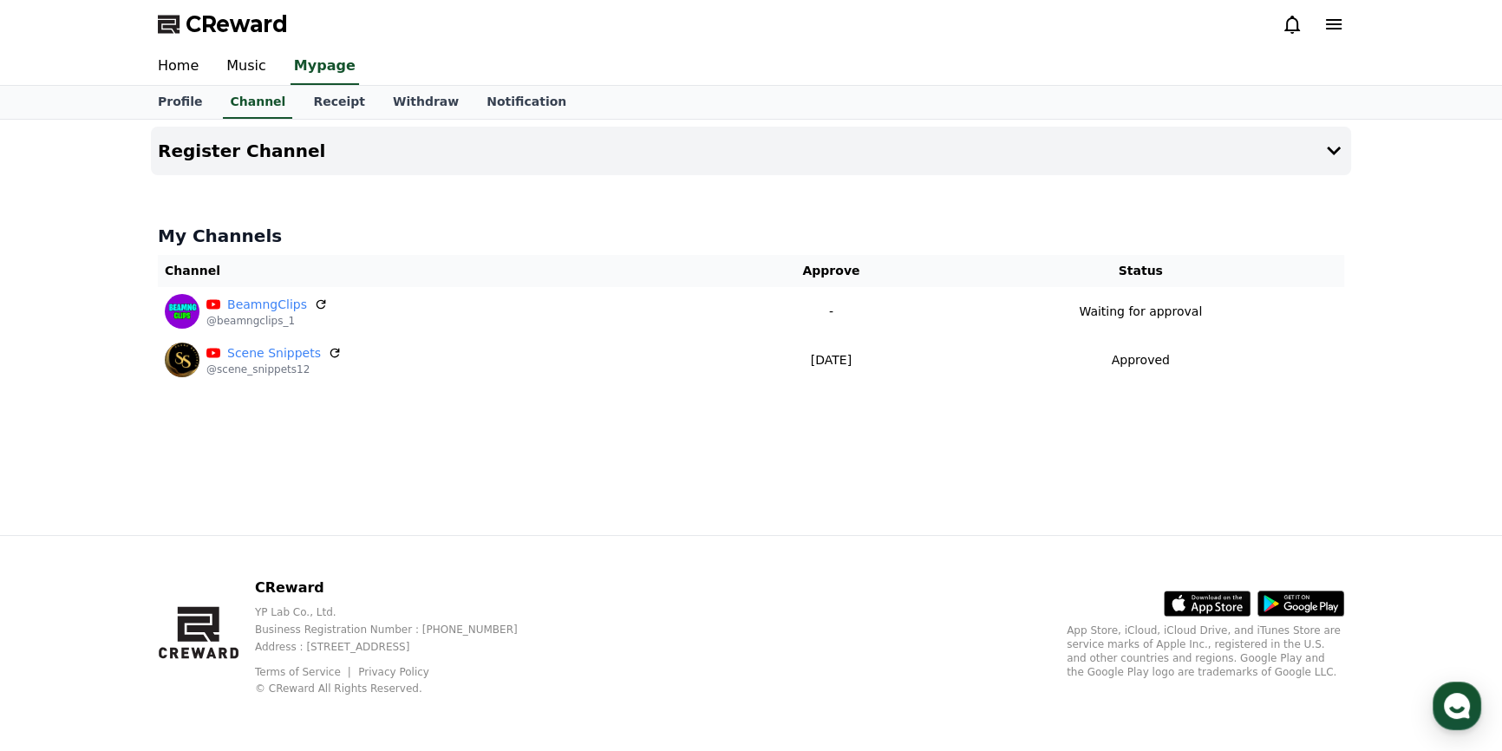
click at [1118, 447] on div "Register Channel My Channels Channel Approve Status BeamngClips @beamngclips_1 …" at bounding box center [751, 327] width 1214 height 415
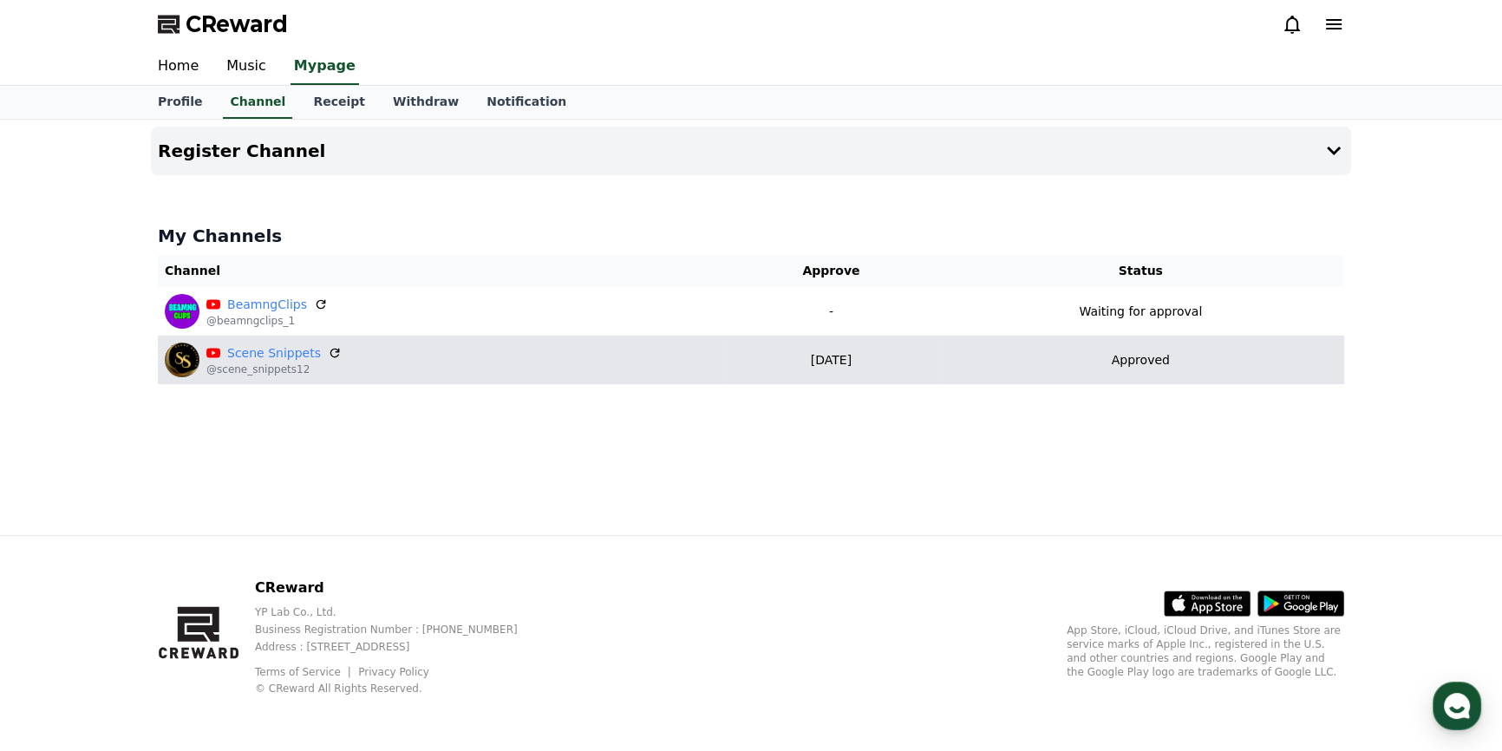
drag, startPoint x: 866, startPoint y: 364, endPoint x: 812, endPoint y: 357, distance: 55.1
click at [812, 357] on p "[DATE]" at bounding box center [831, 360] width 198 height 18
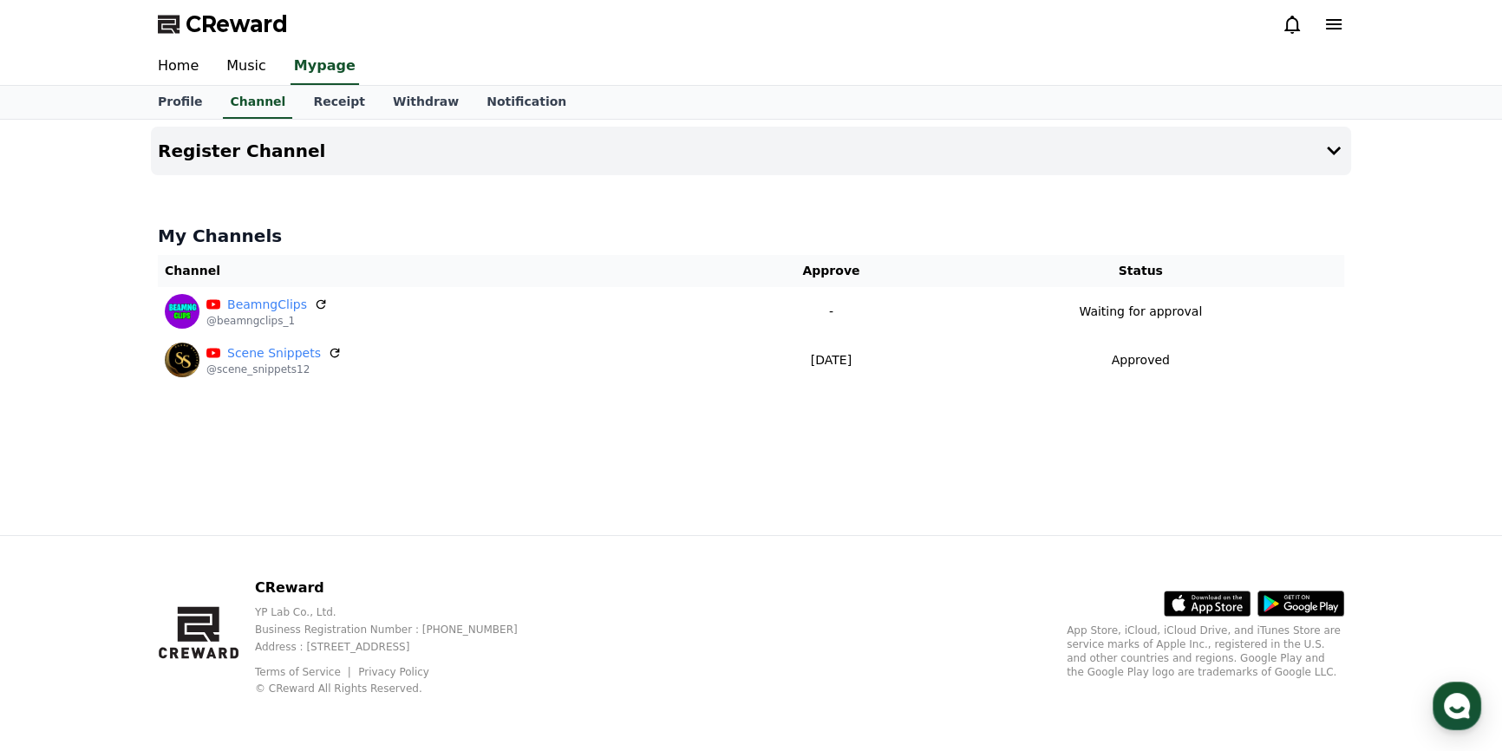
click at [853, 389] on div "My Channels Channel Approve Status BeamngClips @beamngclips_1 - Waiting for app…" at bounding box center [751, 304] width 1200 height 174
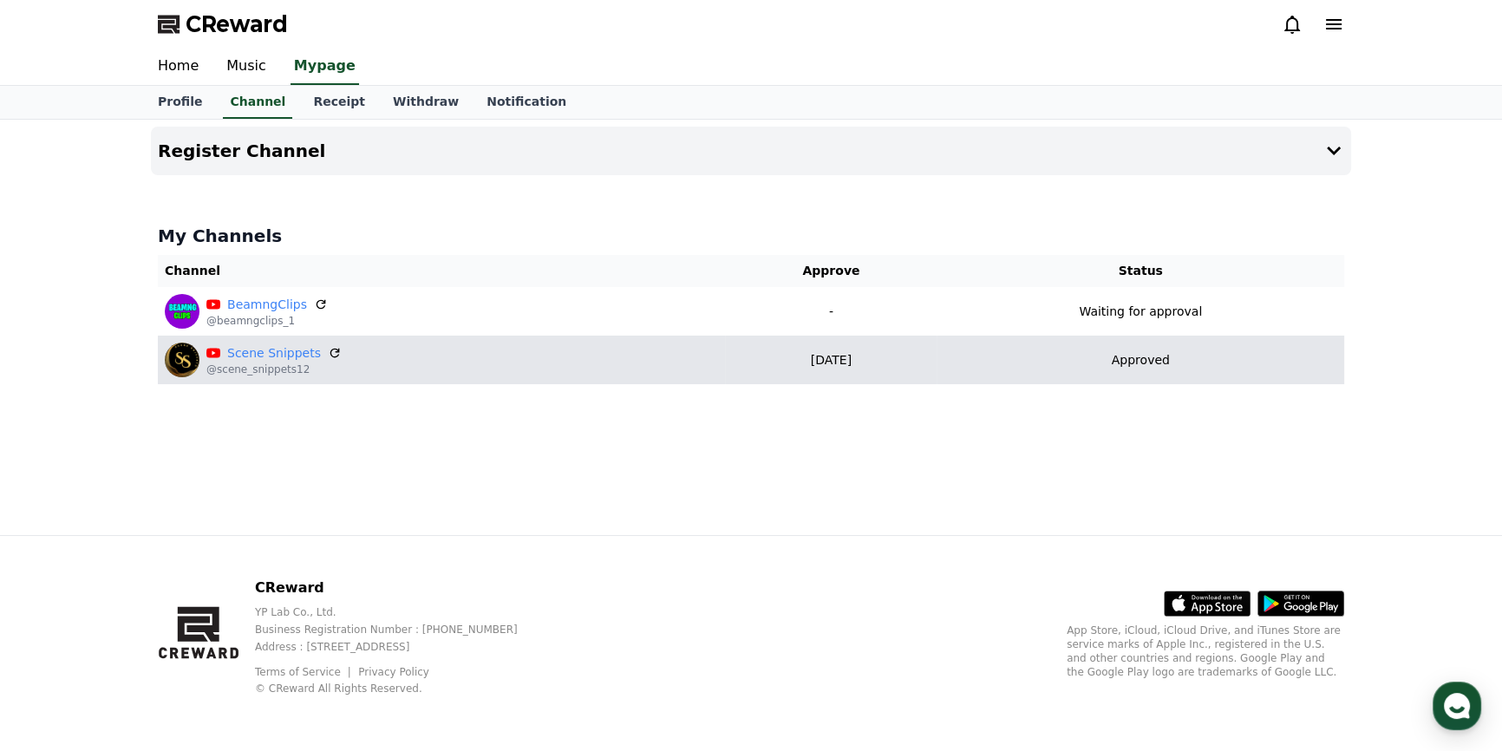
drag, startPoint x: 872, startPoint y: 358, endPoint x: 806, endPoint y: 351, distance: 66.3
click at [806, 351] on p "[DATE]" at bounding box center [831, 360] width 198 height 18
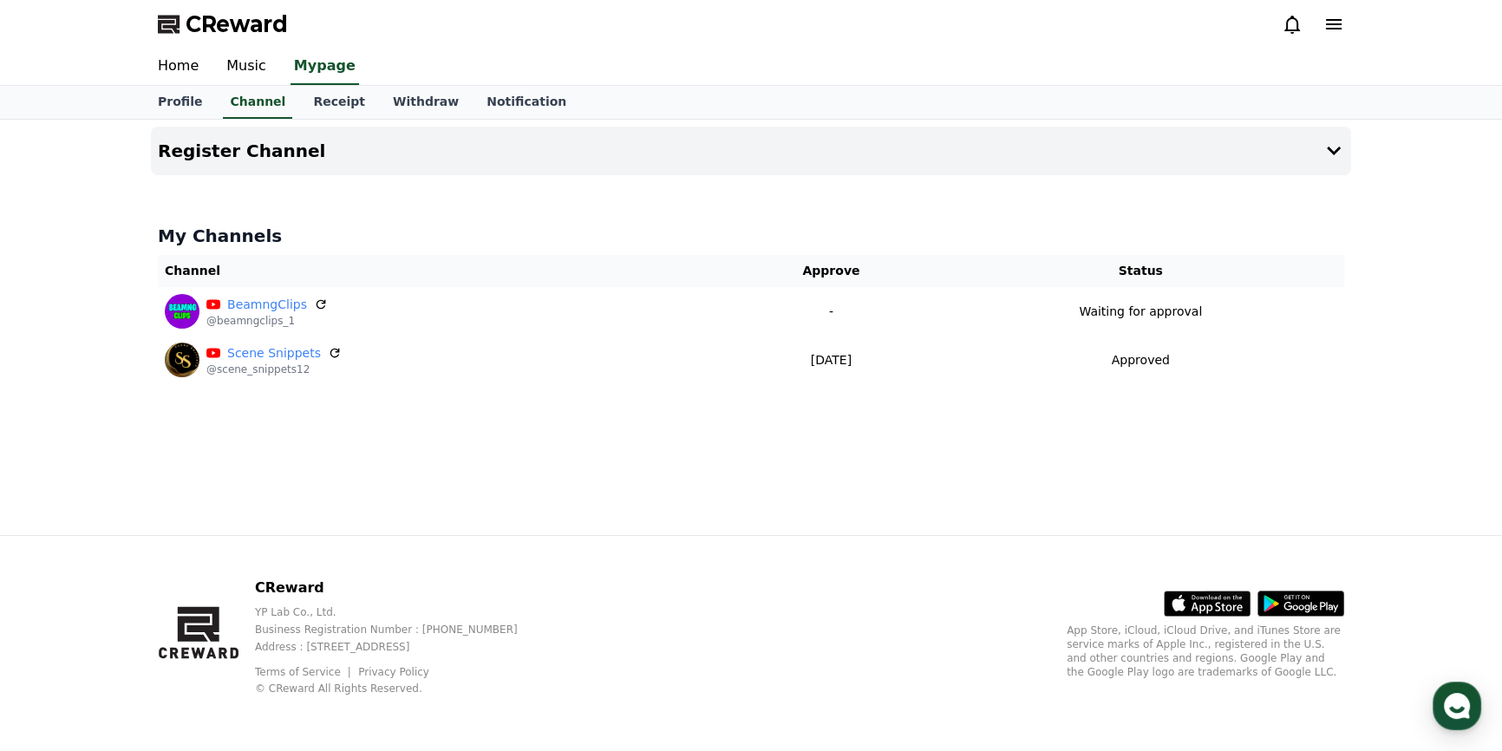
click at [851, 430] on div "Register Channel My Channels Channel Approve Status BeamngClips @beamngclips_1 …" at bounding box center [751, 327] width 1214 height 415
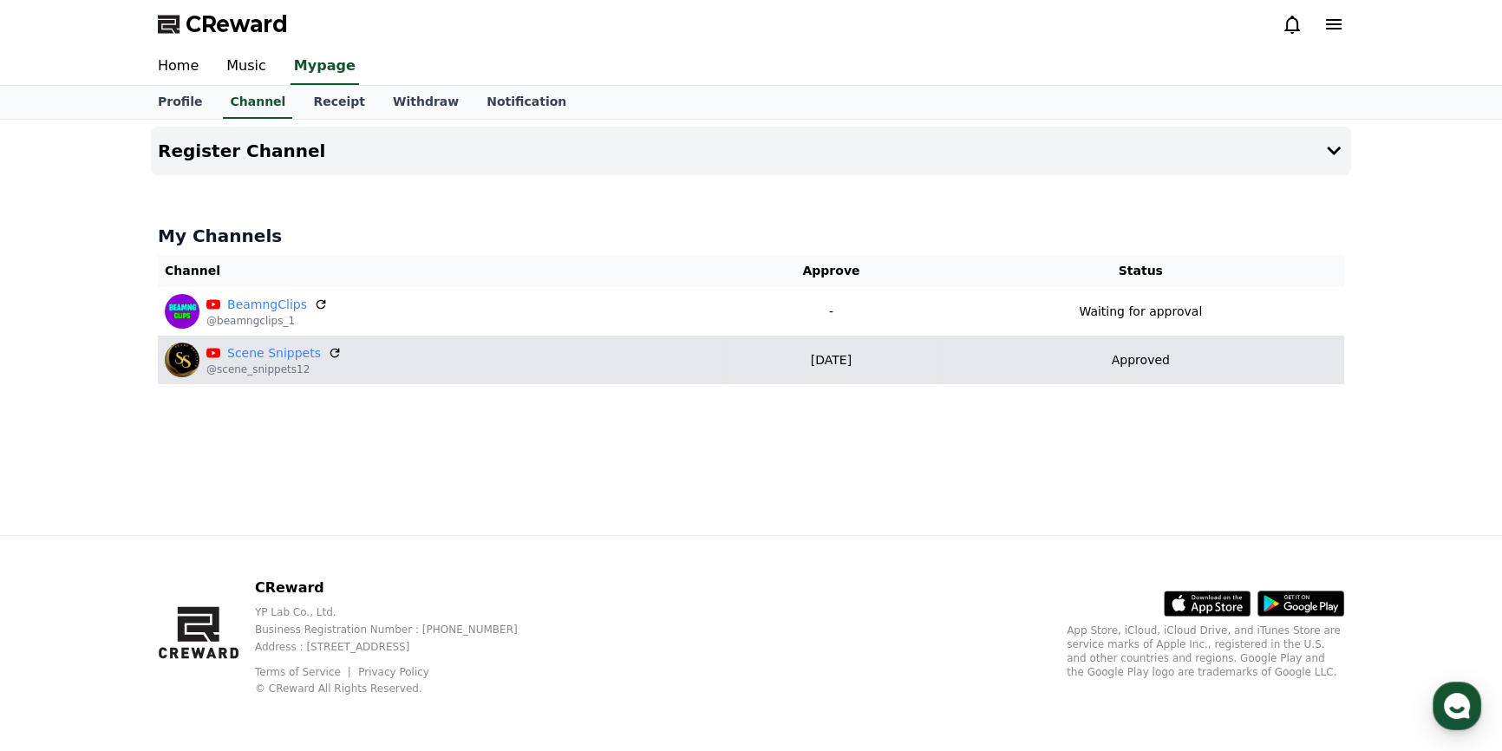
drag, startPoint x: 858, startPoint y: 361, endPoint x: 798, endPoint y: 353, distance: 60.3
click at [798, 353] on p "[DATE]" at bounding box center [831, 360] width 198 height 18
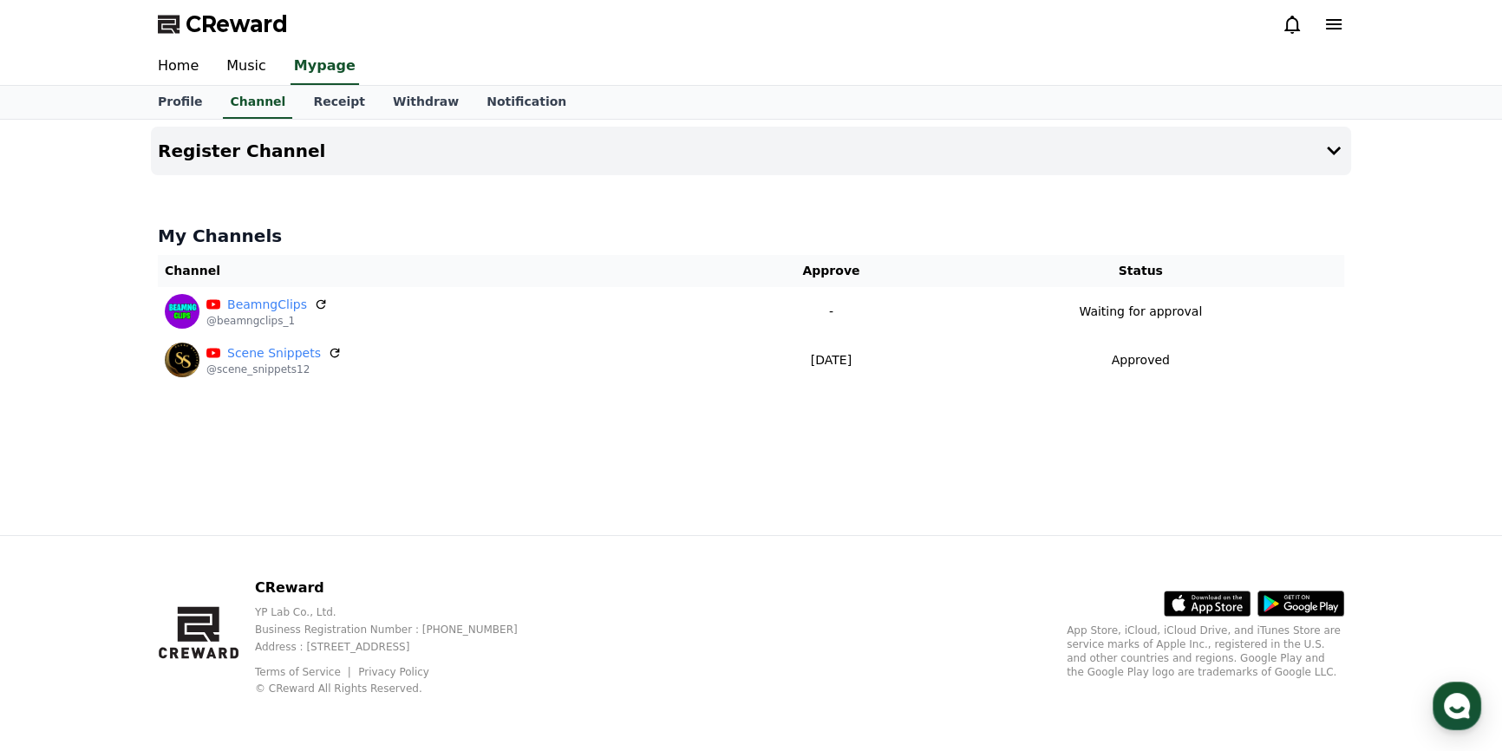
click at [864, 449] on div "Register Channel My Channels Channel Approve Status BeamngClips @beamngclips_1 …" at bounding box center [751, 327] width 1214 height 415
